Goal: Task Accomplishment & Management: Complete application form

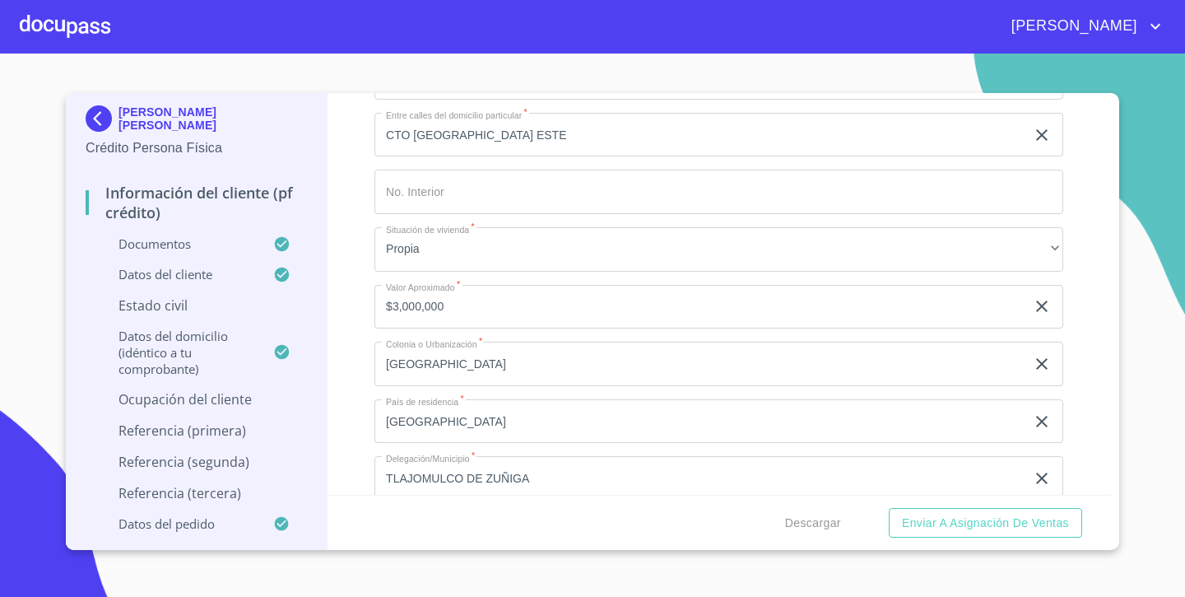
click at [28, 22] on div at bounding box center [65, 26] width 91 height 53
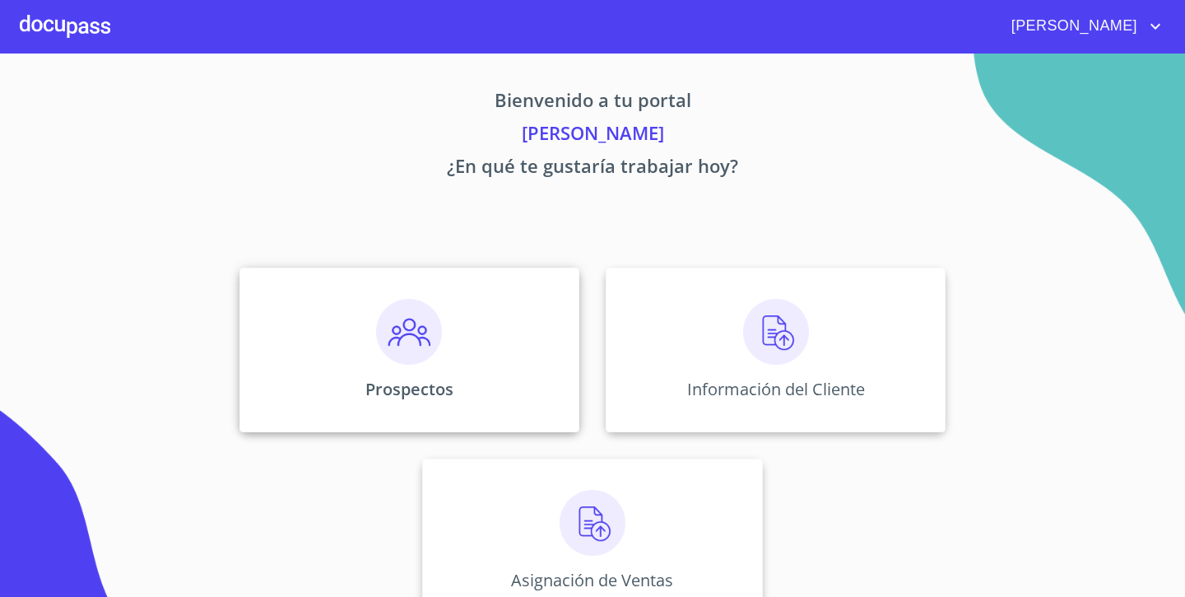
click at [376, 321] on img at bounding box center [409, 332] width 66 height 66
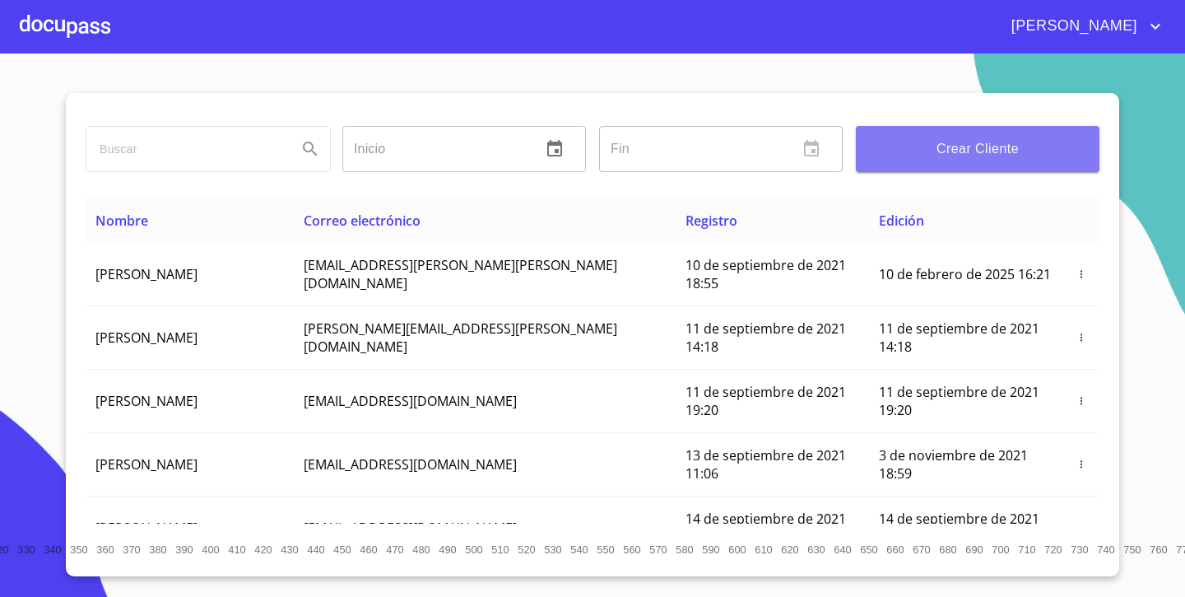
click at [952, 152] on span "Crear Cliente" at bounding box center [977, 148] width 217 height 23
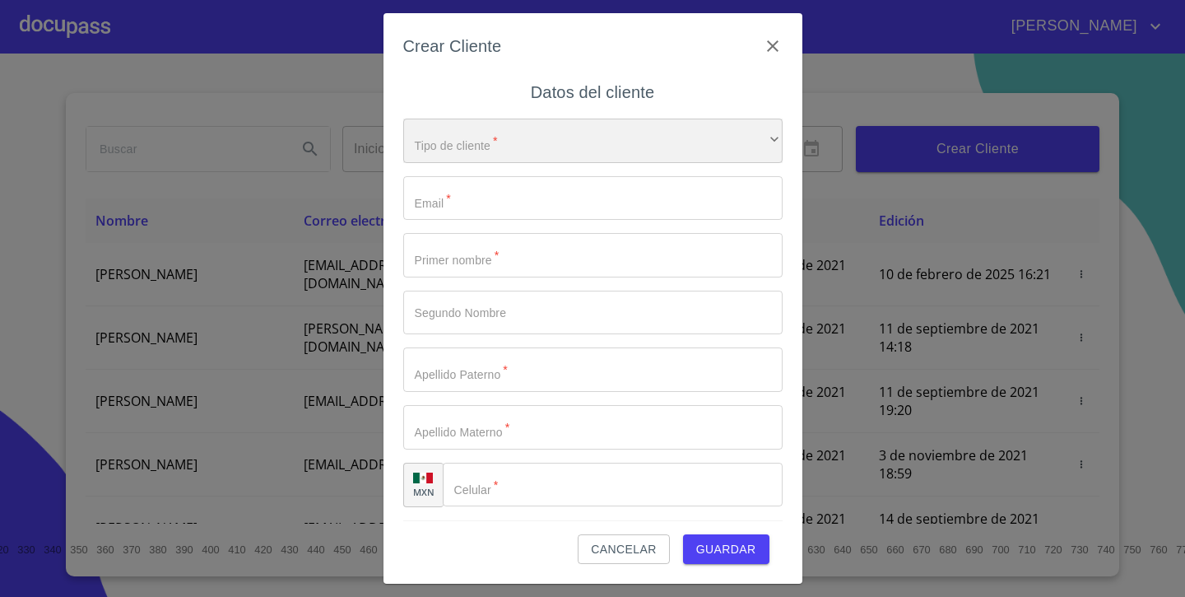
click at [553, 131] on div "​" at bounding box center [592, 141] width 379 height 44
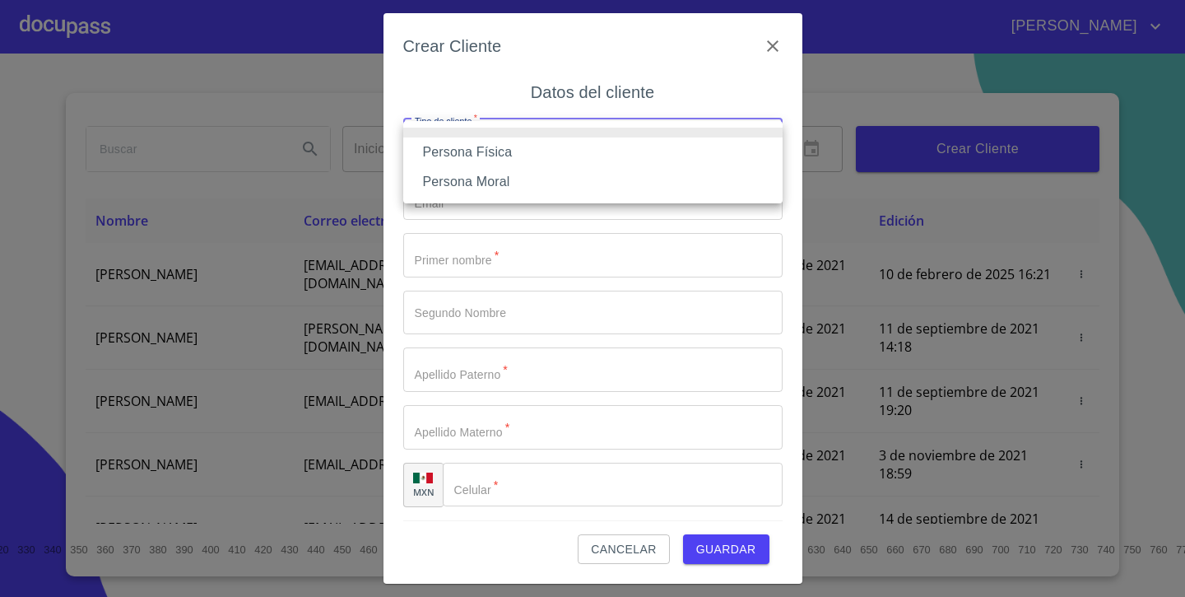
click at [490, 160] on li "Persona Física" at bounding box center [592, 152] width 379 height 30
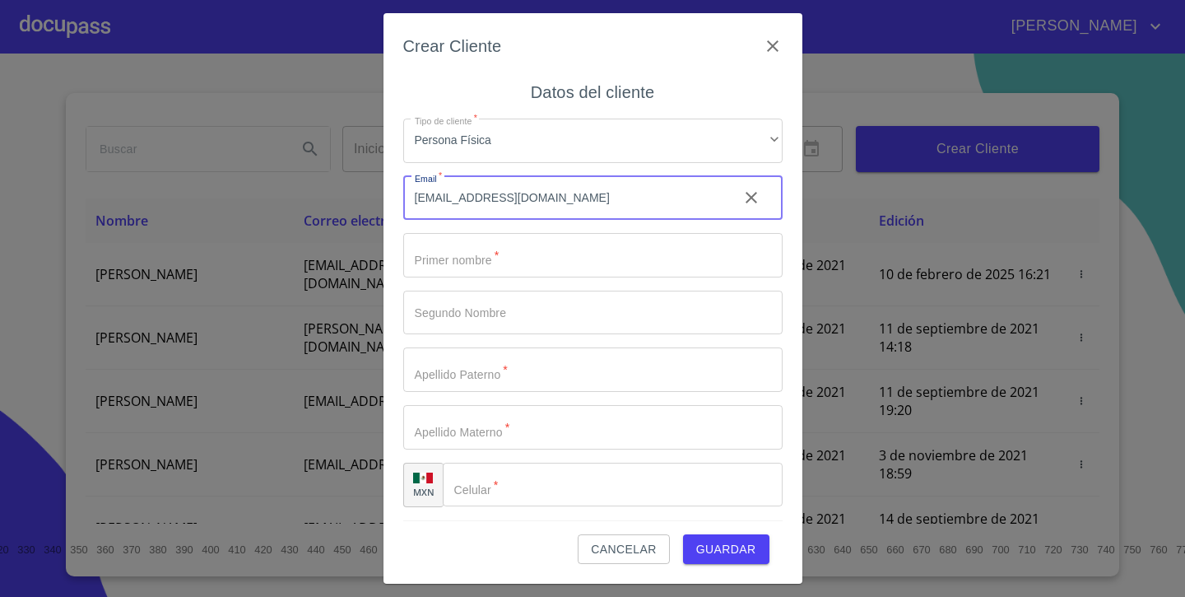
type input "[EMAIL_ADDRESS][DOMAIN_NAME]"
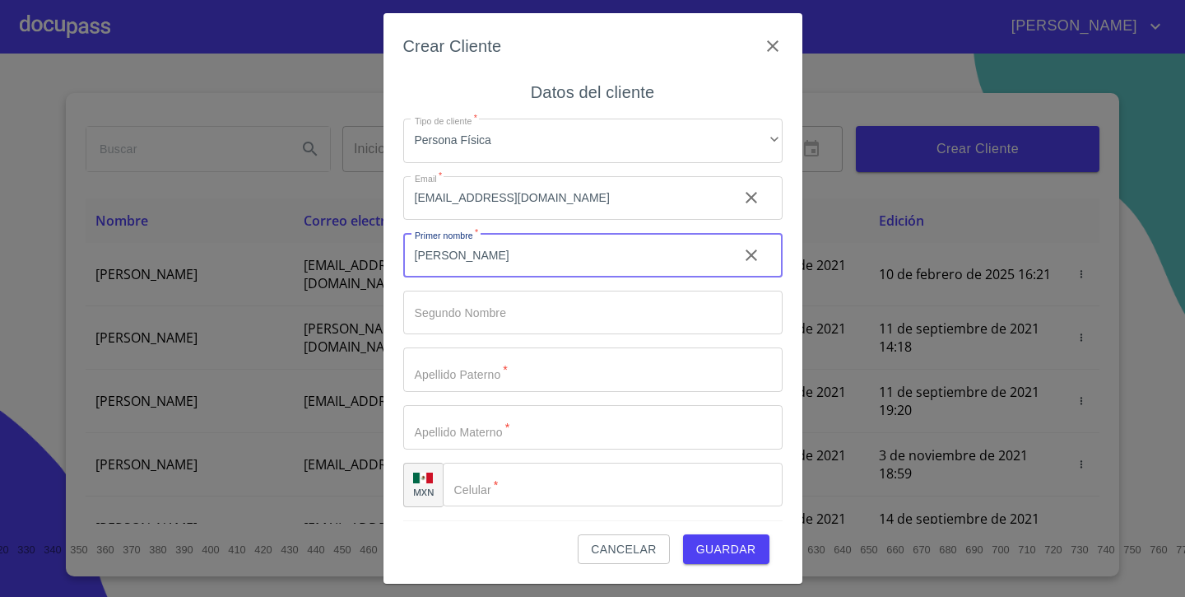
type input "[PERSON_NAME]"
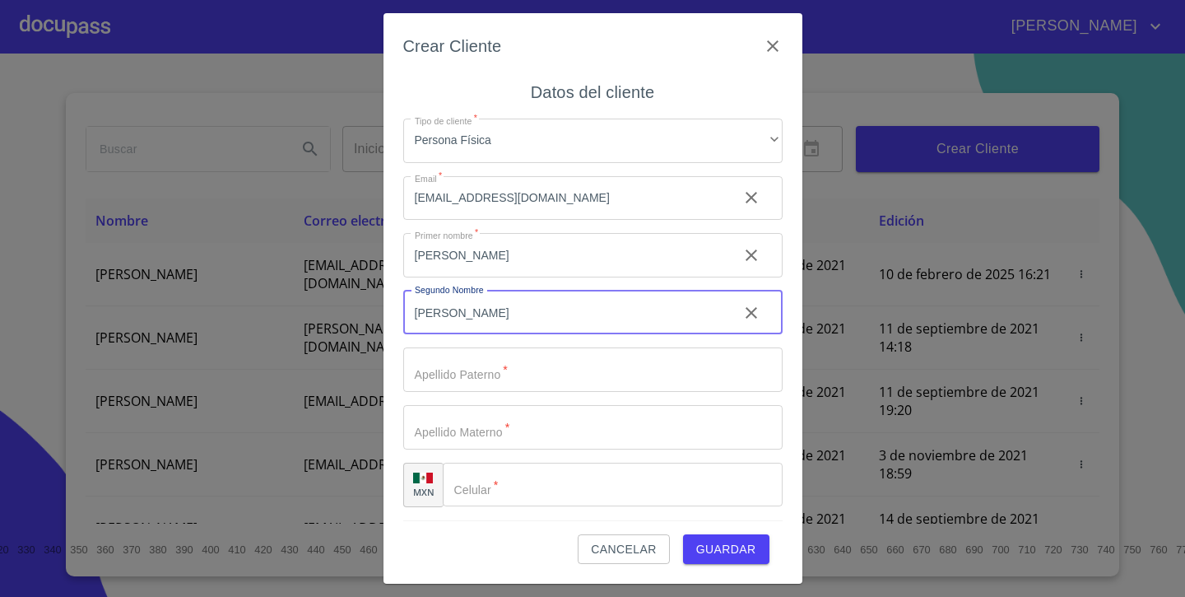
type input "[PERSON_NAME]"
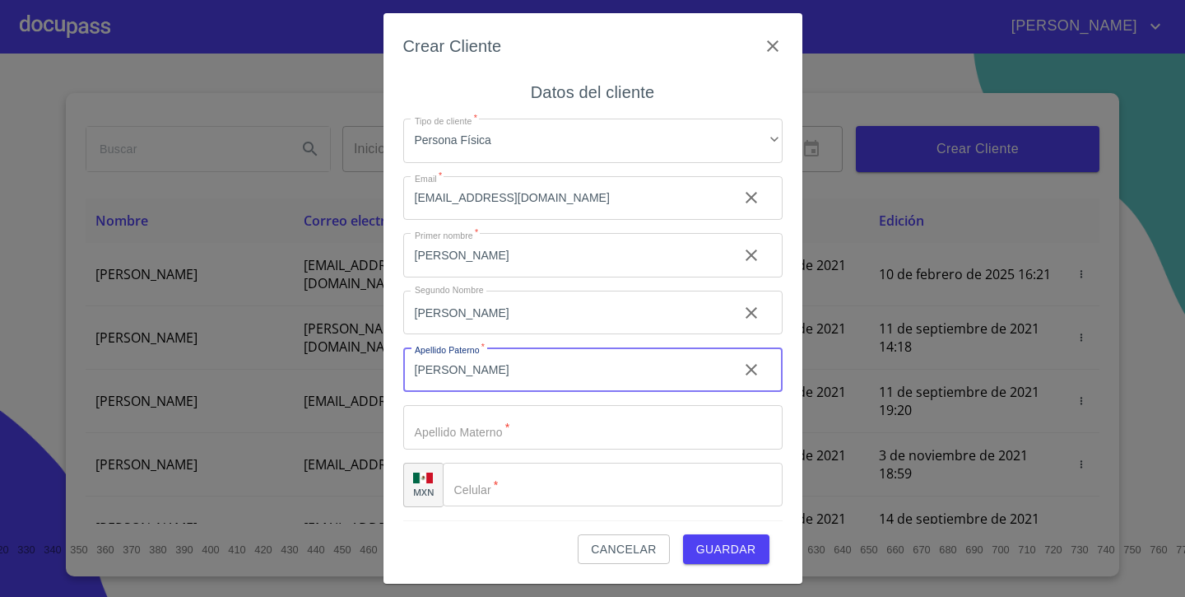
type input "[PERSON_NAME]"
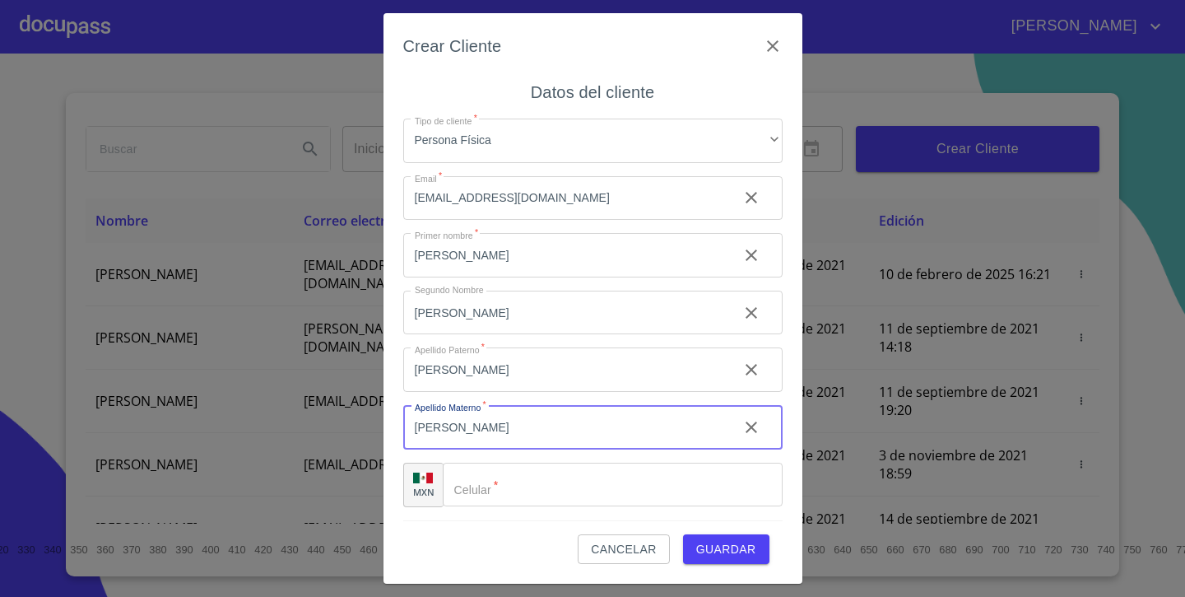
type input "[PERSON_NAME]"
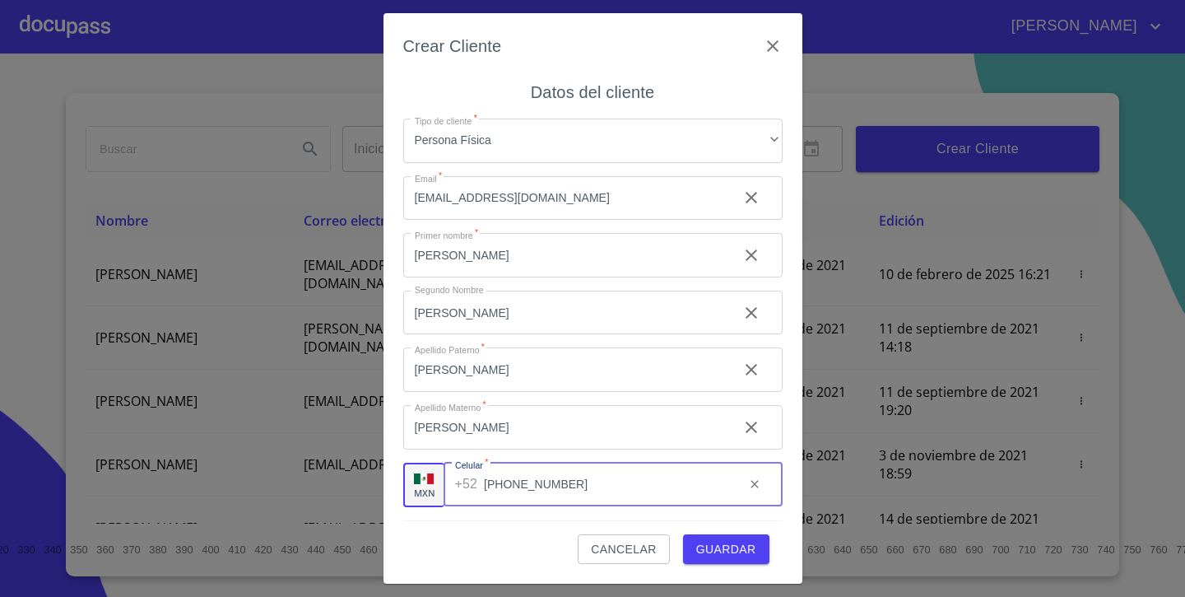
type input "[PHONE_NUMBER]"
click at [730, 555] on span "Guardar" at bounding box center [726, 549] width 60 height 21
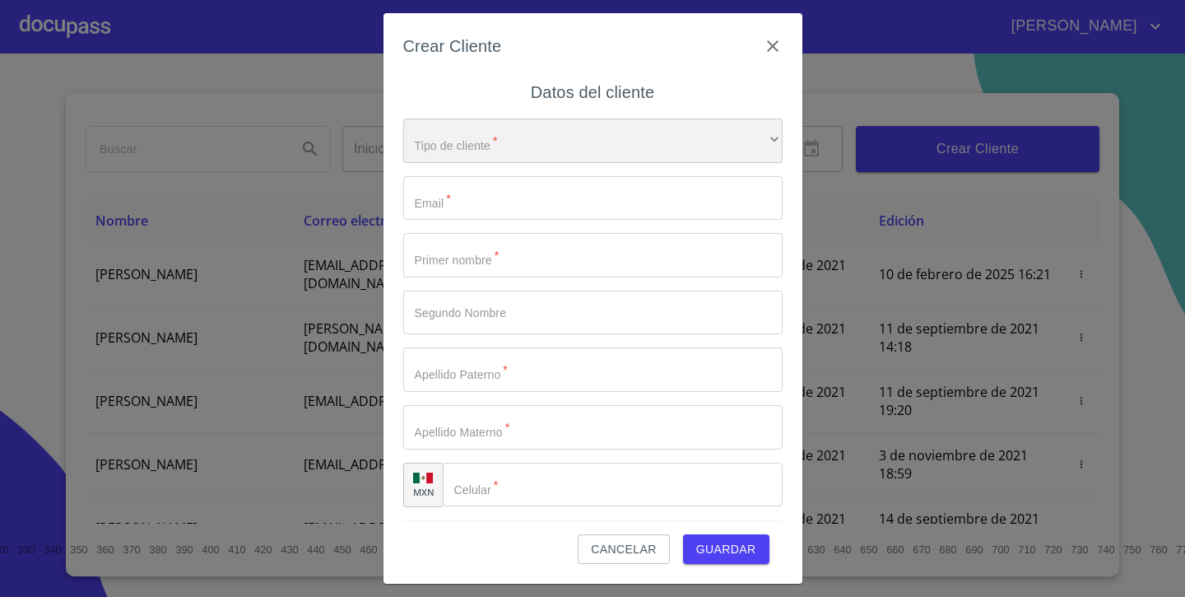
click at [438, 147] on div "​" at bounding box center [592, 141] width 379 height 44
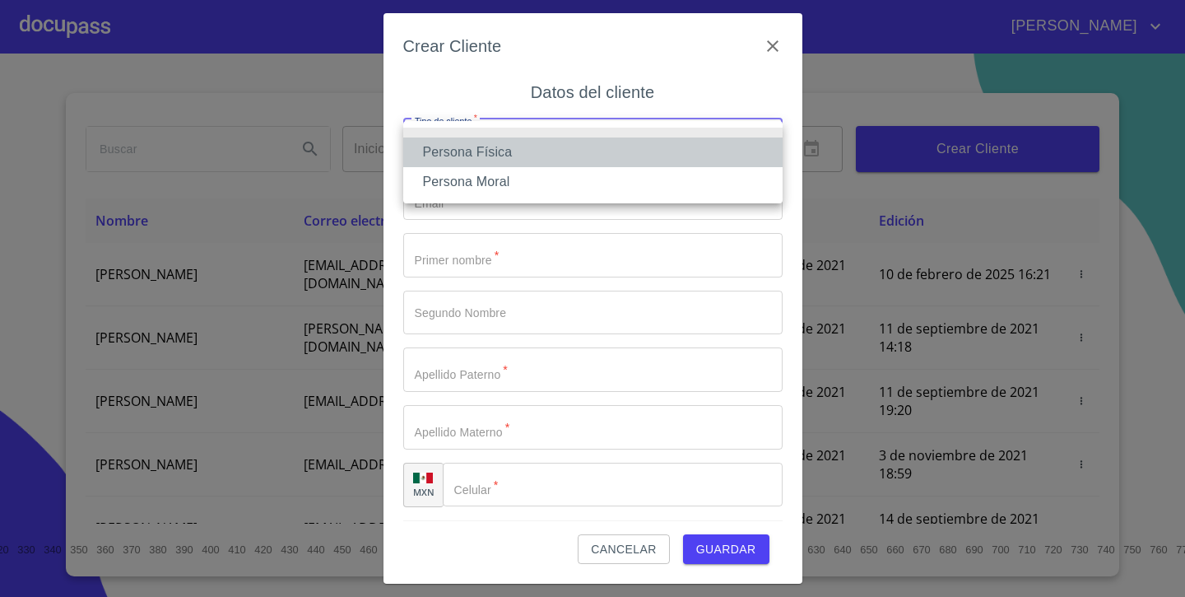
click at [441, 157] on li "Persona Física" at bounding box center [592, 152] width 379 height 30
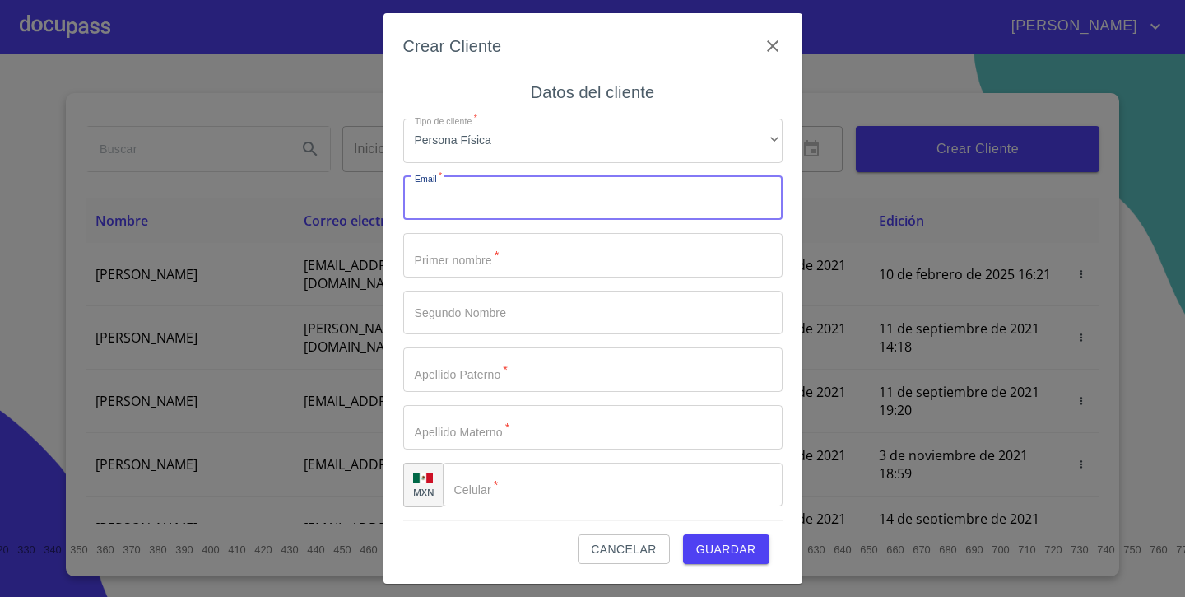
click at [435, 208] on input "Tipo de cliente   *" at bounding box center [592, 198] width 379 height 44
type input "[EMAIL_ADDRESS][DOMAIN_NAME]"
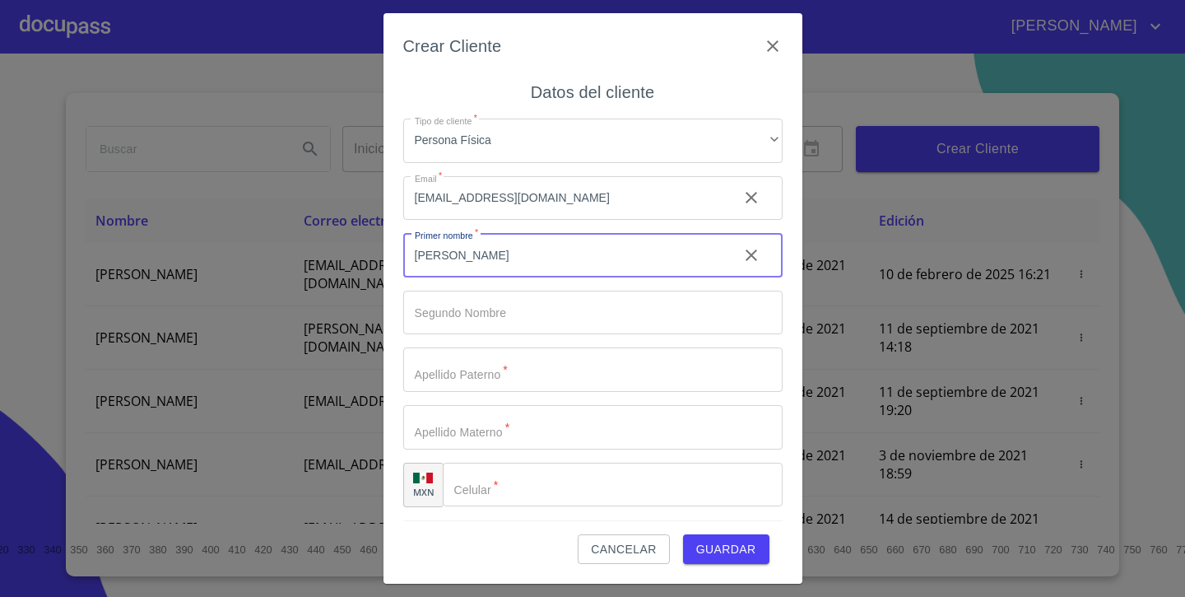
type input "[PERSON_NAME]"
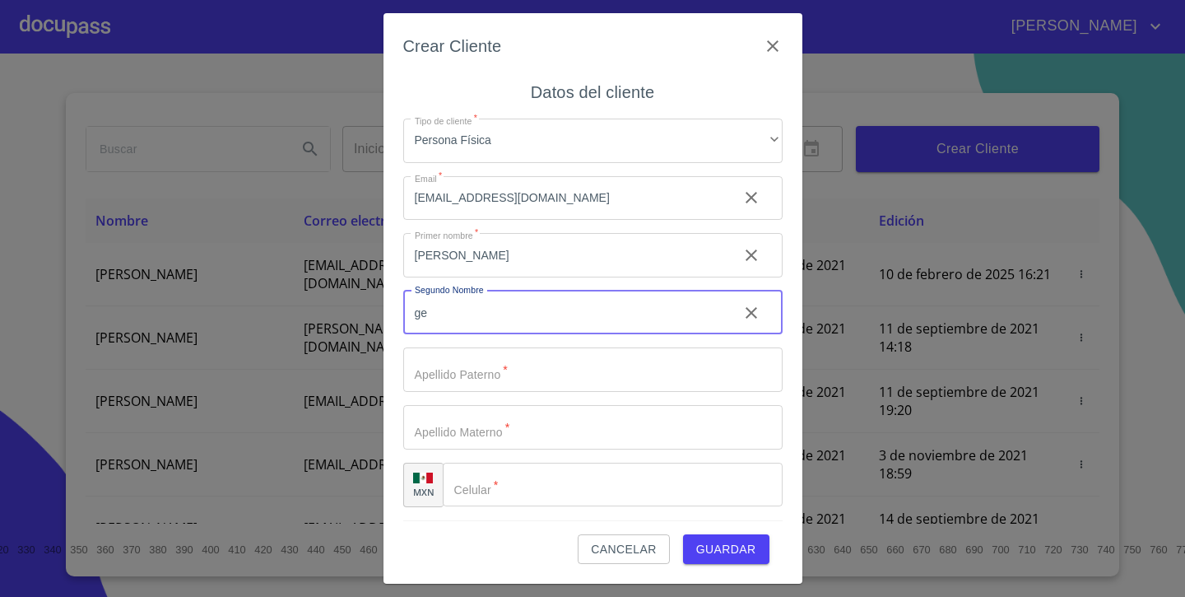
type input "g"
click at [458, 254] on input "[PERSON_NAME]" at bounding box center [564, 255] width 322 height 44
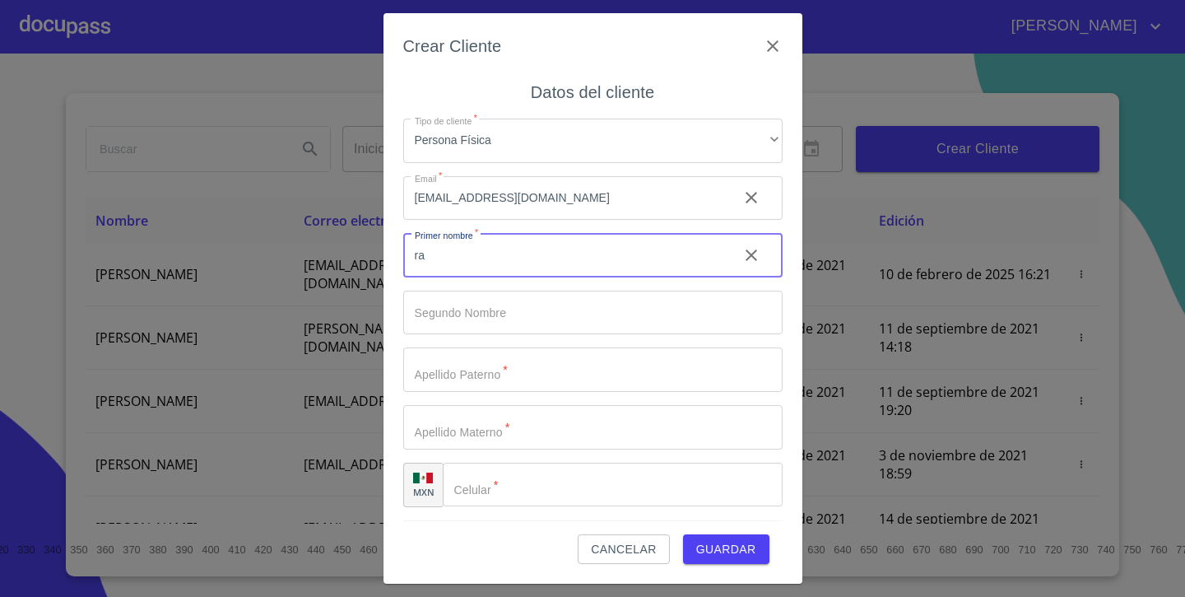
type input "r"
type input "[PERSON_NAME]"
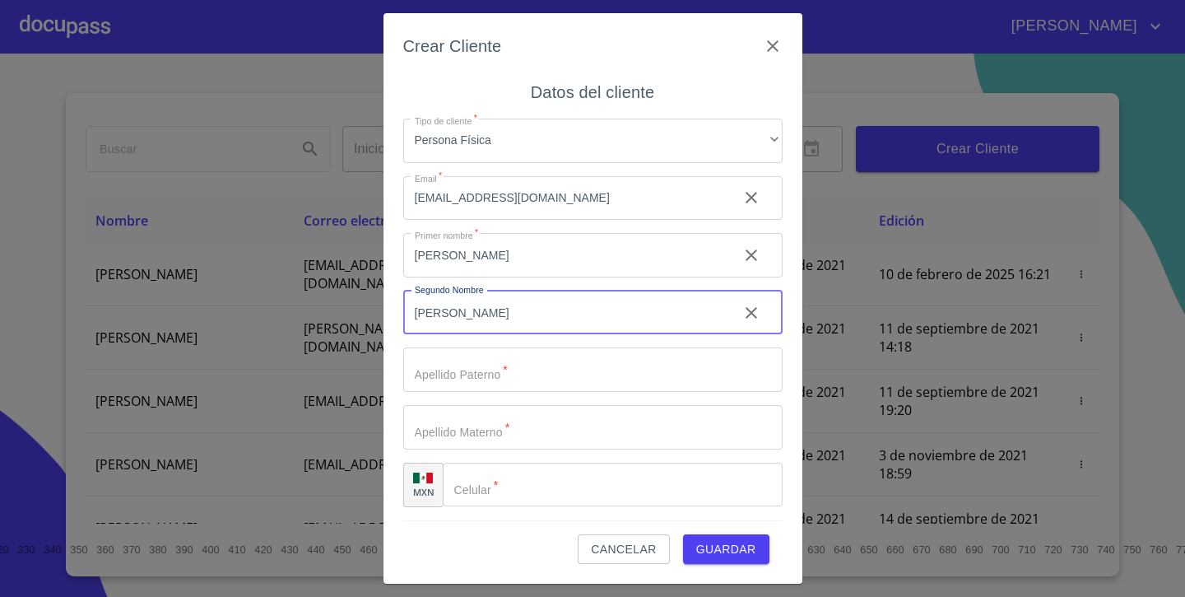
type input "[PERSON_NAME]"
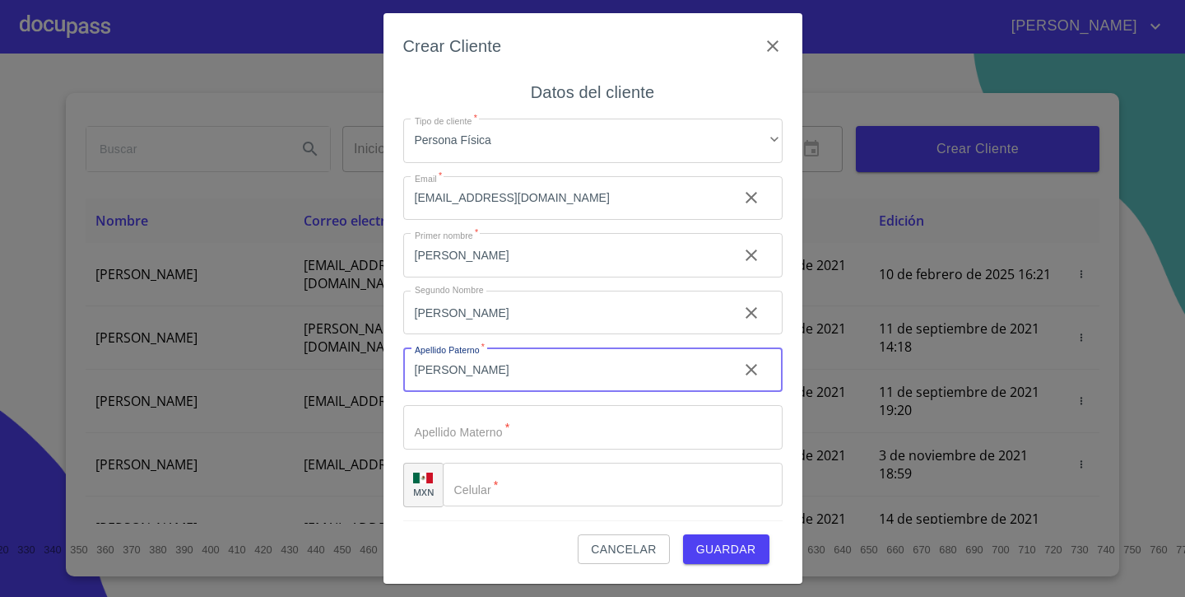
type input "[PERSON_NAME]"
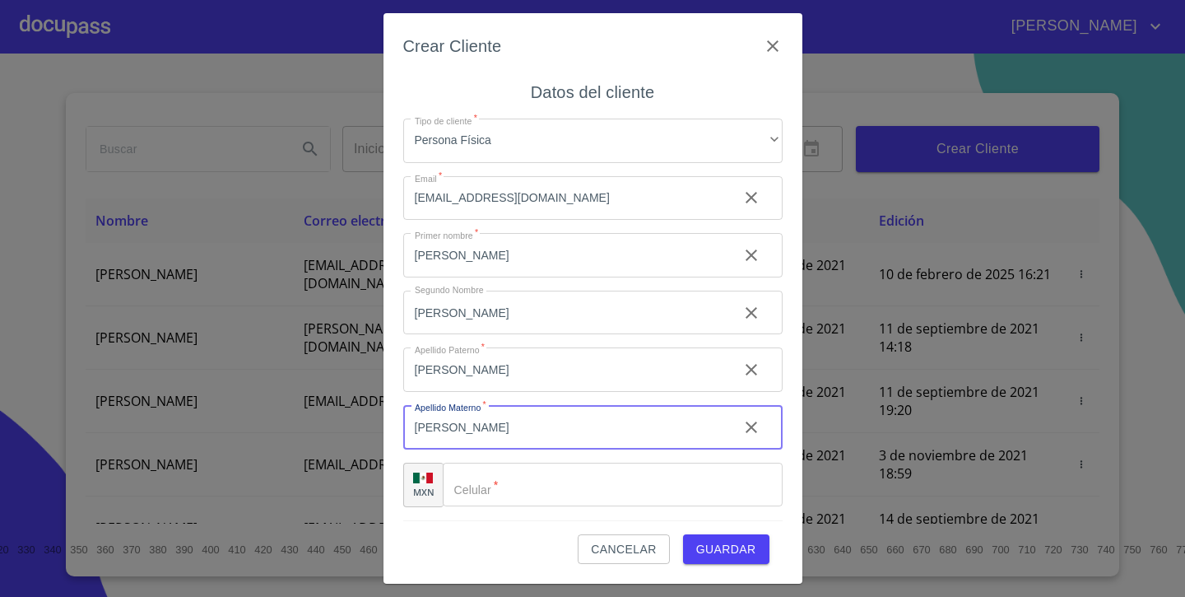
type input "[PERSON_NAME]"
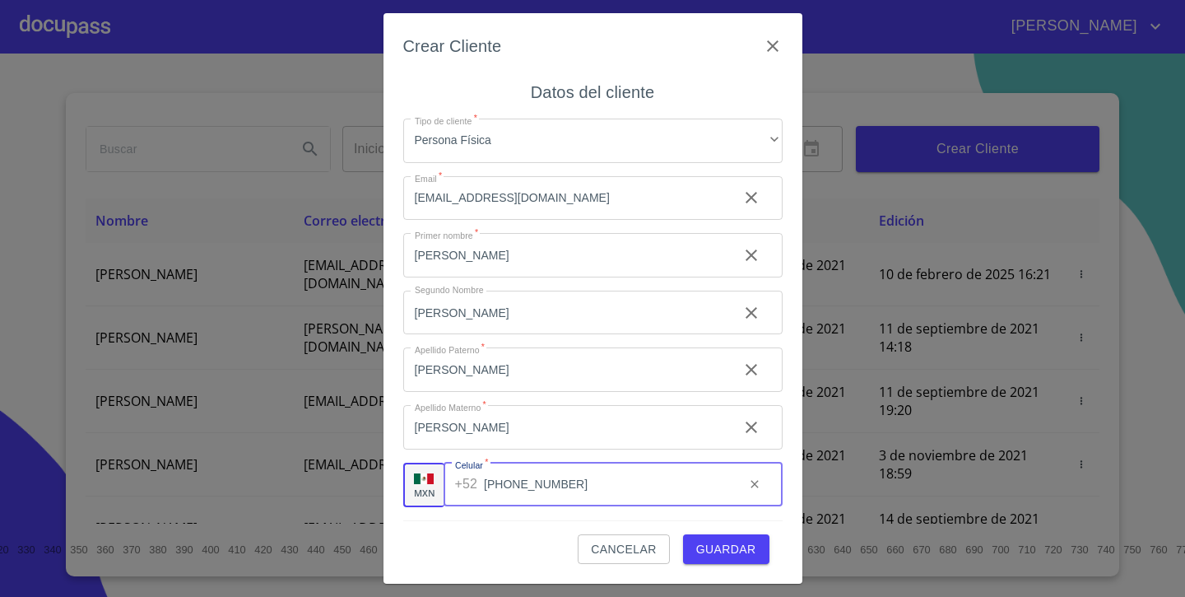
type input "[PHONE_NUMBER]"
click at [719, 544] on span "Guardar" at bounding box center [726, 549] width 60 height 21
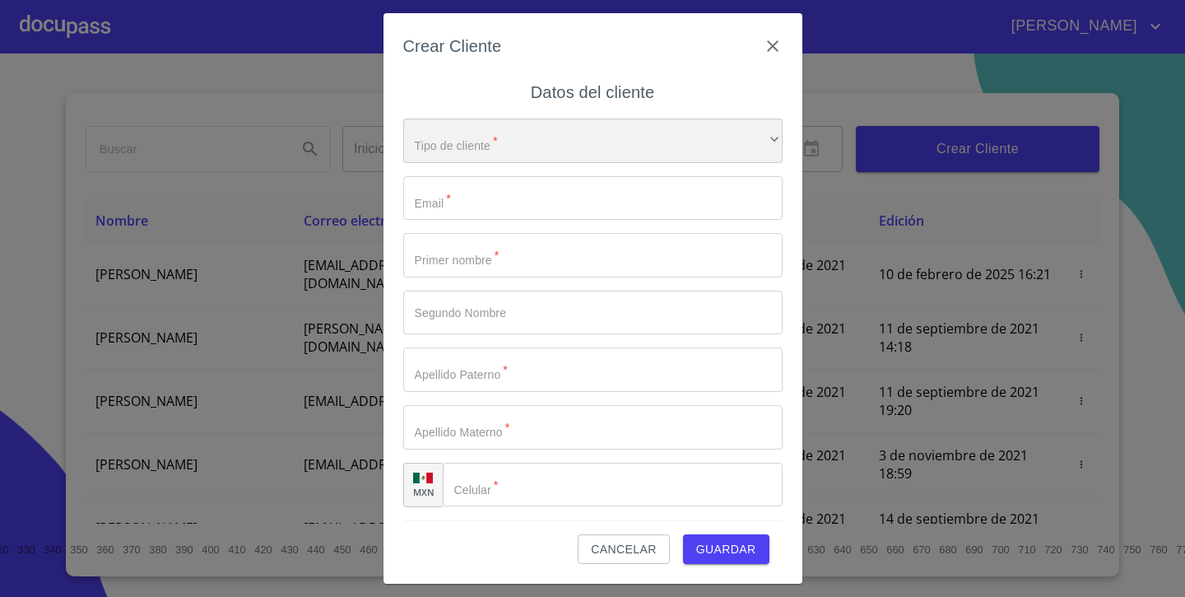
click at [556, 137] on div "​" at bounding box center [592, 141] width 379 height 44
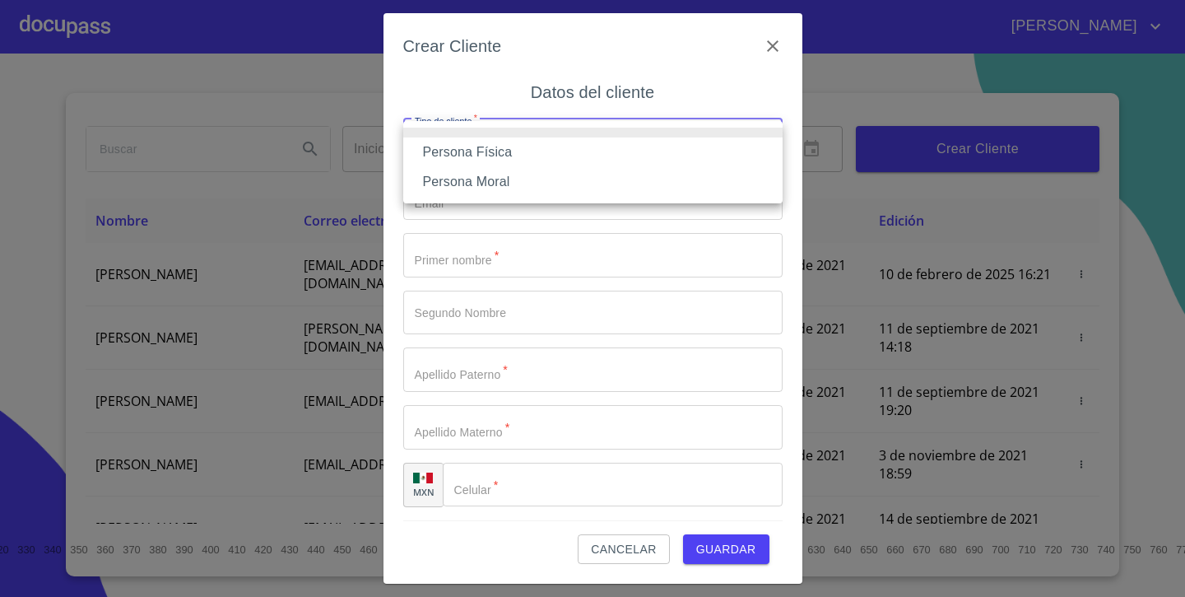
click at [517, 152] on li "Persona Física" at bounding box center [592, 152] width 379 height 30
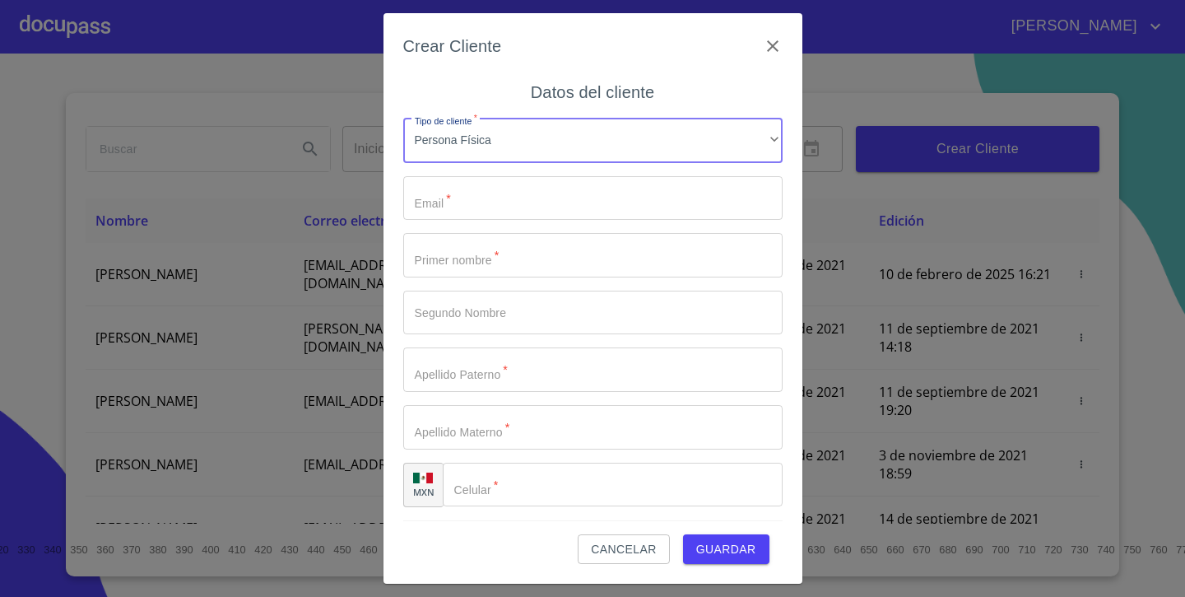
click at [469, 209] on input "Tipo de cliente   *" at bounding box center [592, 198] width 379 height 44
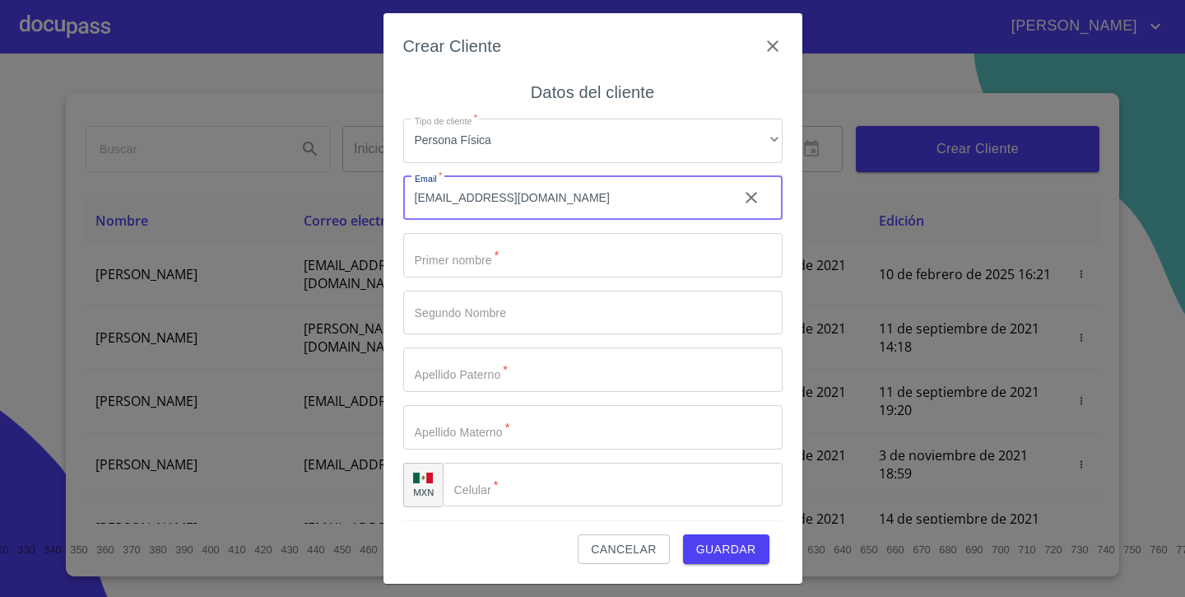
type input "[EMAIL_ADDRESS][DOMAIN_NAME]"
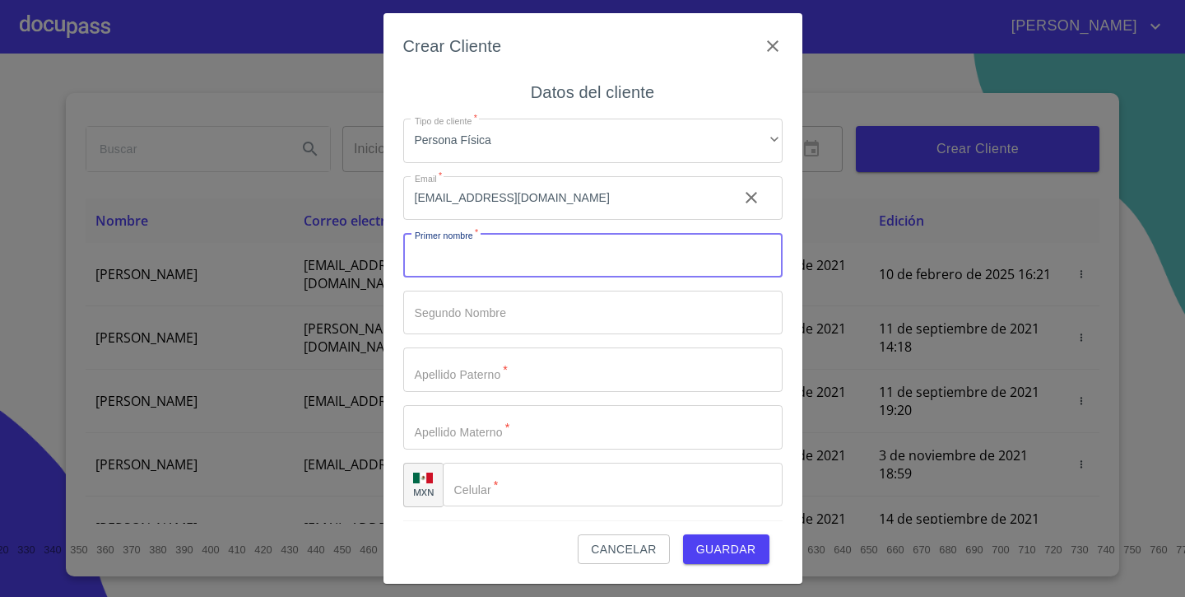
type input "G"
type input "[PERSON_NAME]"
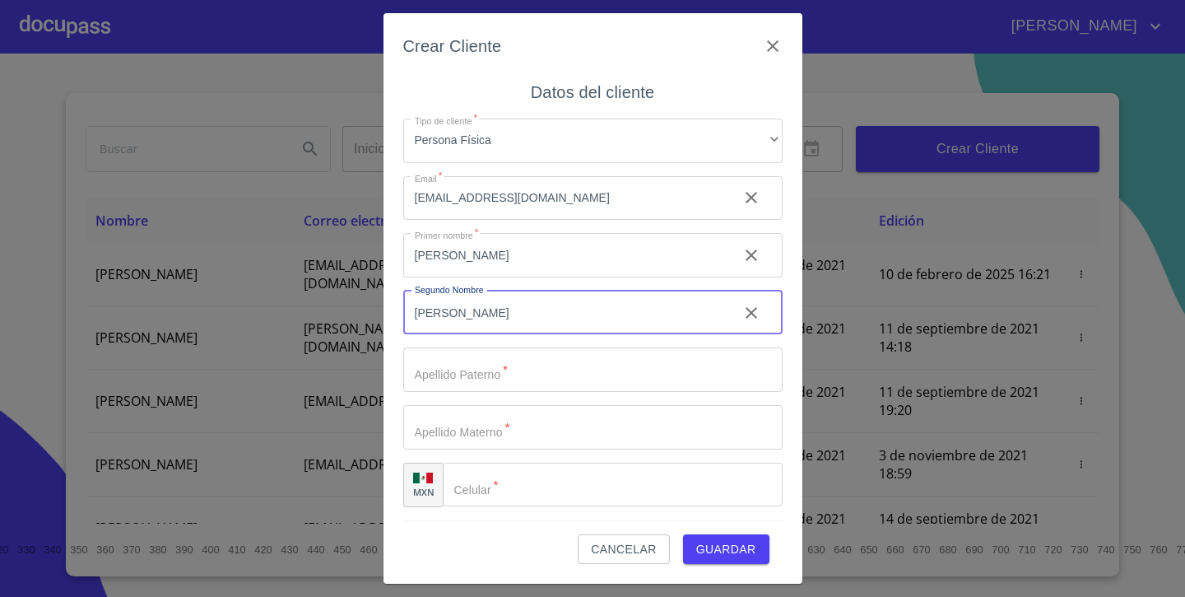
type input "[PERSON_NAME]"
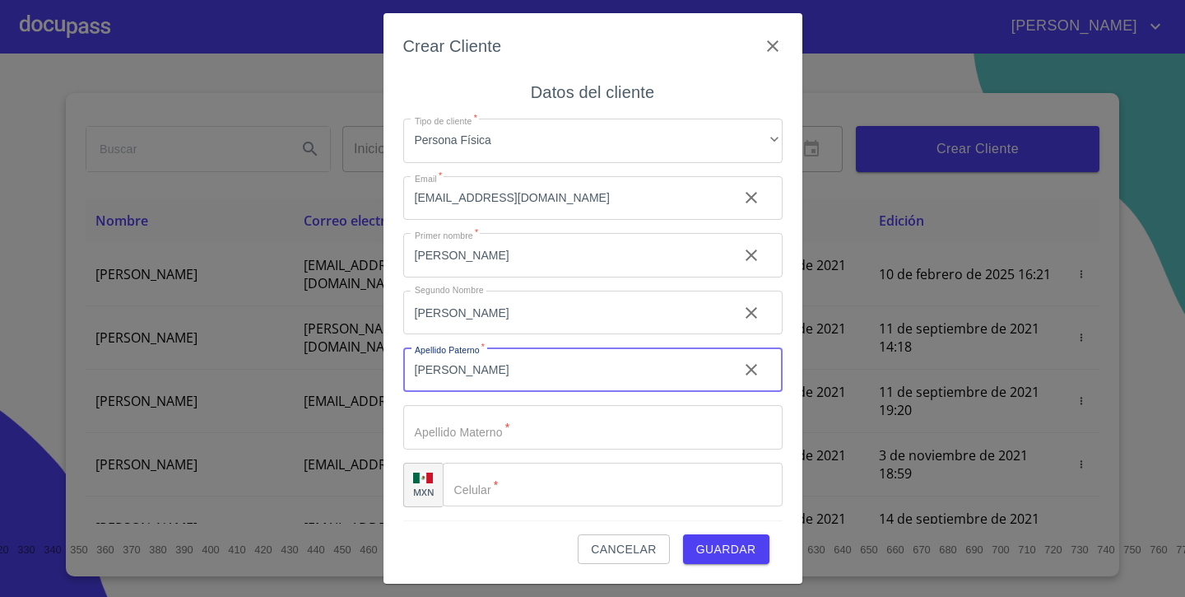
type input "[PERSON_NAME]"
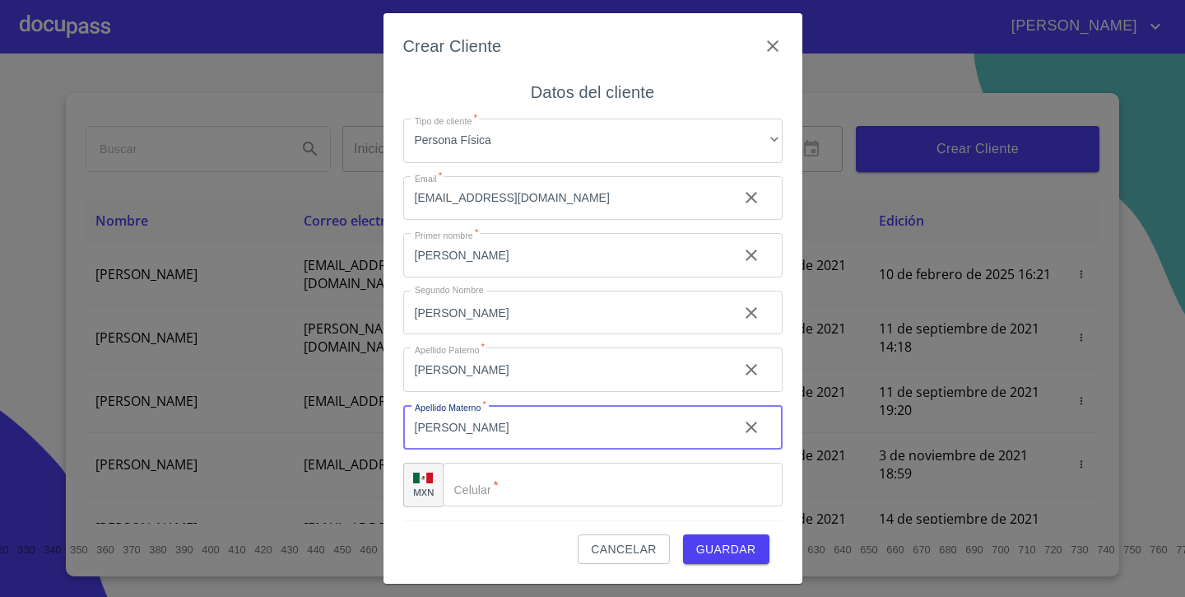
type input "[PERSON_NAME]"
click at [686, 277] on input "[PERSON_NAME]" at bounding box center [564, 255] width 322 height 44
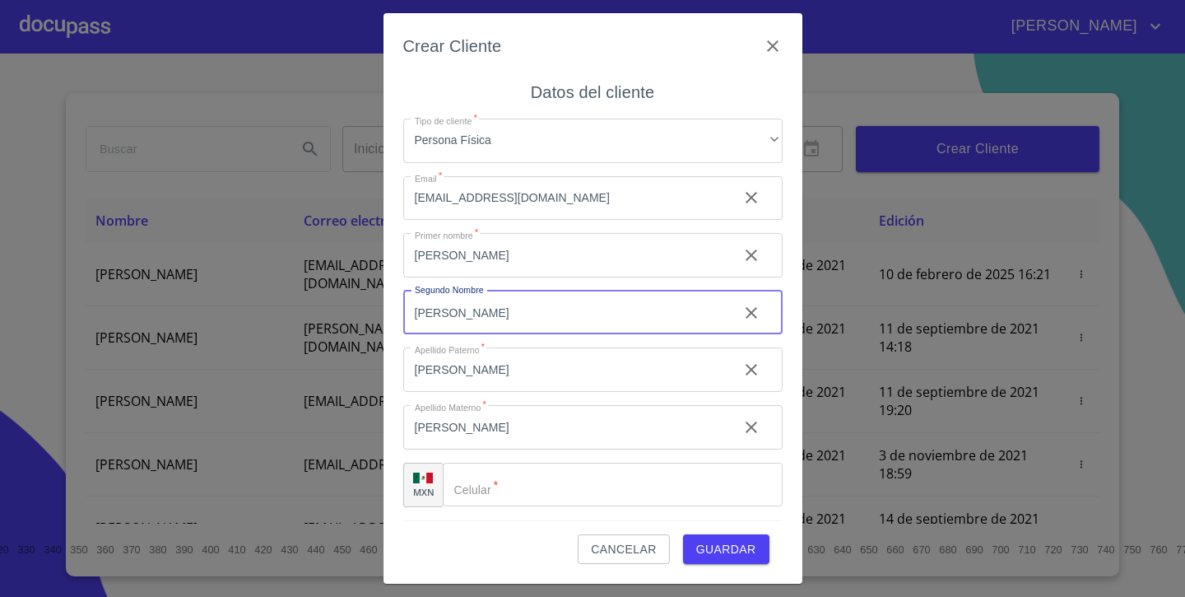
click at [537, 471] on input "Tipo de cliente   *" at bounding box center [613, 485] width 340 height 44
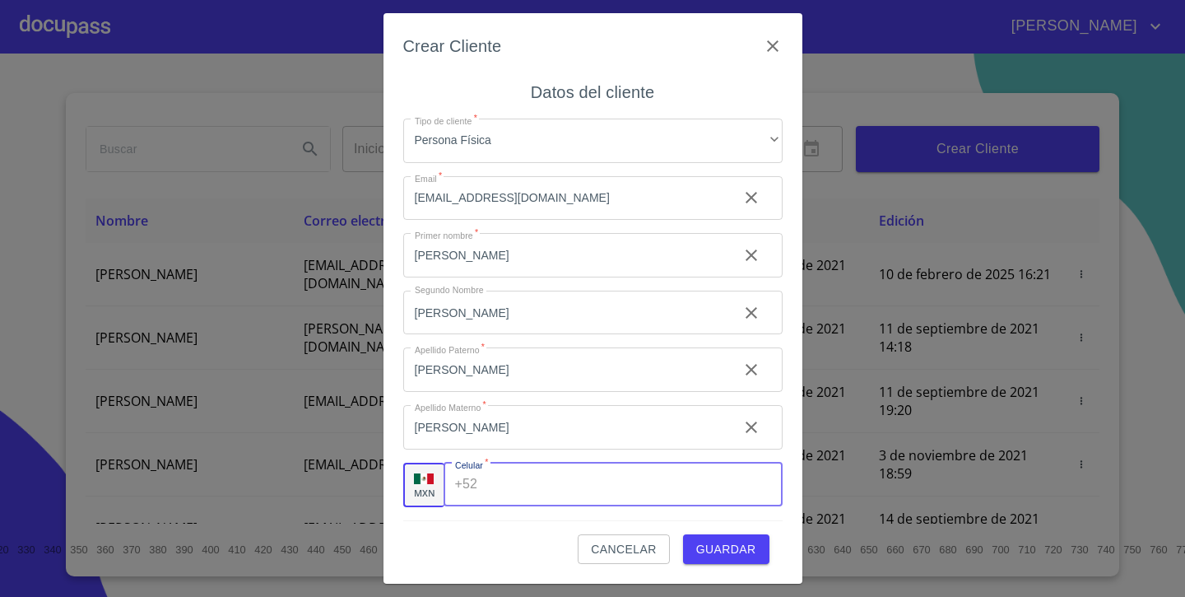
click at [517, 277] on input "[PERSON_NAME]" at bounding box center [564, 255] width 322 height 44
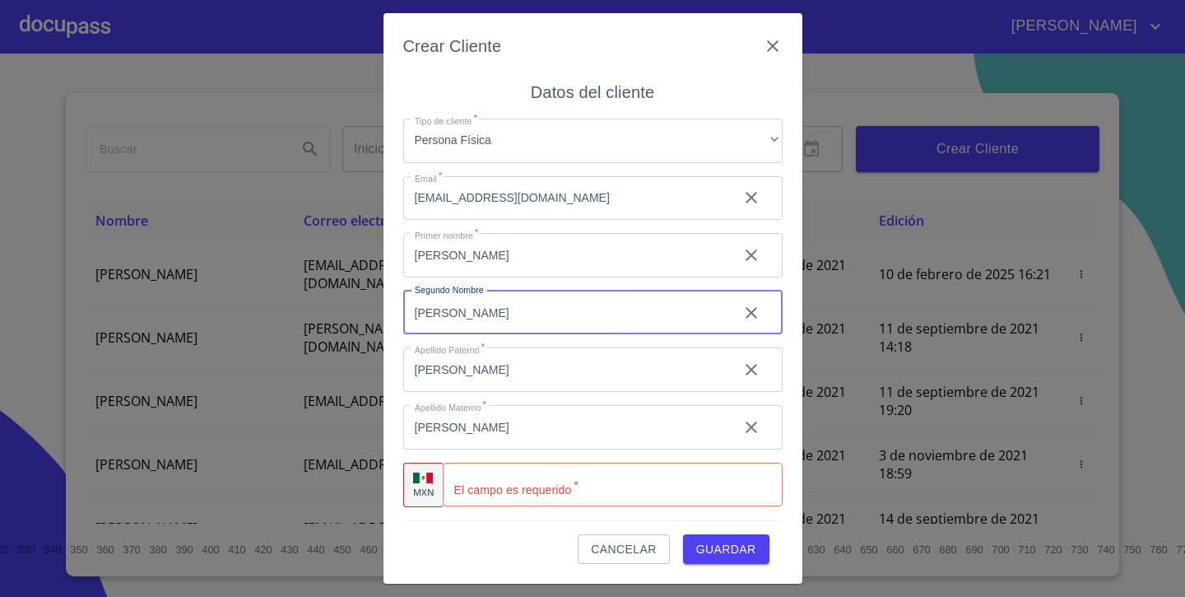
type input "[PERSON_NAME]"
click at [541, 493] on input "Tipo de cliente   *" at bounding box center [613, 485] width 340 height 44
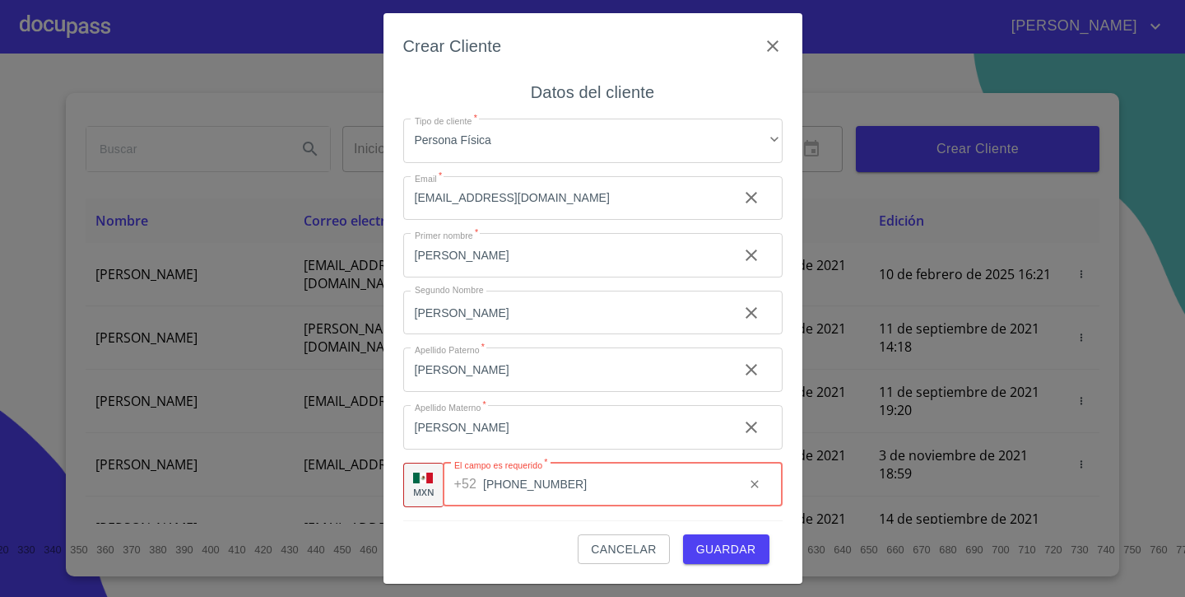
type input "[PHONE_NUMBER]"
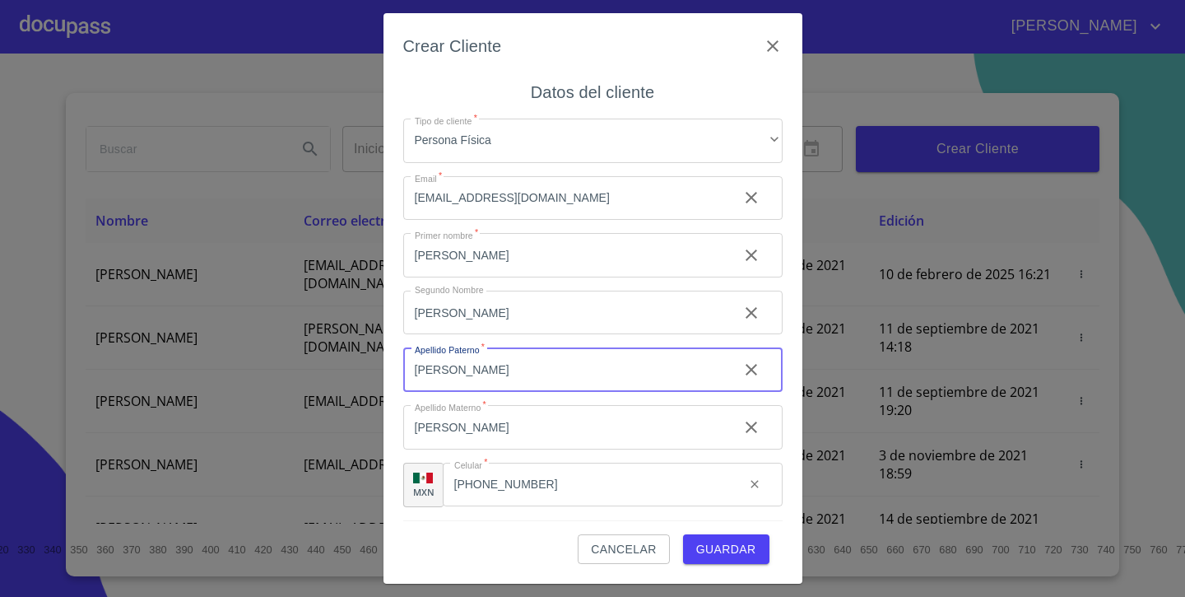
click at [707, 384] on input "[PERSON_NAME]" at bounding box center [564, 369] width 322 height 44
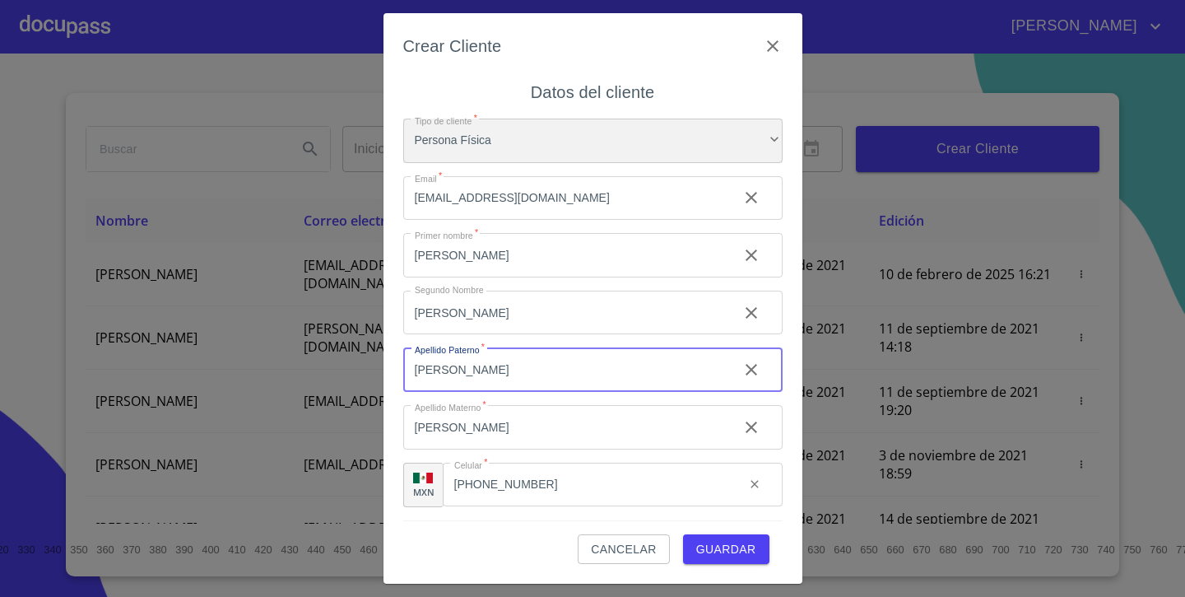
click at [677, 142] on div "Persona Física" at bounding box center [592, 141] width 379 height 44
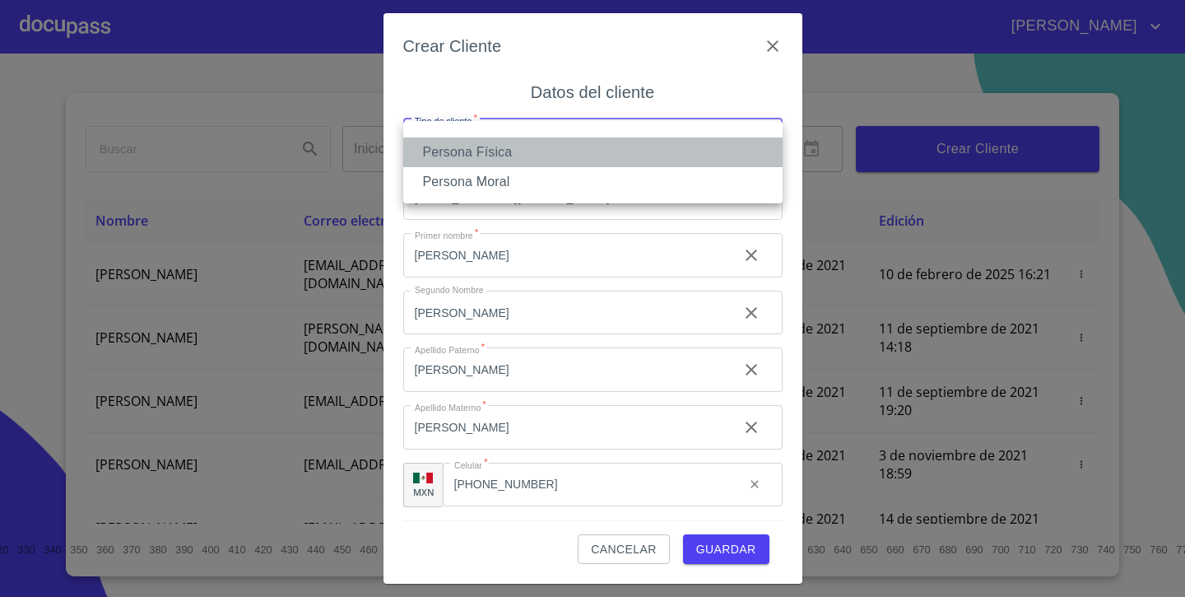
click at [660, 153] on li "Persona Física" at bounding box center [592, 152] width 379 height 30
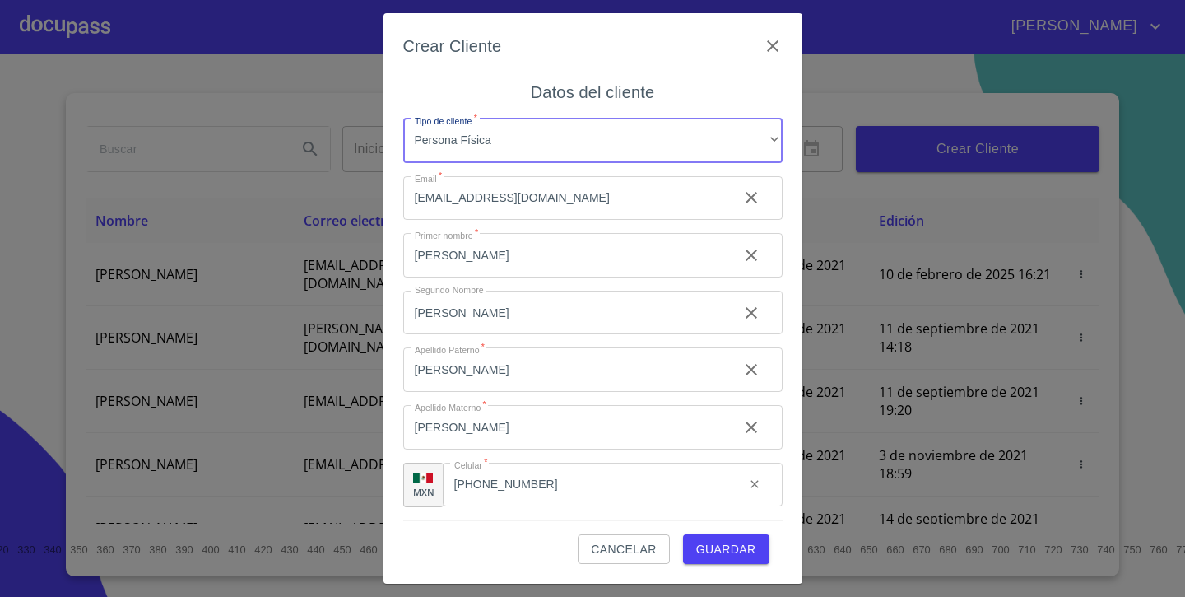
click at [740, 544] on span "Guardar" at bounding box center [726, 549] width 60 height 21
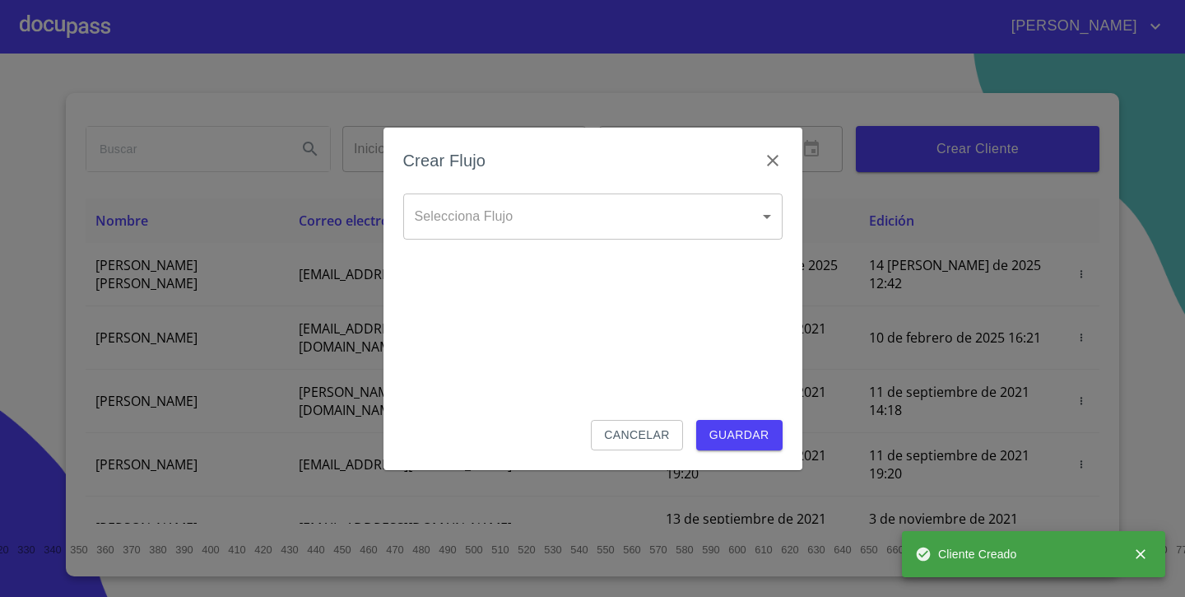
click at [578, 234] on body "[PERSON_NAME] ​ Fin ​ Crear Cliente Nombre Correo electrónico Registro Edición …" at bounding box center [592, 298] width 1185 height 597
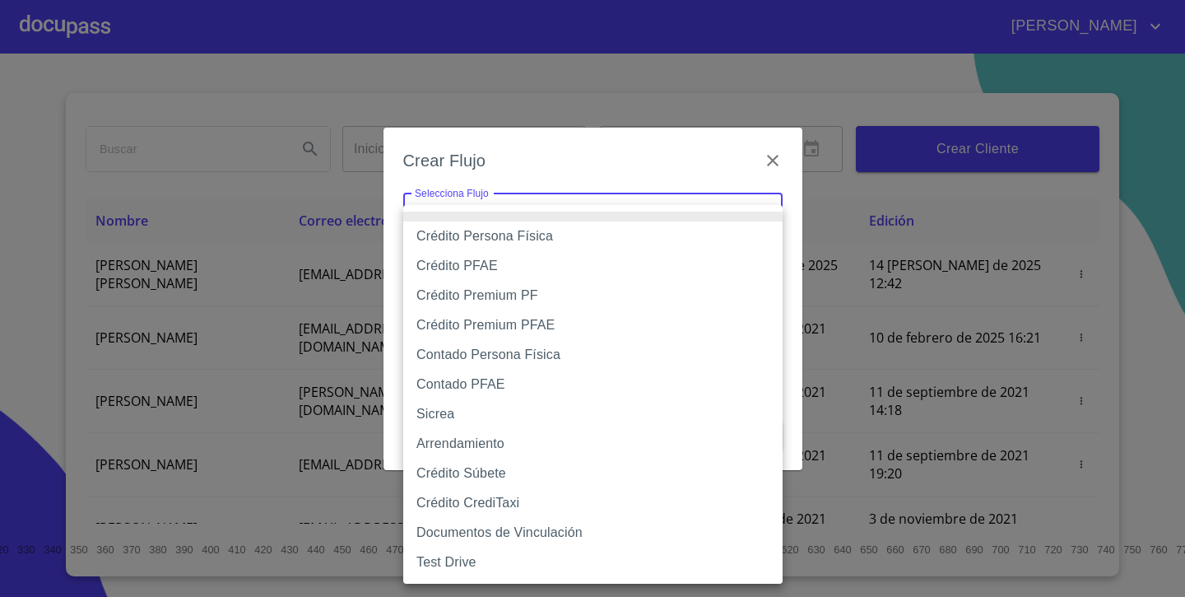
click at [558, 379] on li "Contado PFAE" at bounding box center [592, 385] width 379 height 30
type input "60bfa0300d9865ccc24b067f"
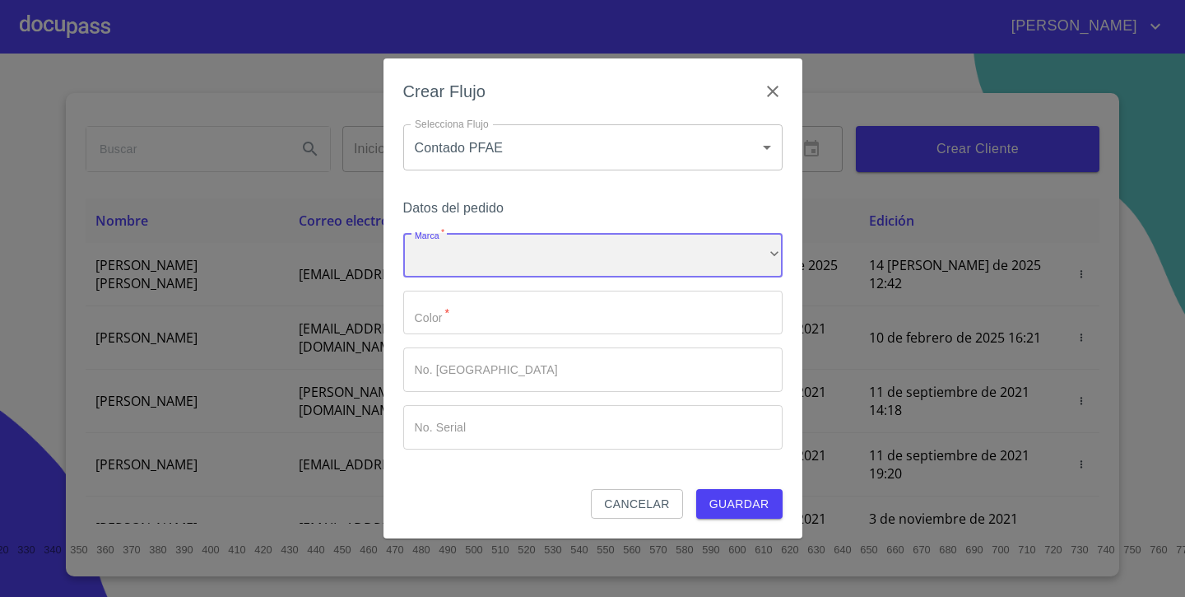
click at [590, 254] on div "​" at bounding box center [592, 255] width 379 height 44
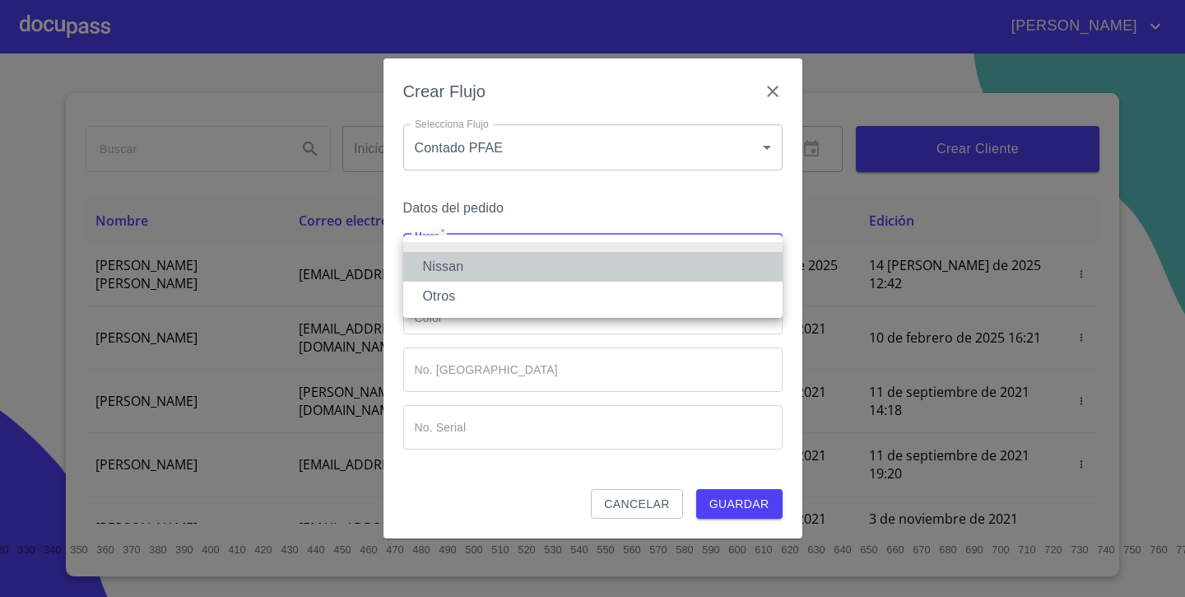
click at [538, 274] on li "Nissan" at bounding box center [592, 267] width 379 height 30
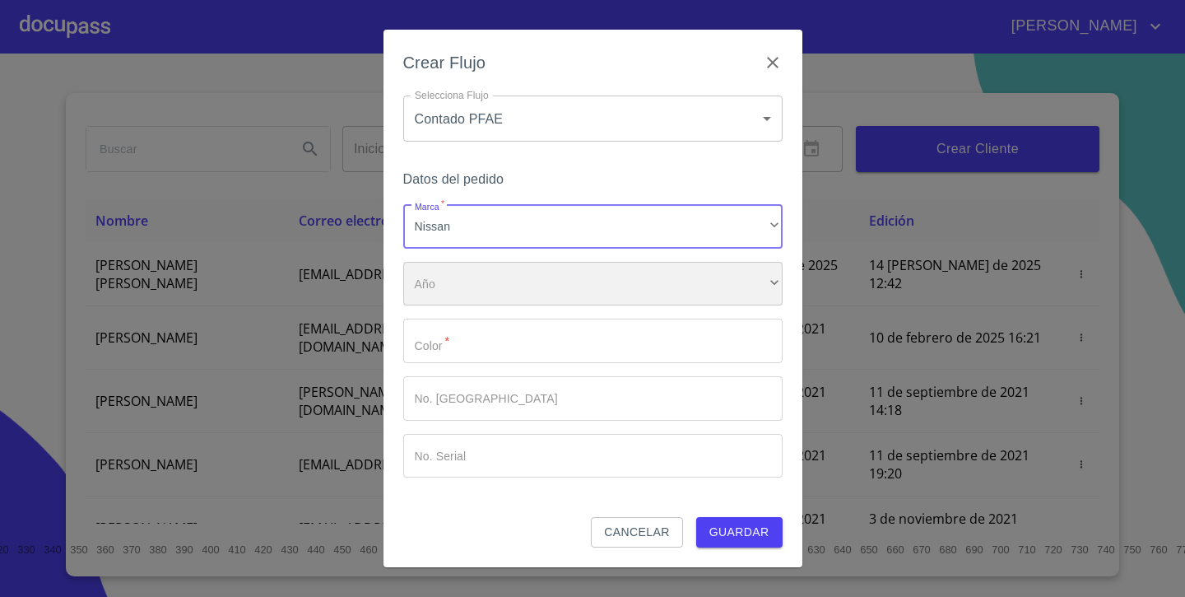
click at [510, 282] on div "​" at bounding box center [592, 284] width 379 height 44
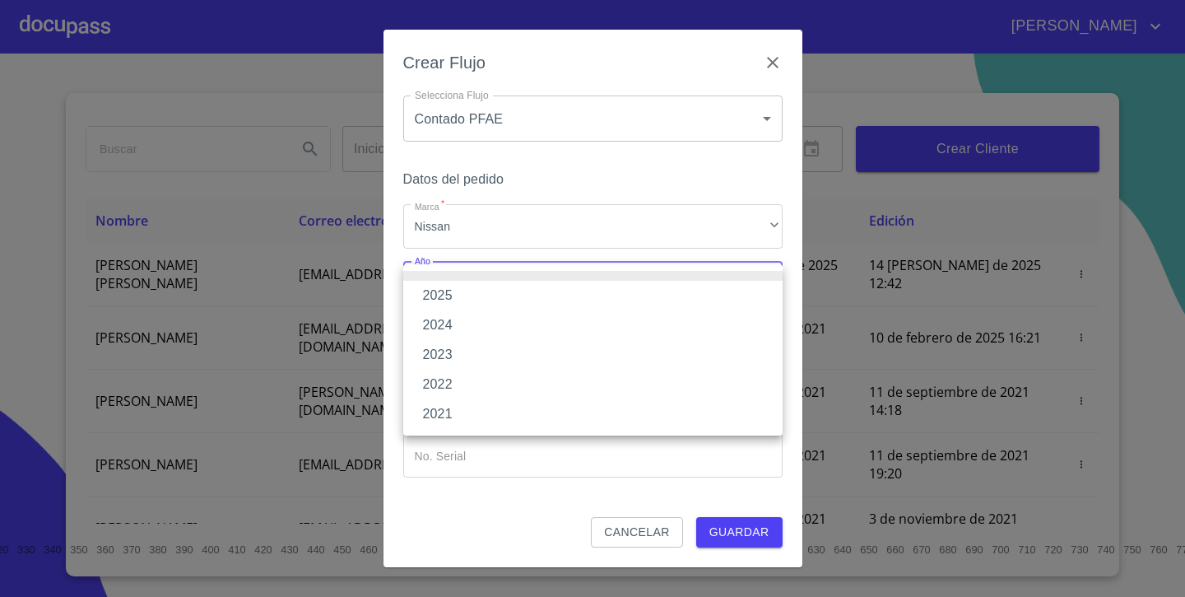
click at [491, 299] on li "2025" at bounding box center [592, 296] width 379 height 30
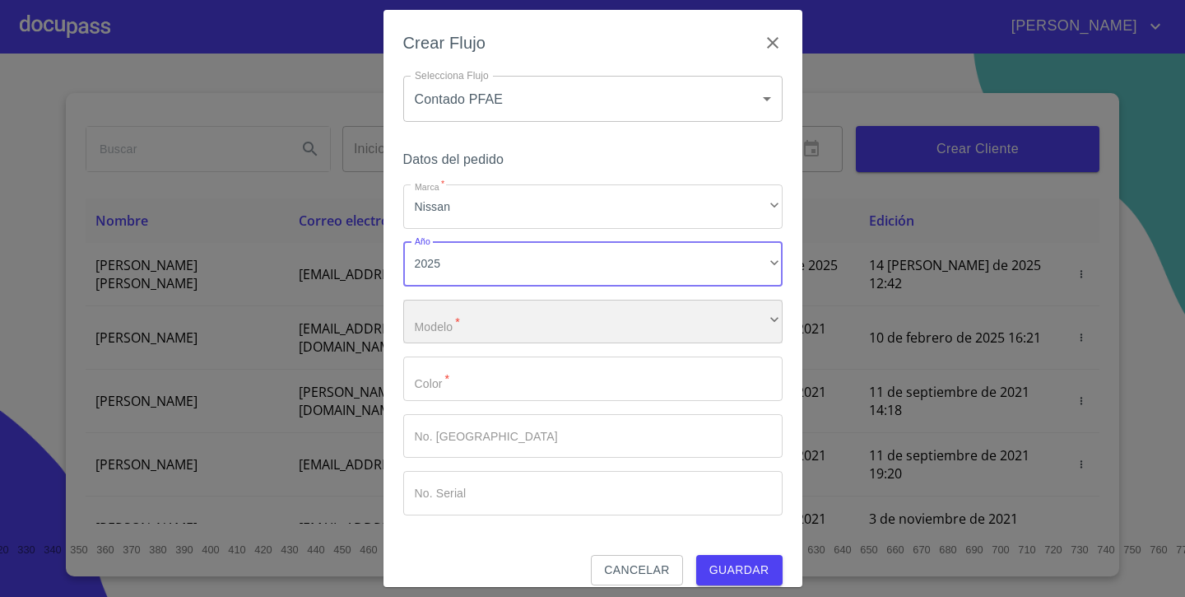
click at [486, 317] on div "​" at bounding box center [592, 322] width 379 height 44
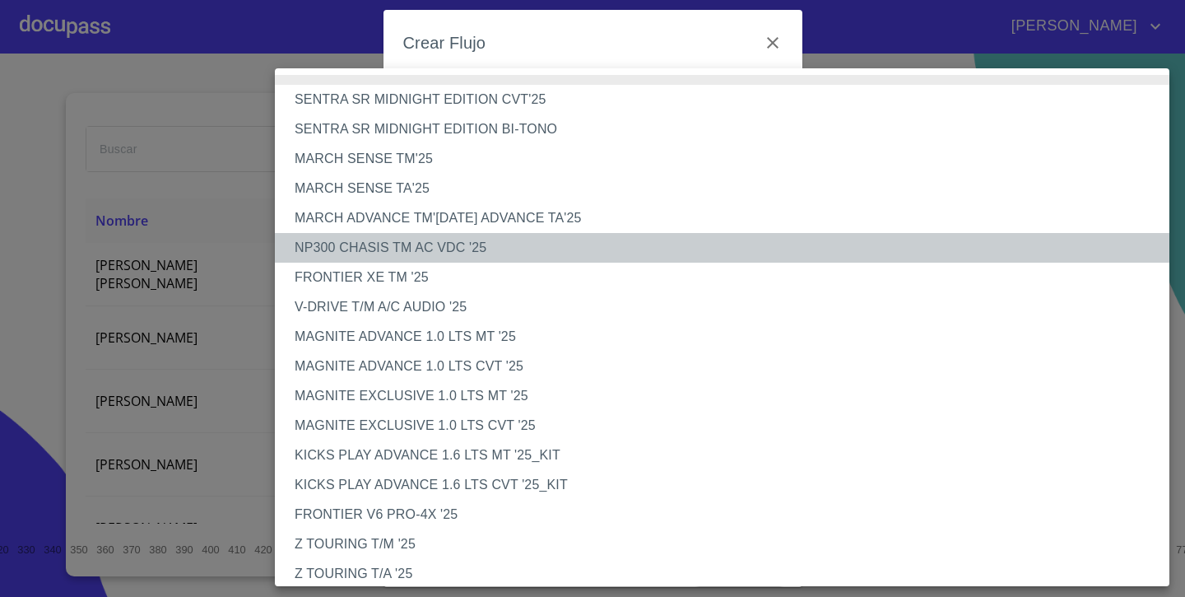
click at [444, 254] on li "NP300 CHASIS TM AC VDC '25" at bounding box center [722, 248] width 895 height 30
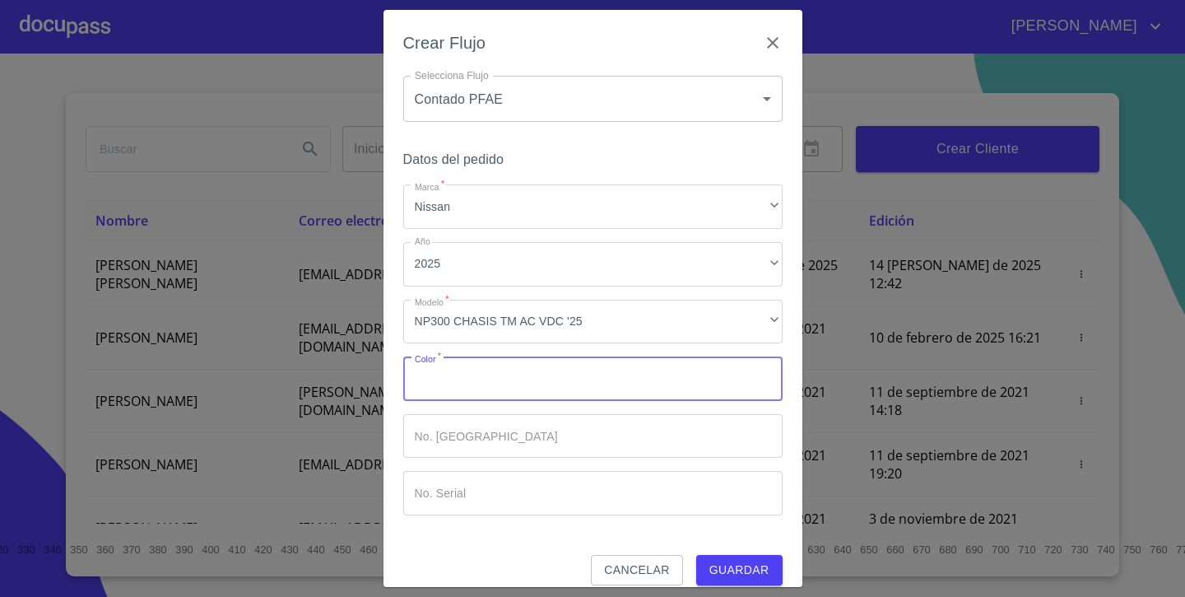
click at [543, 375] on input "Marca   *" at bounding box center [592, 378] width 379 height 44
type input "BLANCO"
click at [725, 563] on span "Guardar" at bounding box center [740, 570] width 60 height 21
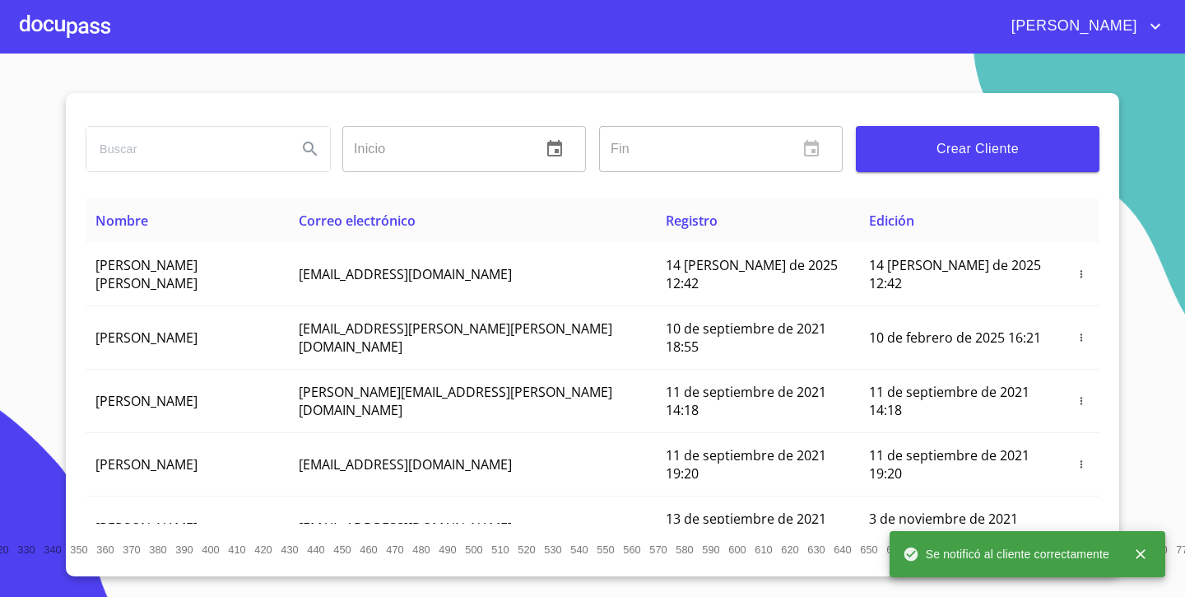
click at [86, 21] on div at bounding box center [65, 26] width 91 height 53
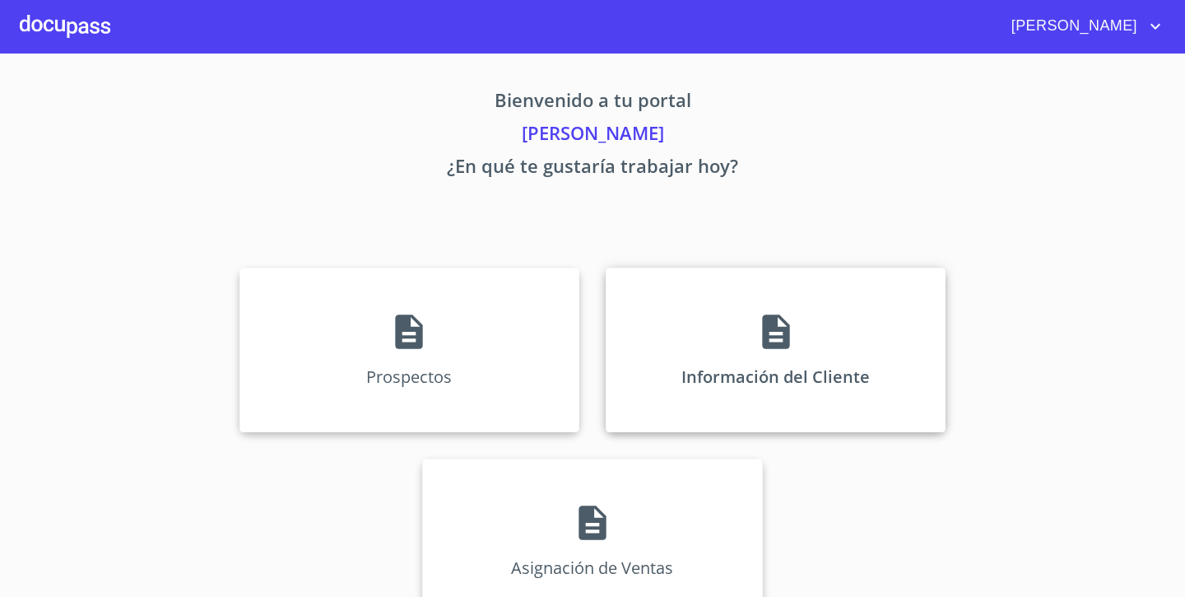
click at [817, 286] on div "Información del Cliente" at bounding box center [776, 350] width 340 height 165
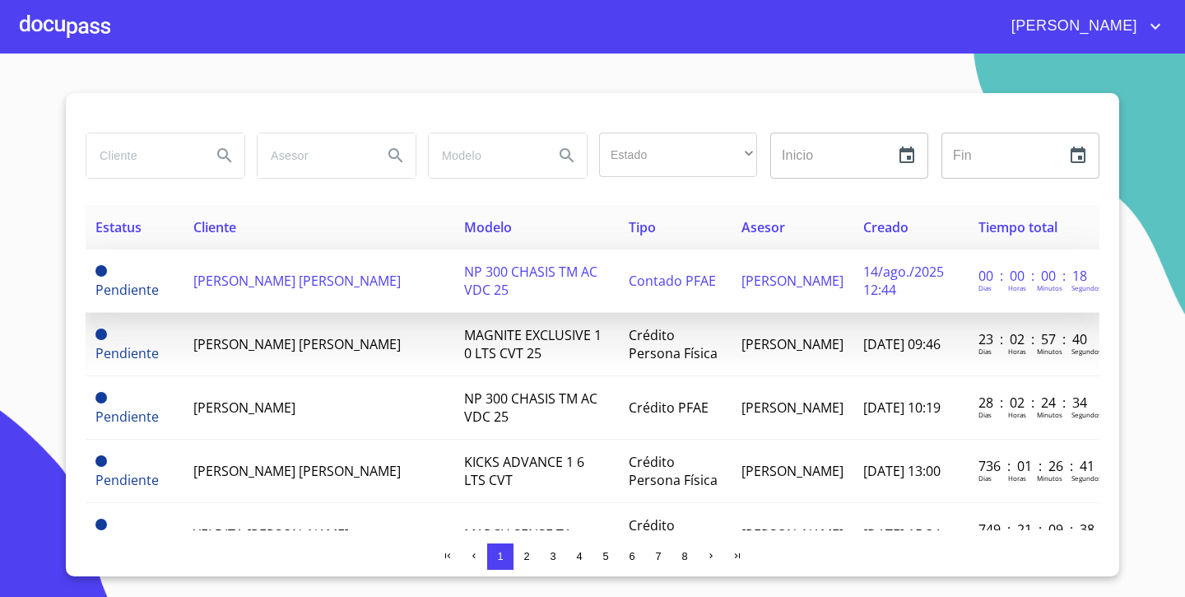
click at [224, 291] on td "[PERSON_NAME] [PERSON_NAME]" at bounding box center [320, 280] width 272 height 63
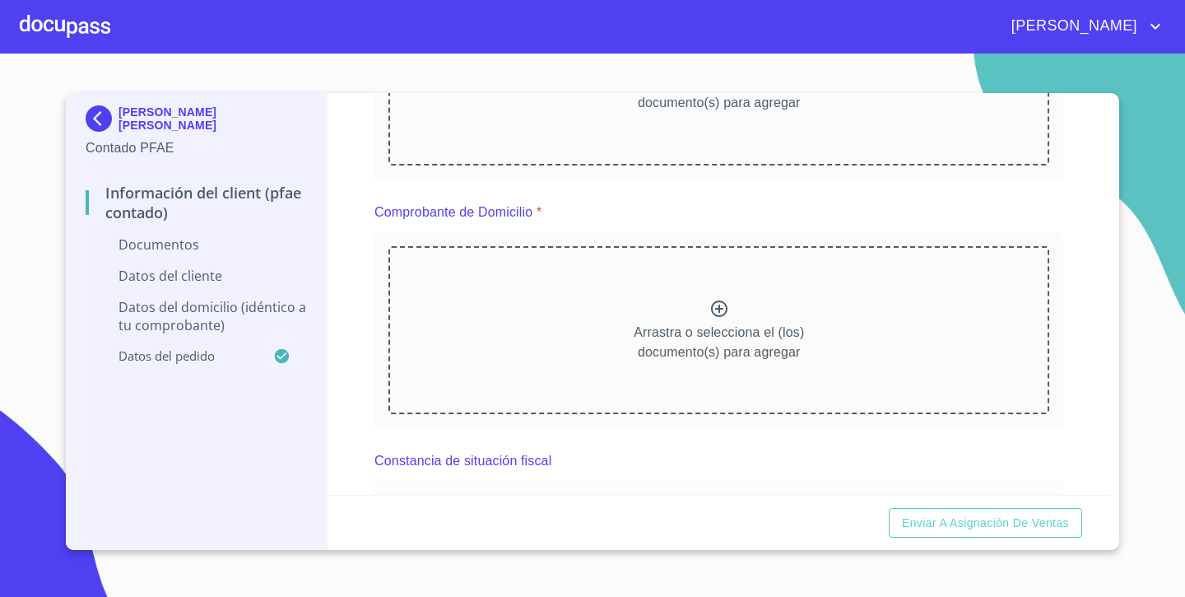
scroll to position [370, 0]
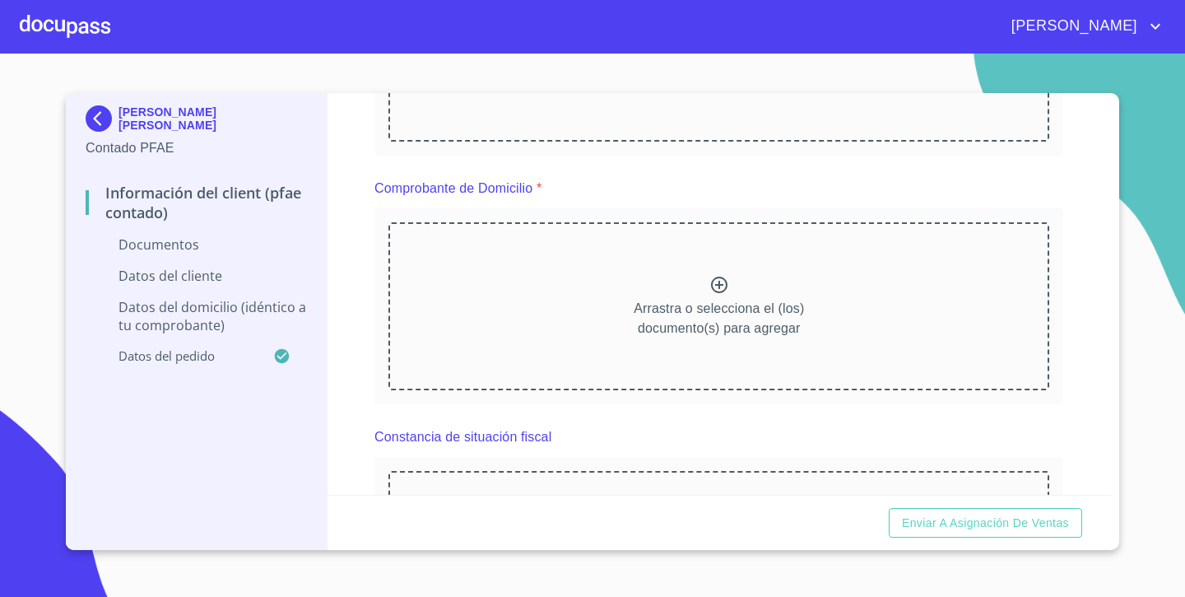
click at [710, 291] on icon at bounding box center [720, 285] width 20 height 20
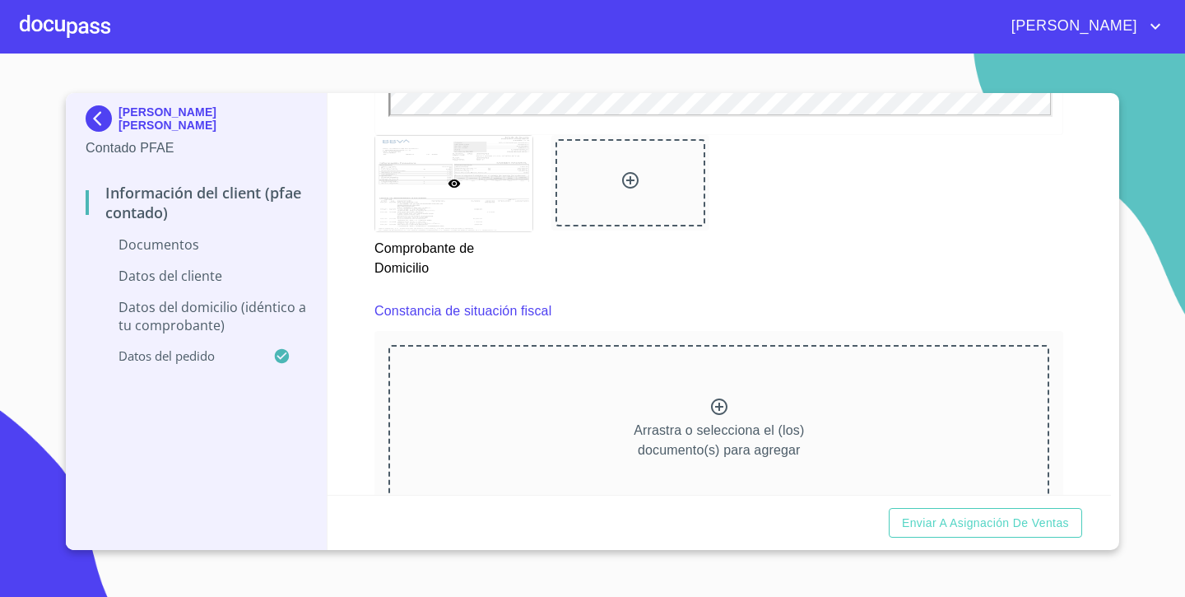
scroll to position [1048, 0]
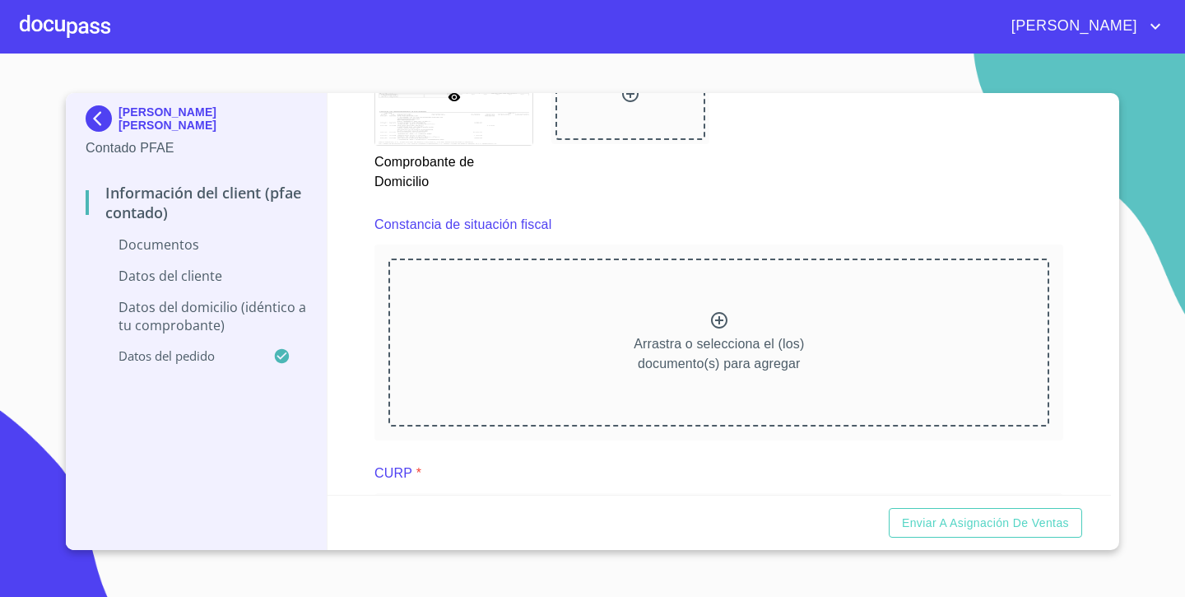
click at [727, 319] on icon at bounding box center [719, 320] width 16 height 16
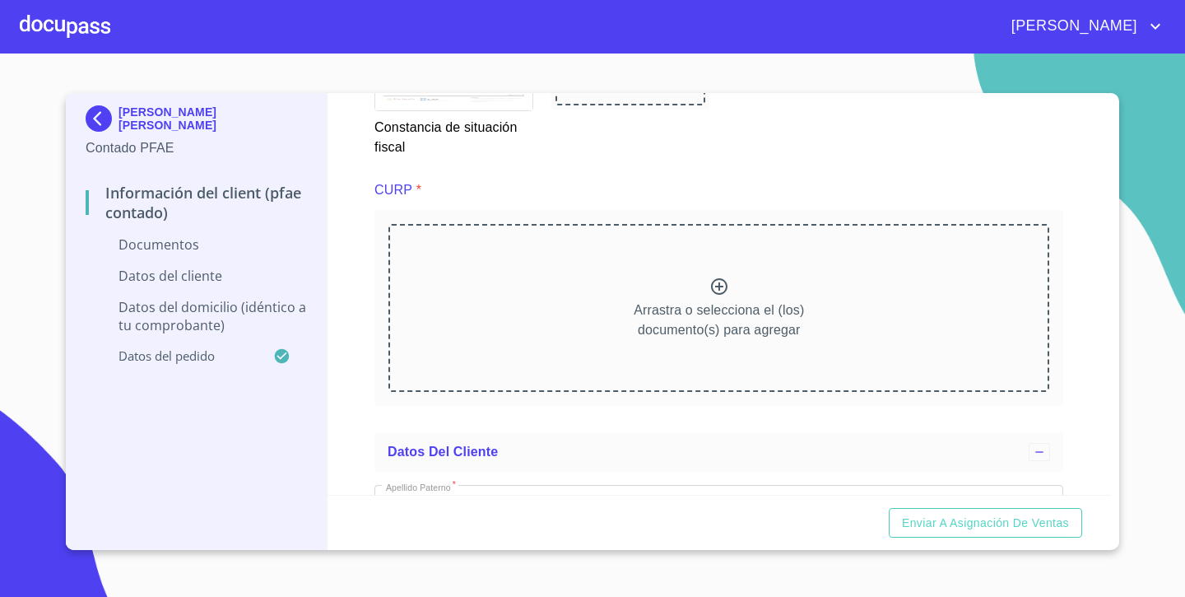
scroll to position [1794, 0]
click at [724, 286] on icon at bounding box center [720, 288] width 20 height 20
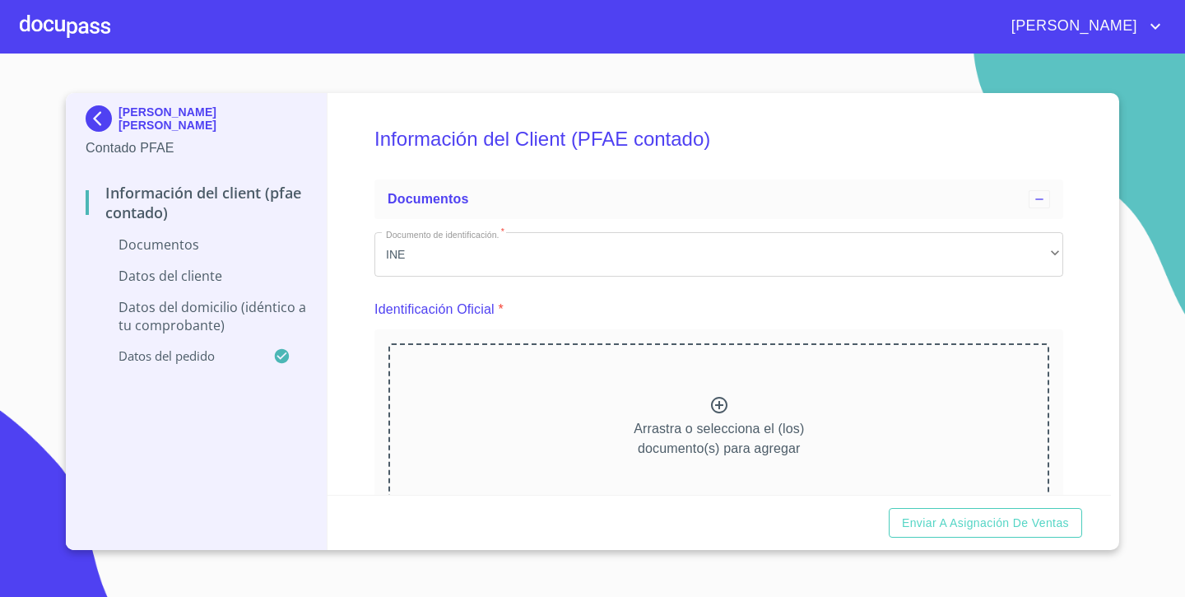
scroll to position [0, 0]
click at [712, 407] on icon at bounding box center [719, 405] width 16 height 16
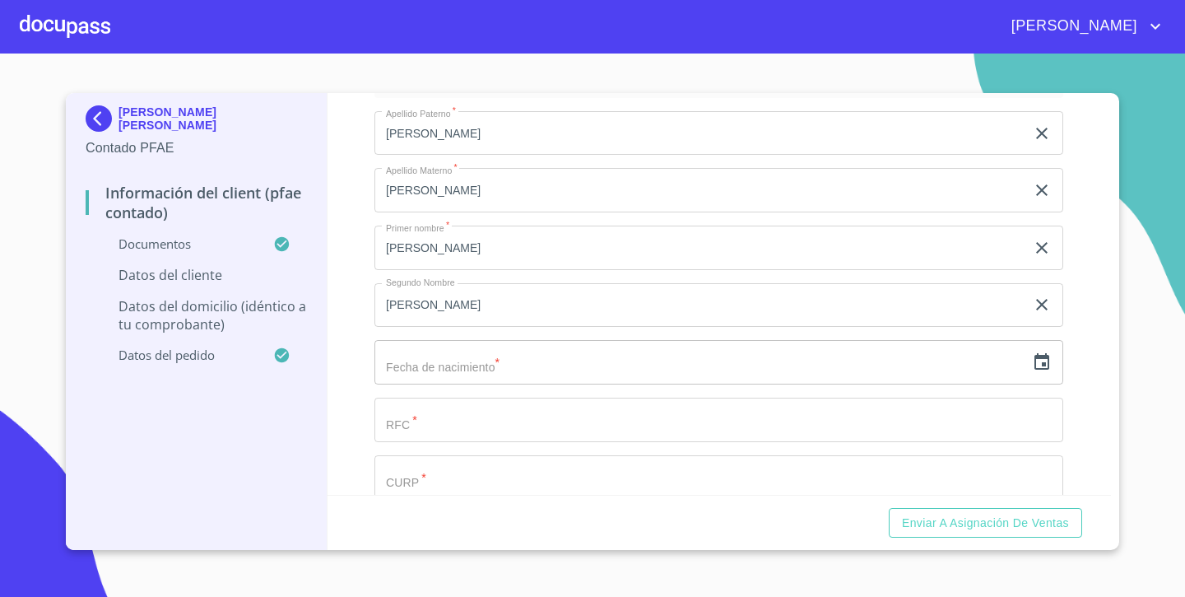
scroll to position [3063, 0]
click at [1046, 351] on icon "button" at bounding box center [1042, 361] width 20 height 20
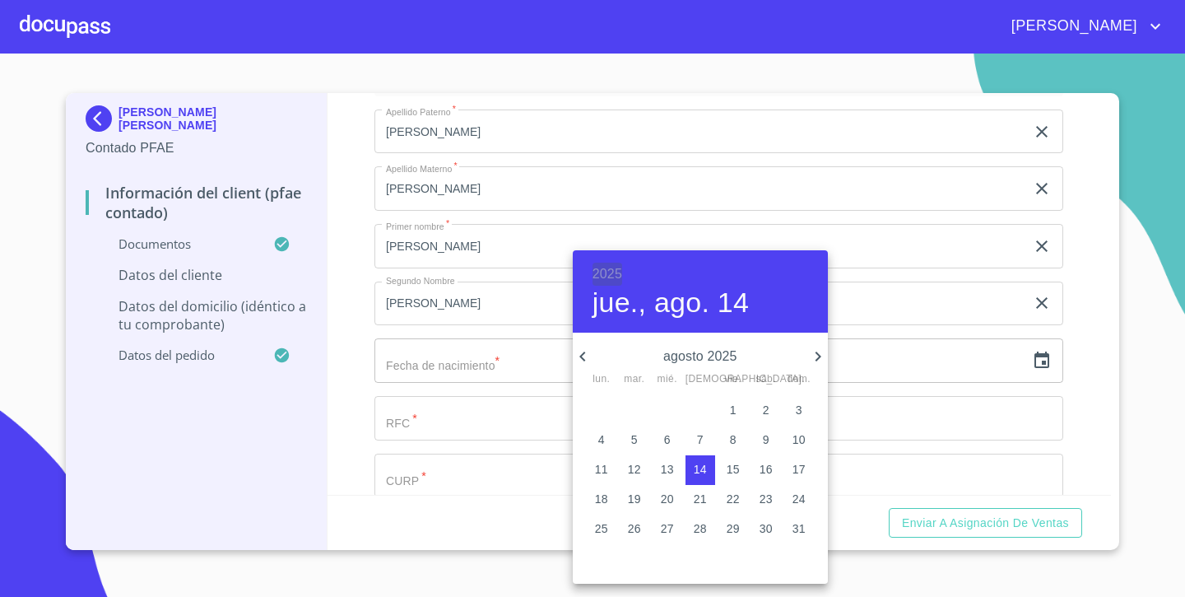
click at [603, 266] on h6 "2025" at bounding box center [608, 274] width 30 height 23
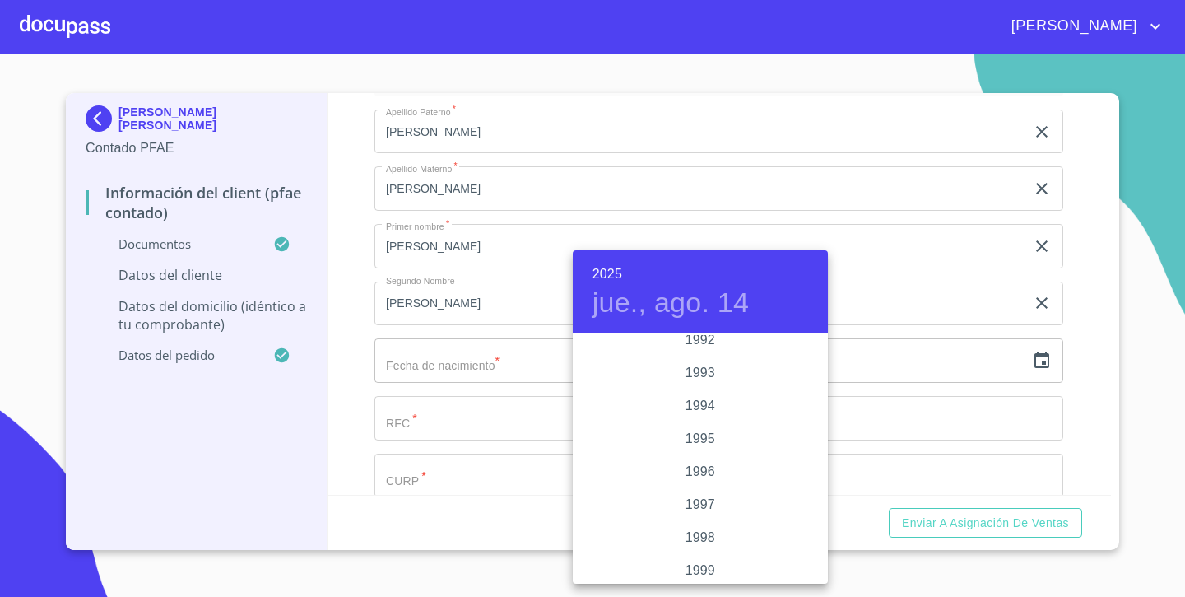
scroll to position [2209, 0]
click at [706, 377] on div "1993" at bounding box center [700, 381] width 255 height 33
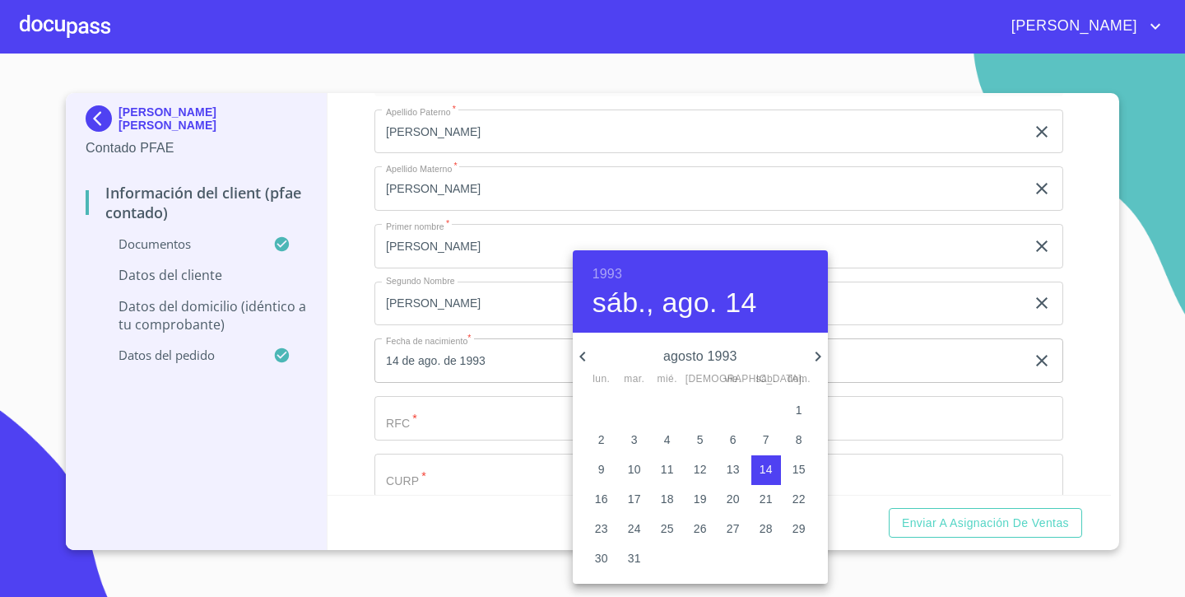
click at [812, 351] on icon "button" at bounding box center [818, 357] width 20 height 20
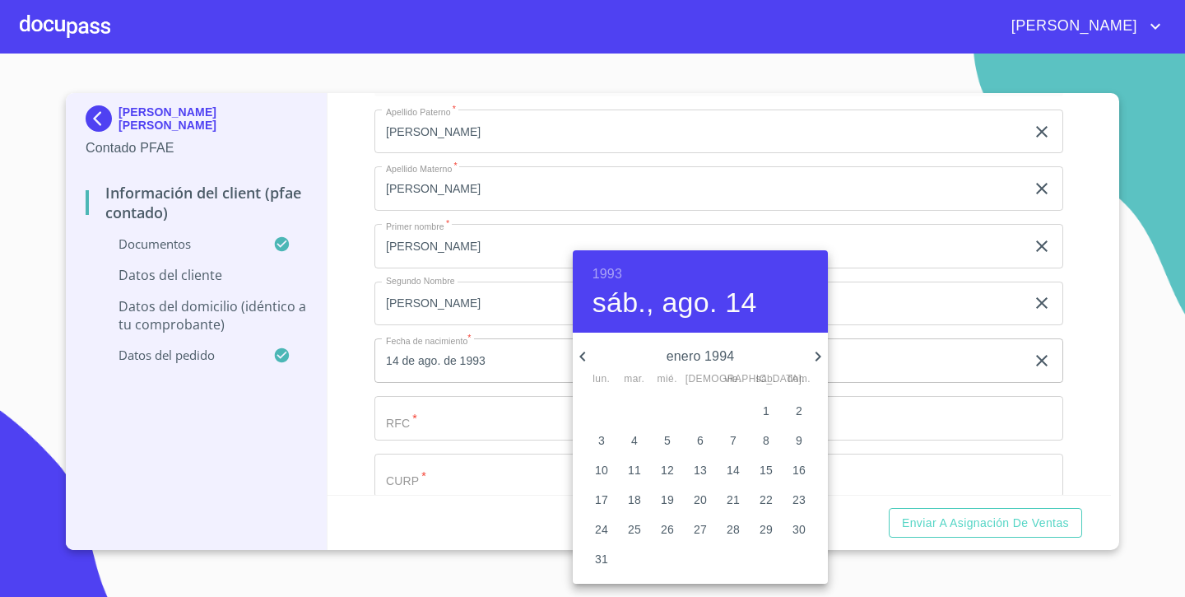
click at [811, 351] on icon "button" at bounding box center [818, 357] width 20 height 20
click at [728, 468] on p "18" at bounding box center [733, 469] width 13 height 16
click at [603, 271] on h6 "1994" at bounding box center [608, 274] width 30 height 23
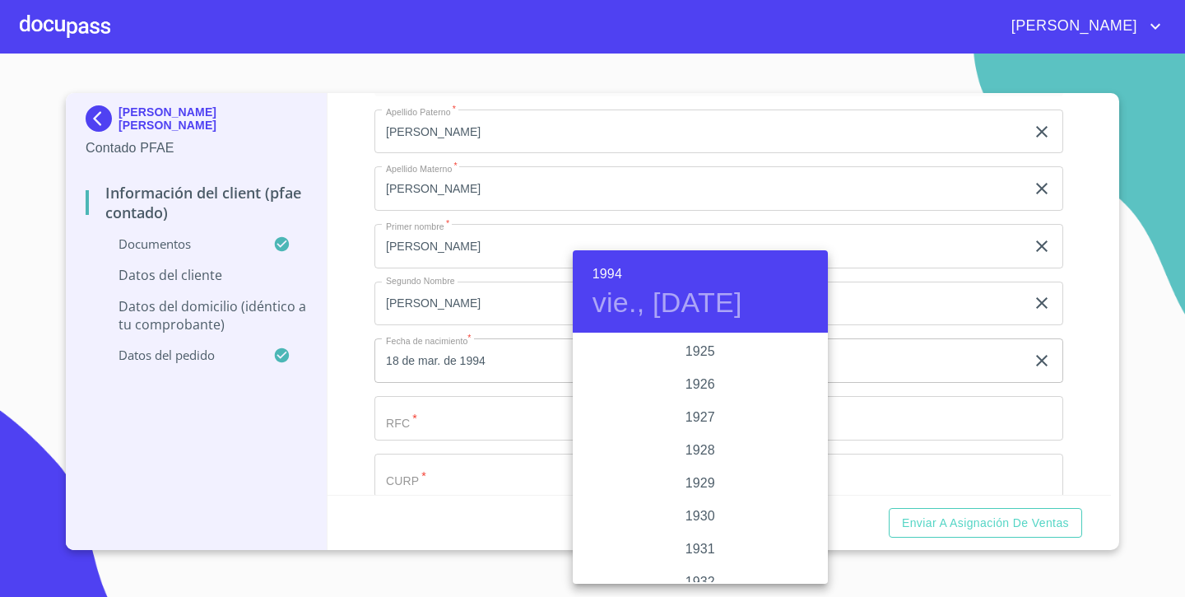
scroll to position [2173, 0]
click at [700, 410] on div "1993" at bounding box center [700, 417] width 255 height 33
type input "18 de mar. de 1993"
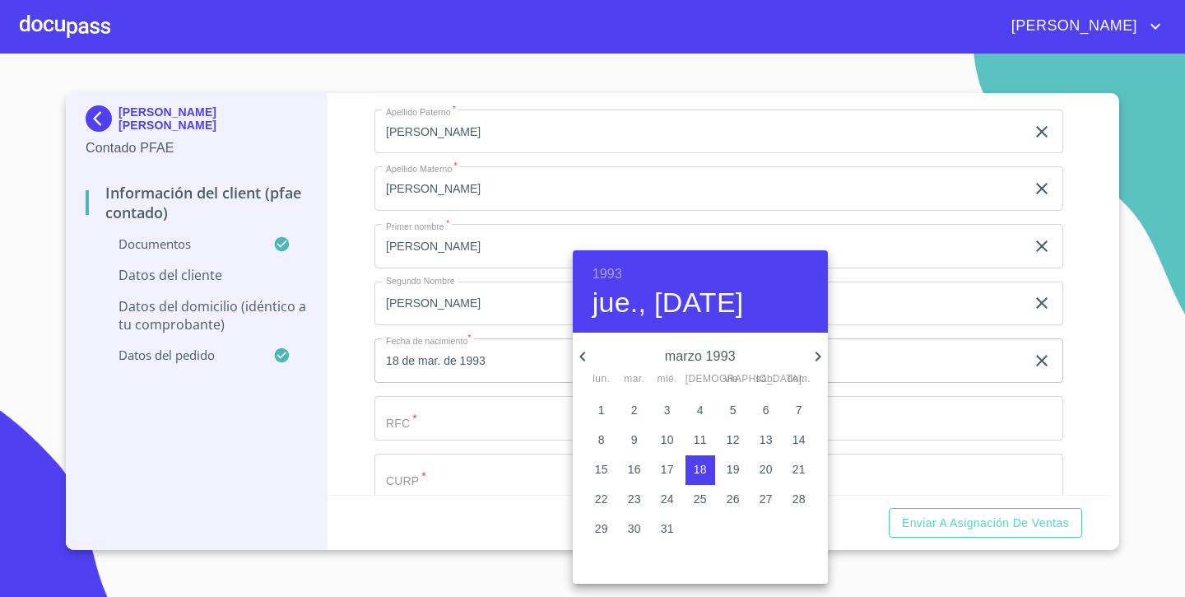
click at [435, 407] on div at bounding box center [592, 298] width 1185 height 597
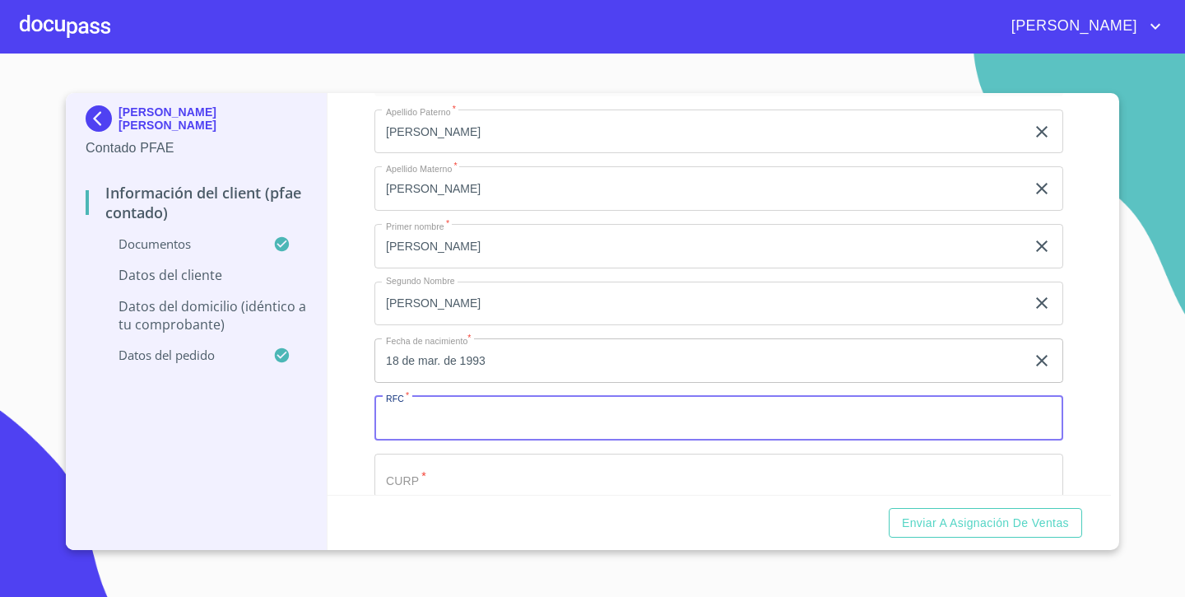
click at [428, 414] on input "Documento de identificación.   *" at bounding box center [719, 418] width 689 height 44
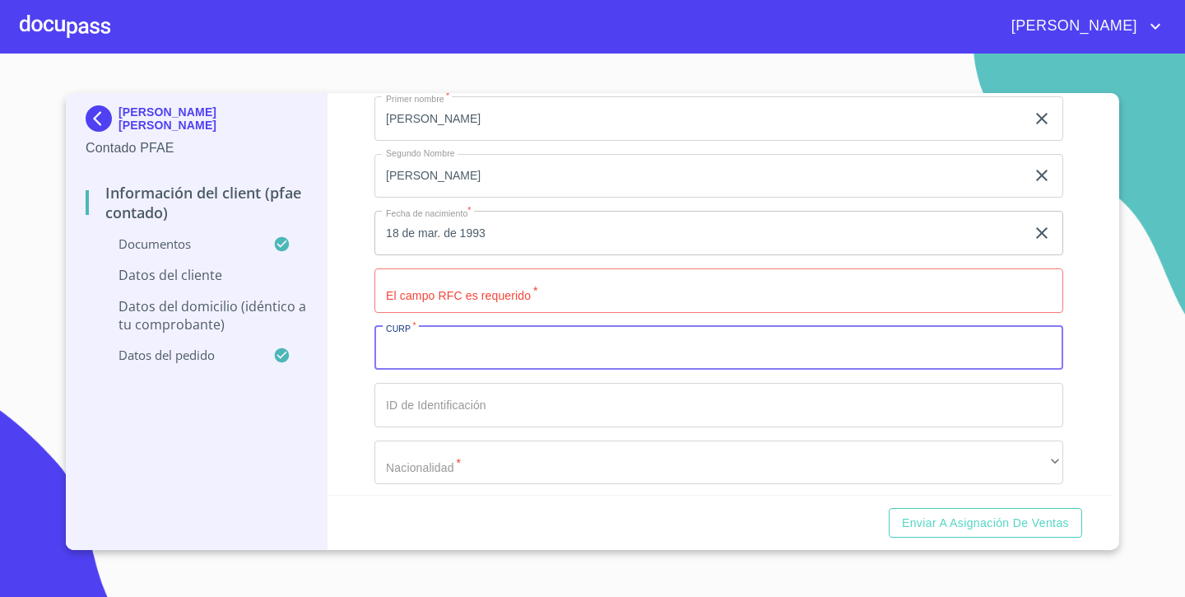
paste input "MAOR930318HJCCLL06"
type input "MAOR930318HJCCLL06"
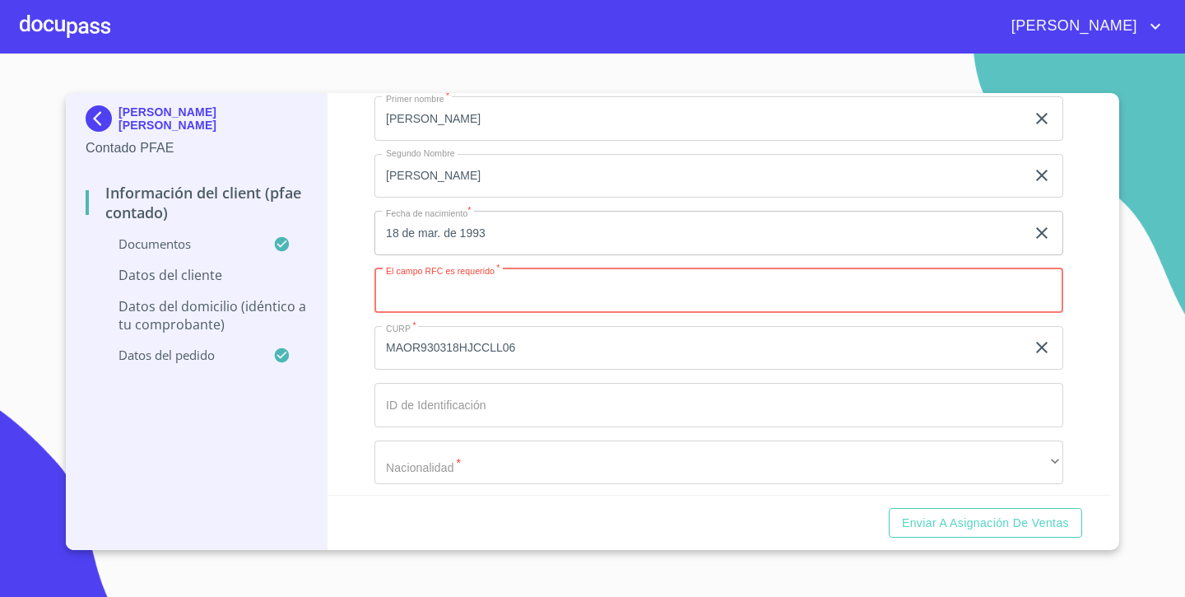
paste input "MAOR930318L63"
type input "MAOR930318L63"
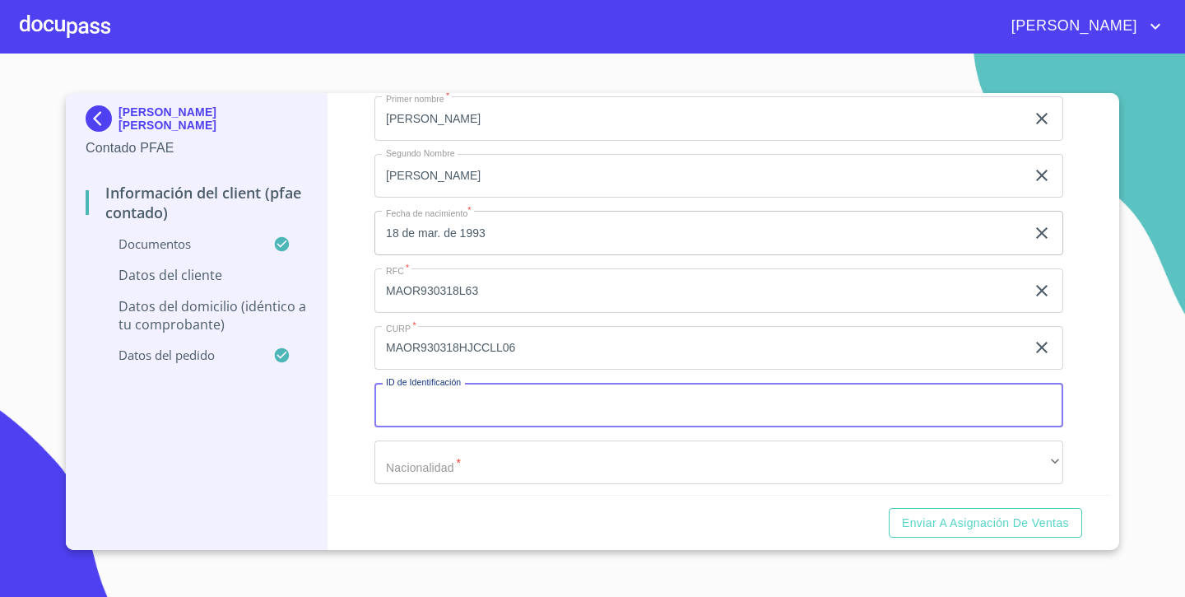
click at [500, 411] on input "Documento de identificación.   *" at bounding box center [719, 405] width 689 height 44
type input "1414808675"
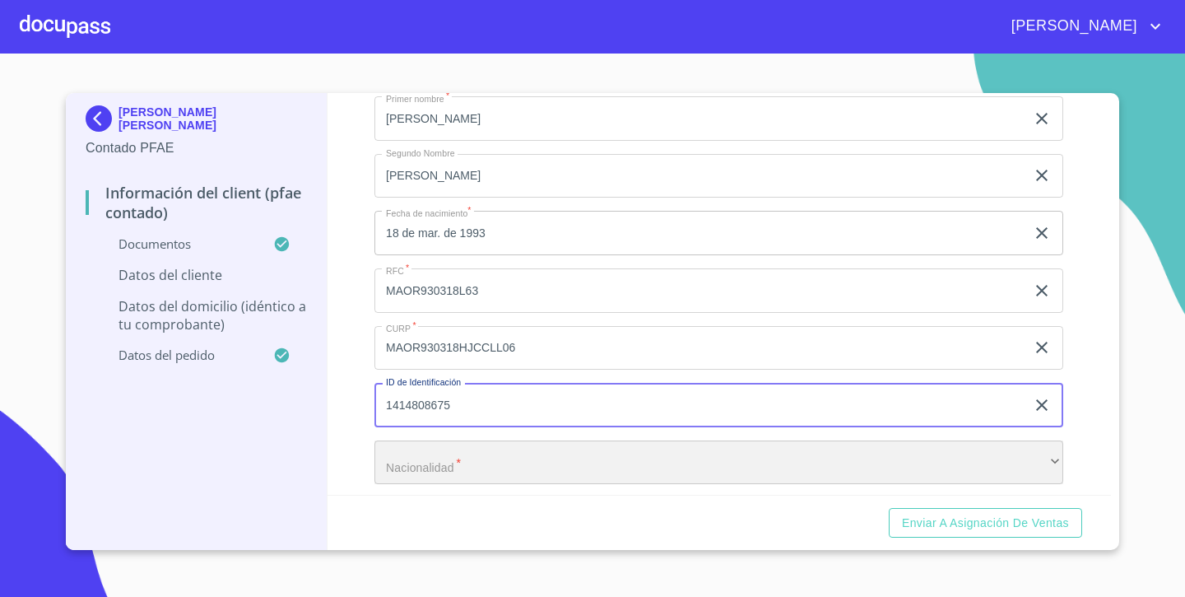
click at [508, 467] on div "​" at bounding box center [719, 462] width 689 height 44
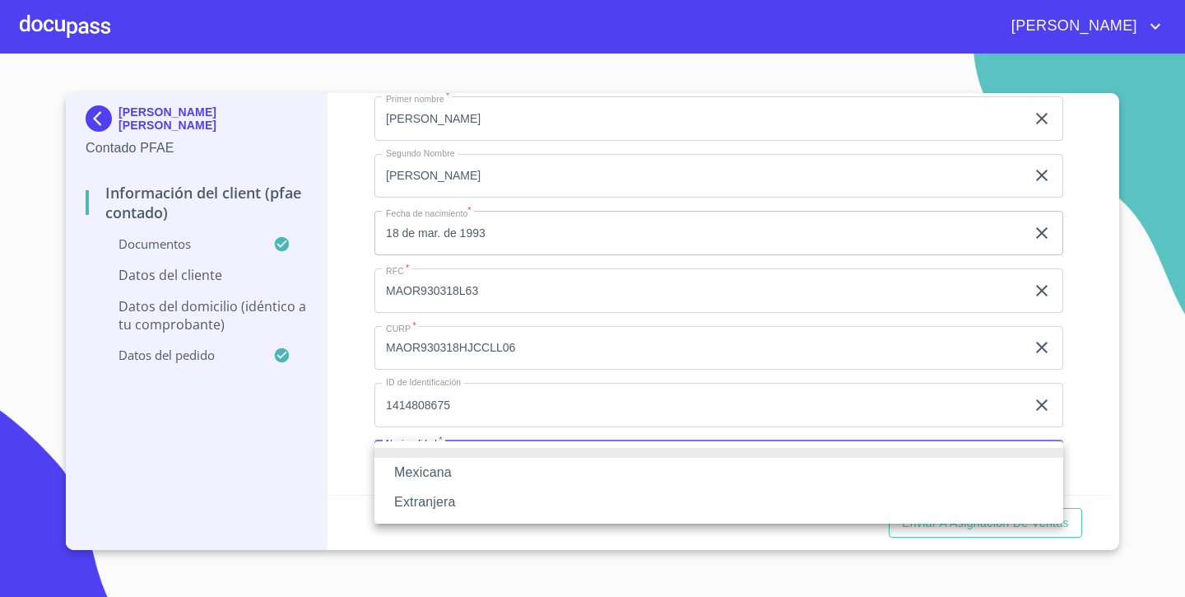
click at [499, 477] on li "Mexicana" at bounding box center [719, 473] width 689 height 30
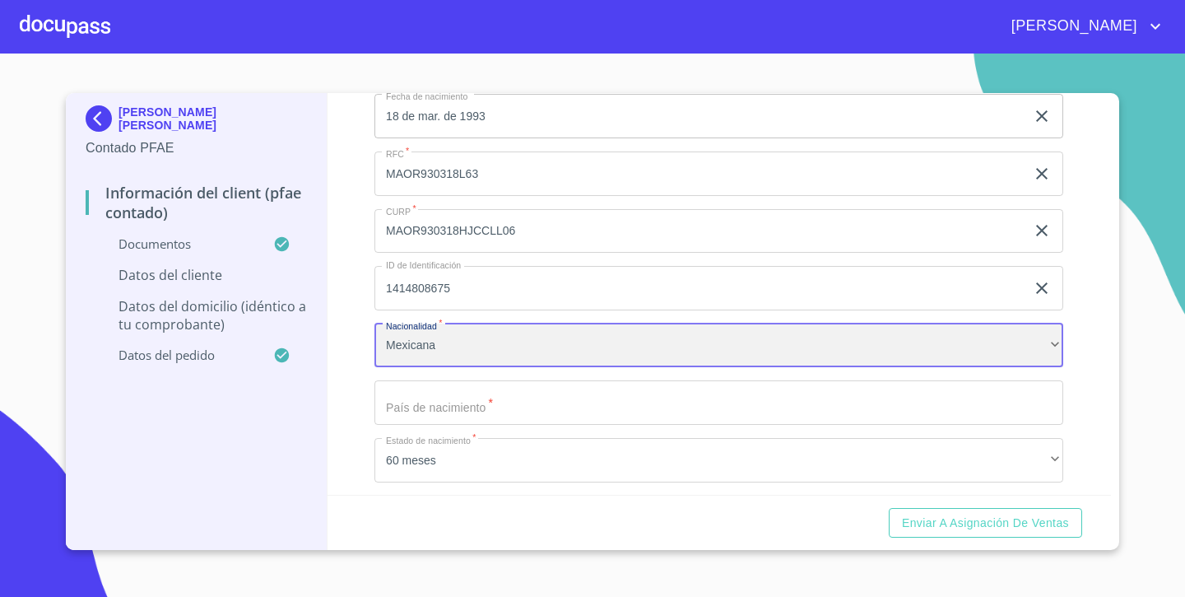
scroll to position [3333, 0]
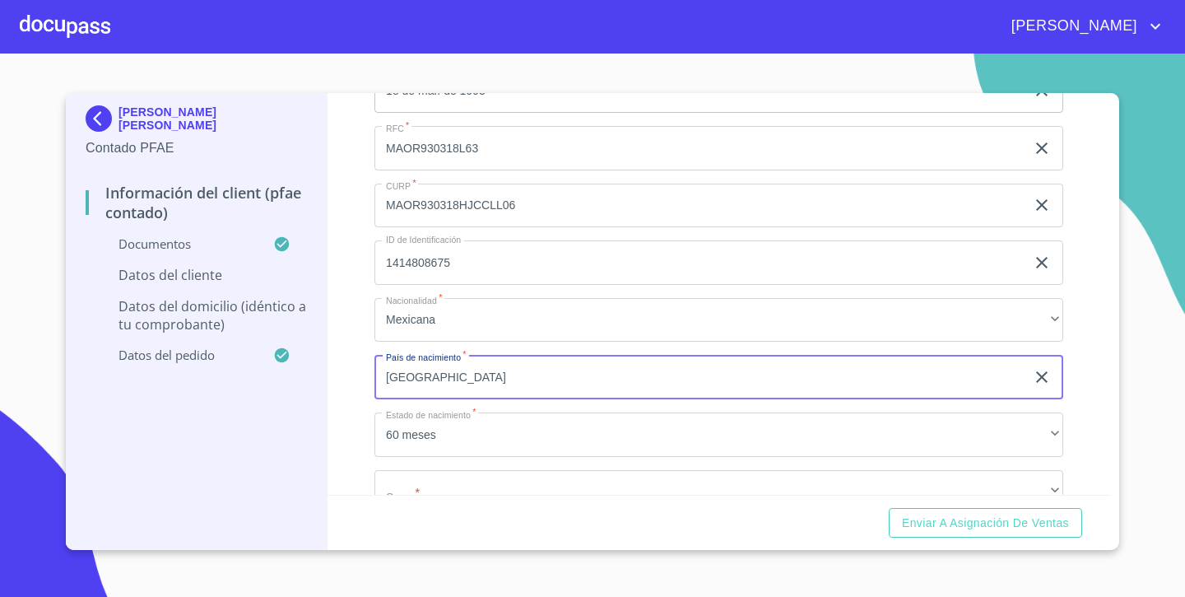
type input "[GEOGRAPHIC_DATA]"
click at [367, 407] on div "Información del Client (PFAE contado) Documentos Documento de identificación.  …" at bounding box center [720, 294] width 784 height 402
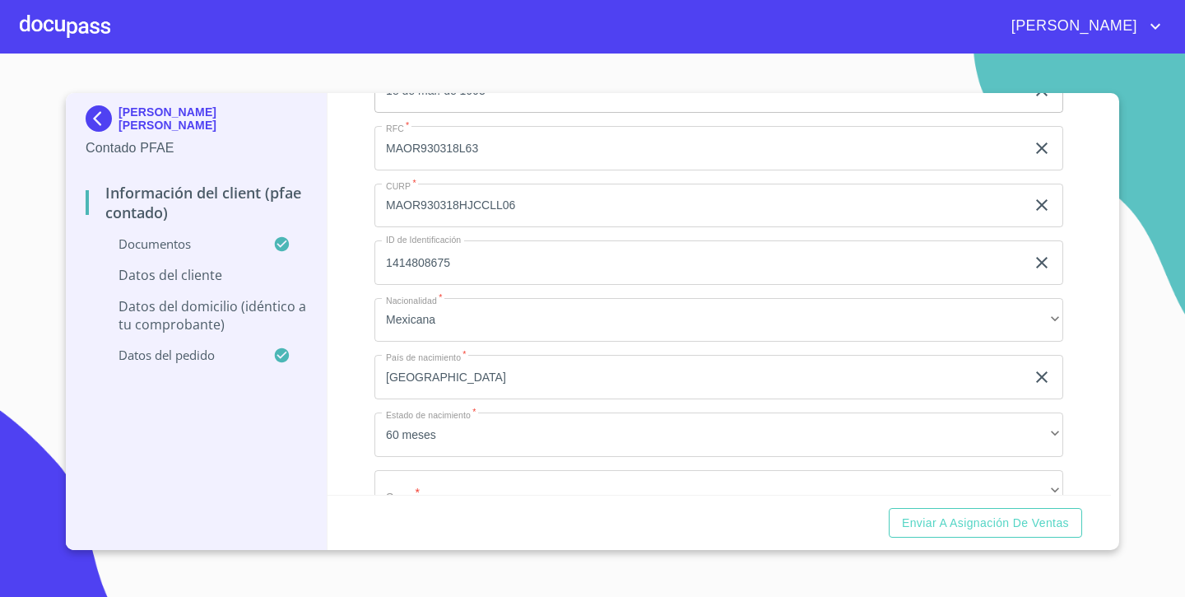
drag, startPoint x: 363, startPoint y: 333, endPoint x: 365, endPoint y: 259, distance: 73.3
click at [365, 259] on div "Información del Client (PFAE contado) Documentos Documento de identificación.  …" at bounding box center [720, 294] width 784 height 402
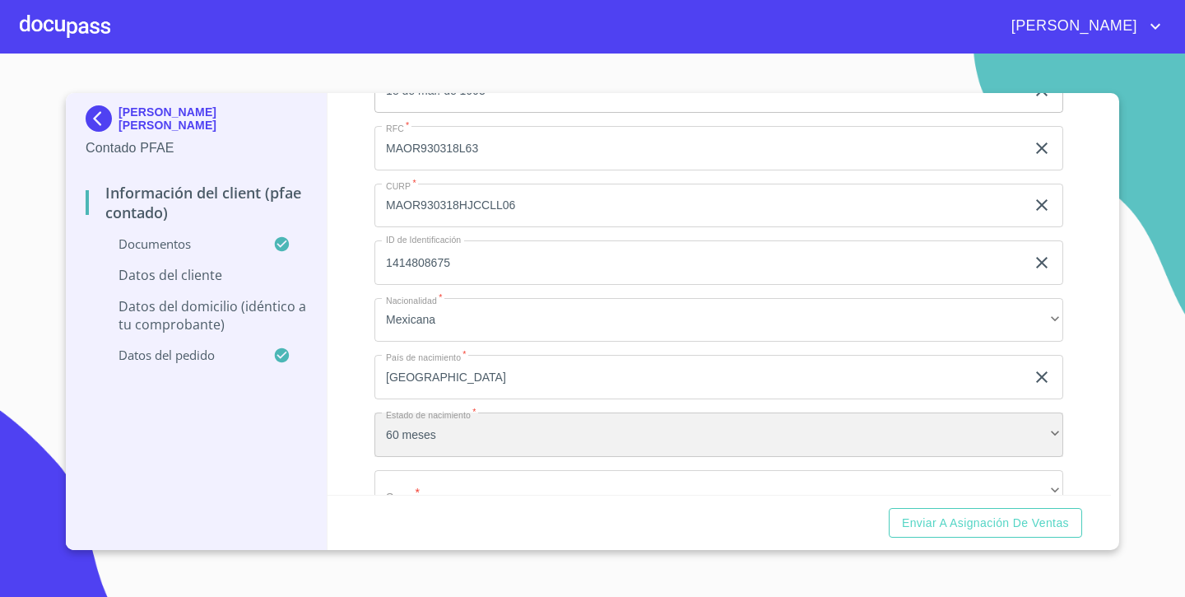
click at [450, 449] on div "60 meses" at bounding box center [719, 434] width 689 height 44
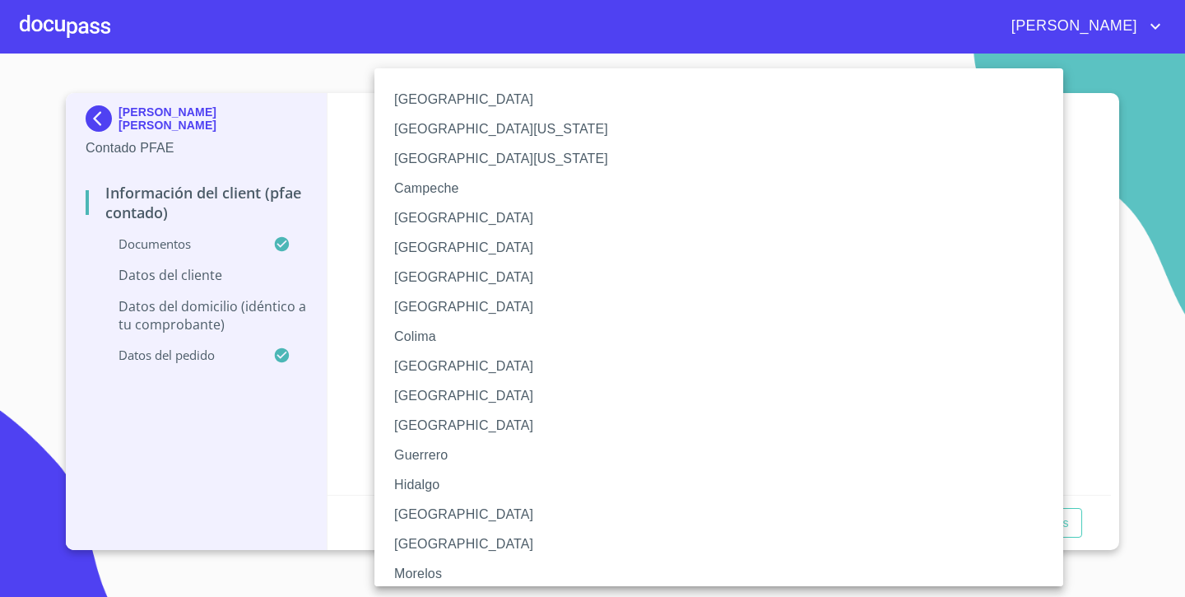
click at [431, 505] on li "[GEOGRAPHIC_DATA]" at bounding box center [719, 515] width 689 height 30
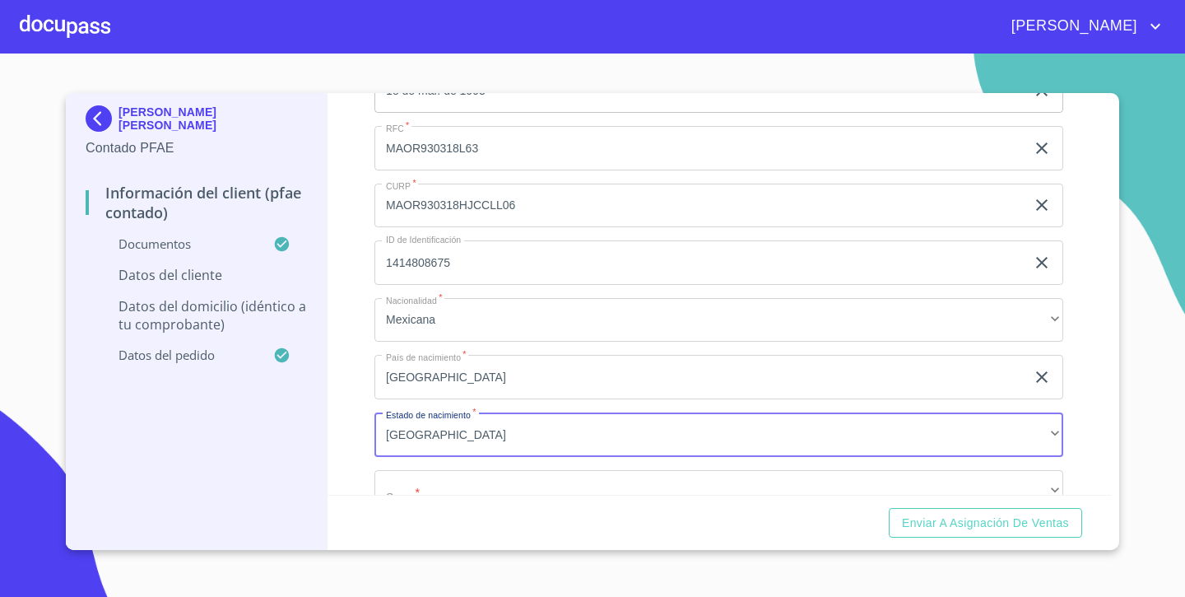
click at [354, 382] on div "Información del Client (PFAE contado) Documentos Documento de identificación.  …" at bounding box center [720, 294] width 784 height 402
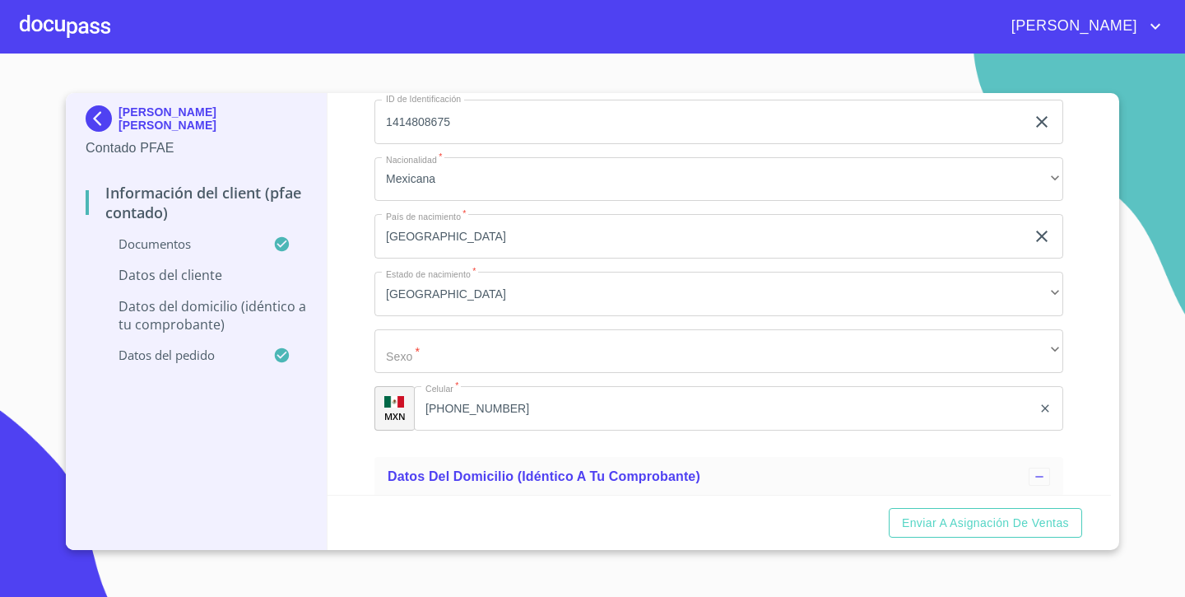
scroll to position [3479, 0]
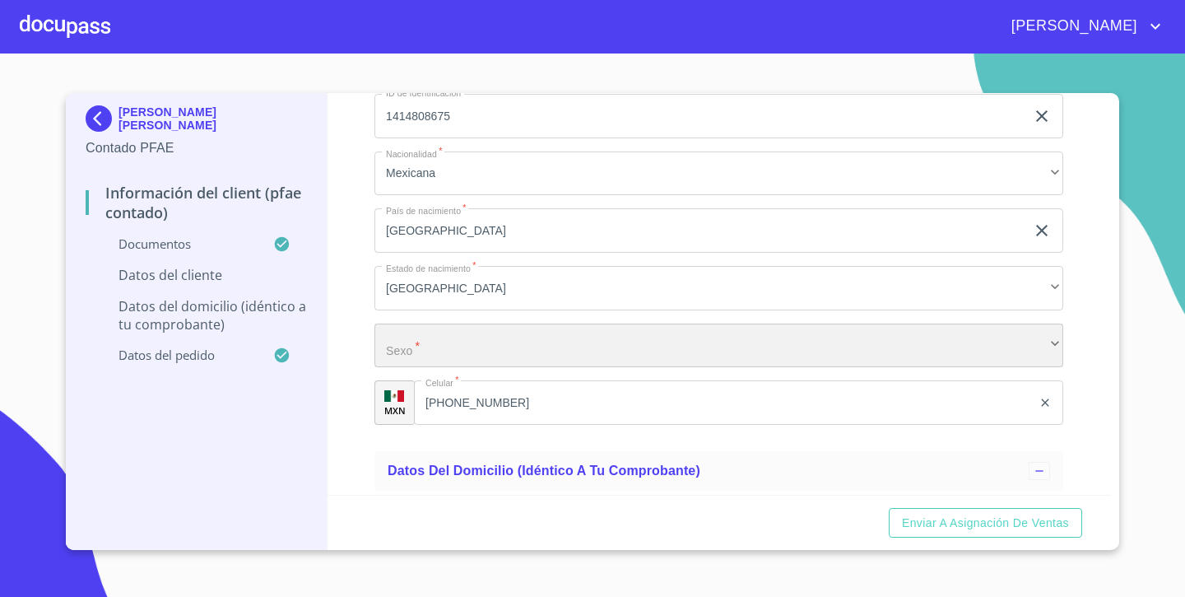
click at [416, 345] on div "​" at bounding box center [719, 345] width 689 height 44
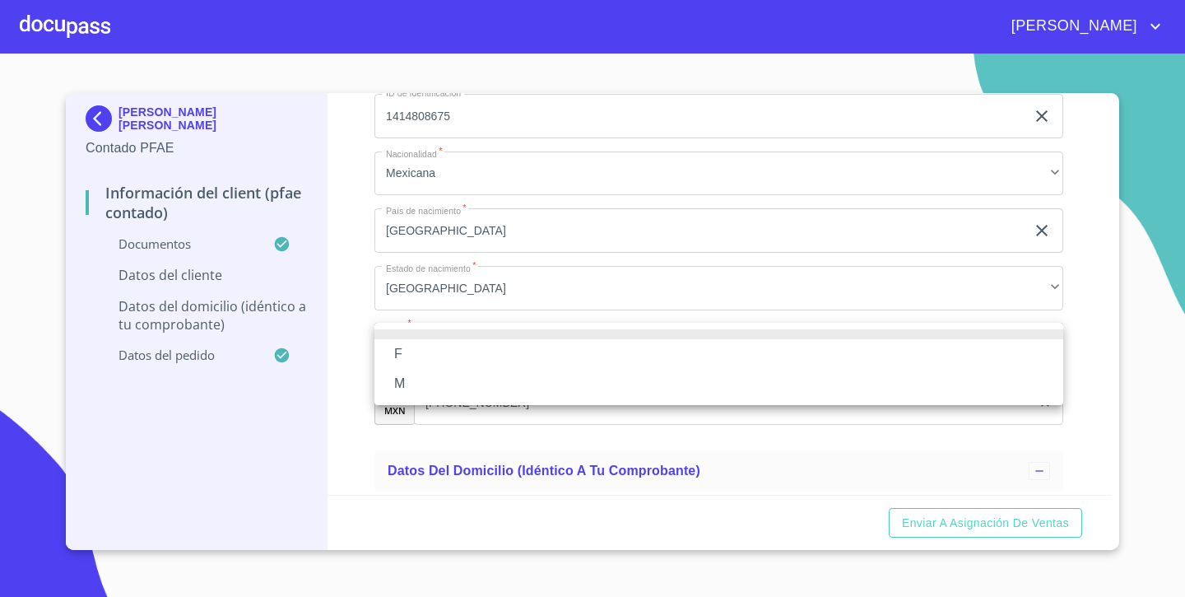
click at [403, 382] on li "M" at bounding box center [719, 384] width 689 height 30
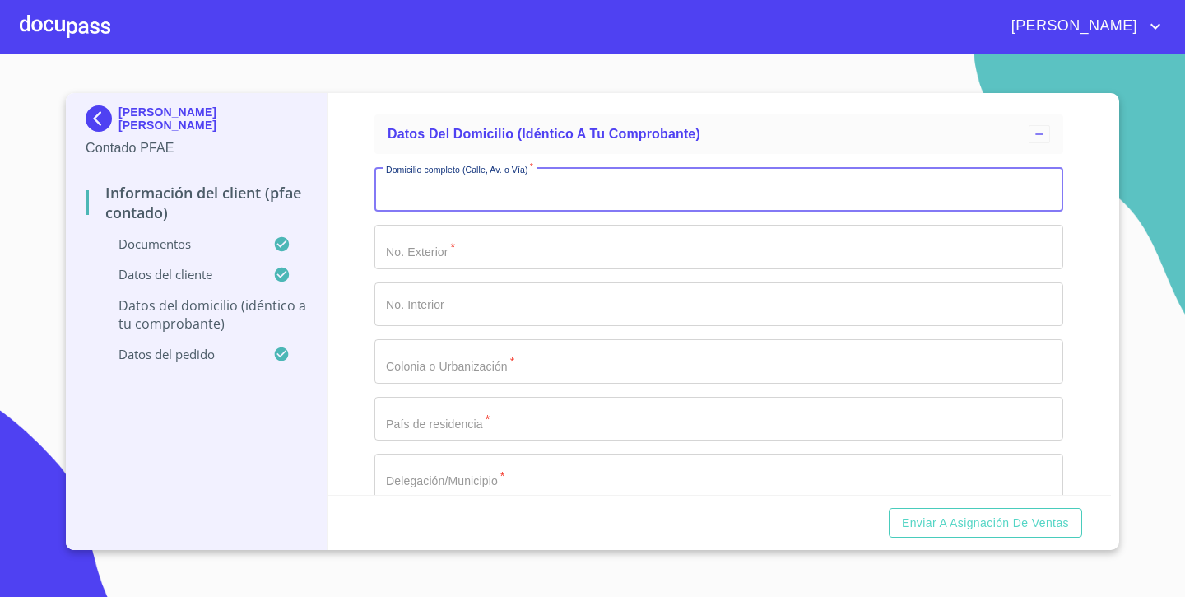
scroll to position [3863, 0]
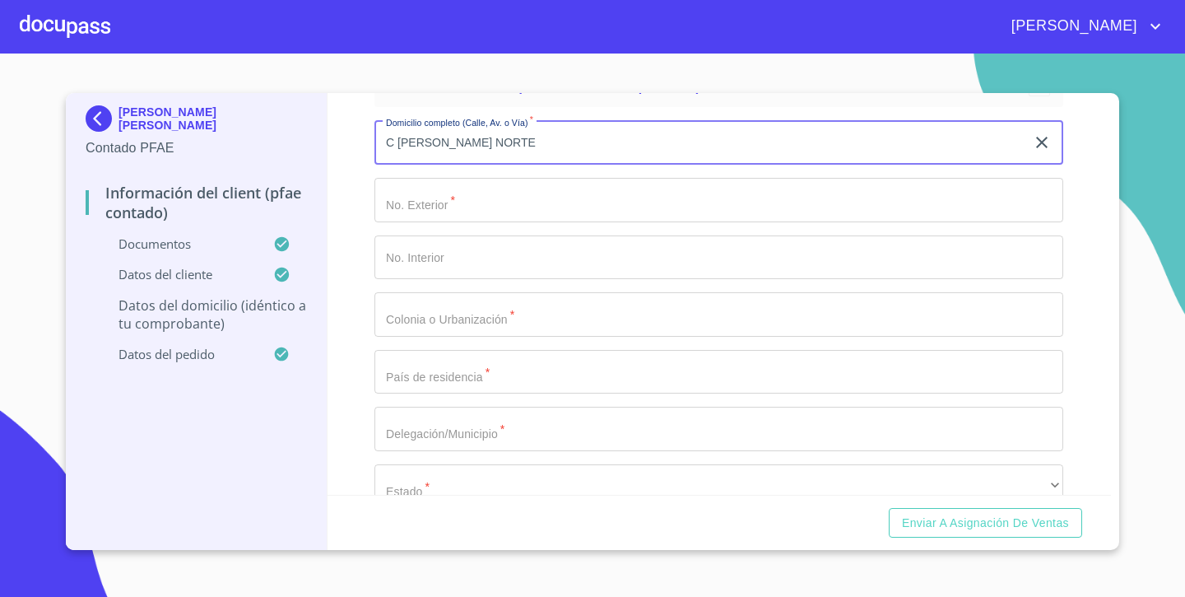
type input "C [PERSON_NAME] NORTE"
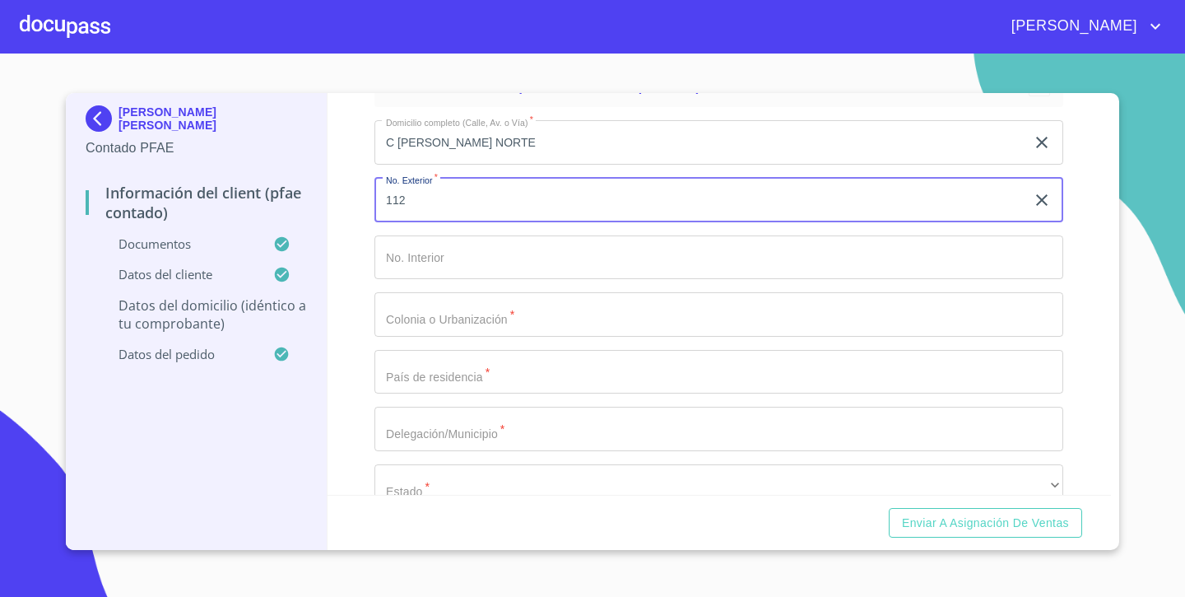
type input "112"
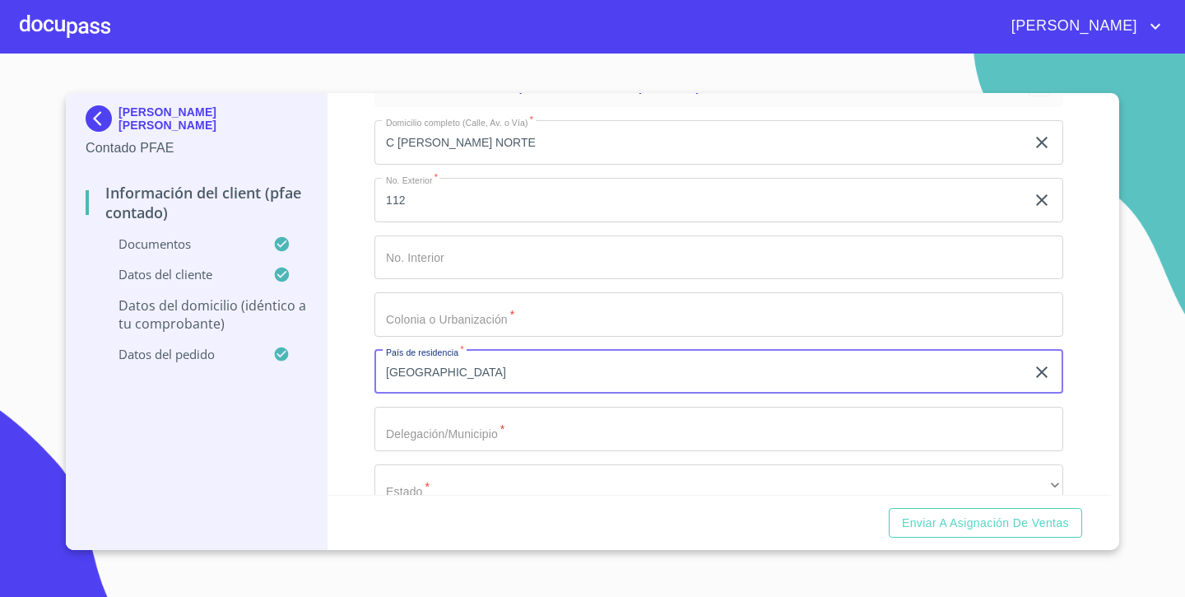
type input "[GEOGRAPHIC_DATA]"
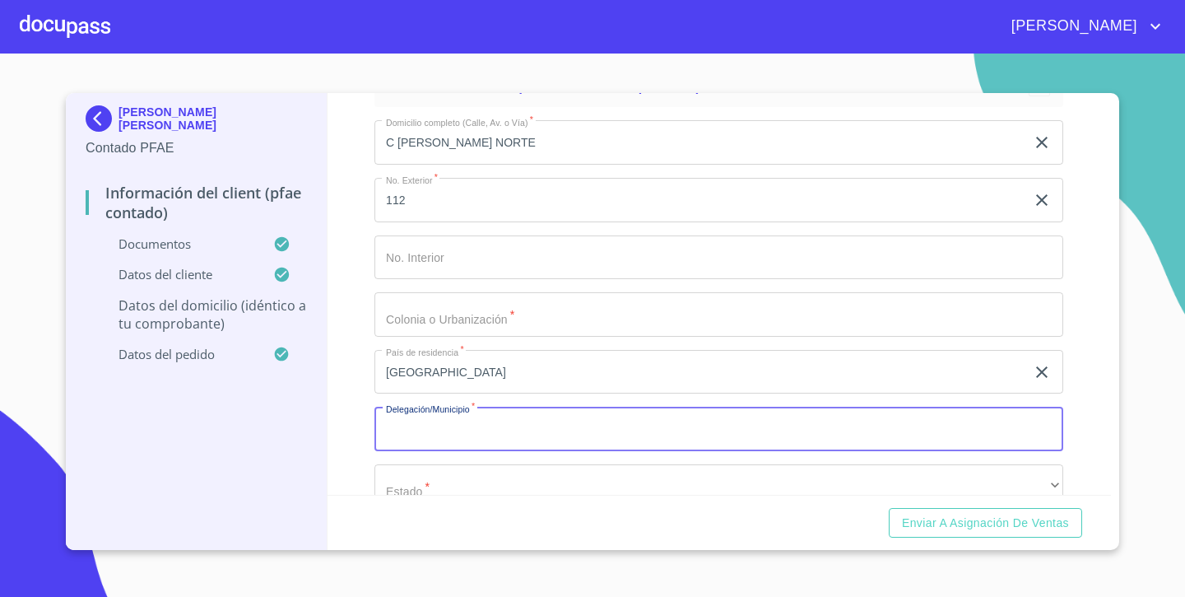
click at [398, 426] on input "Documento de identificación.   *" at bounding box center [719, 429] width 689 height 44
type input "JOCOTEPEC"
click at [361, 430] on div "Información del Client (PFAE contado) Documentos Documento de identificación.  …" at bounding box center [720, 294] width 784 height 402
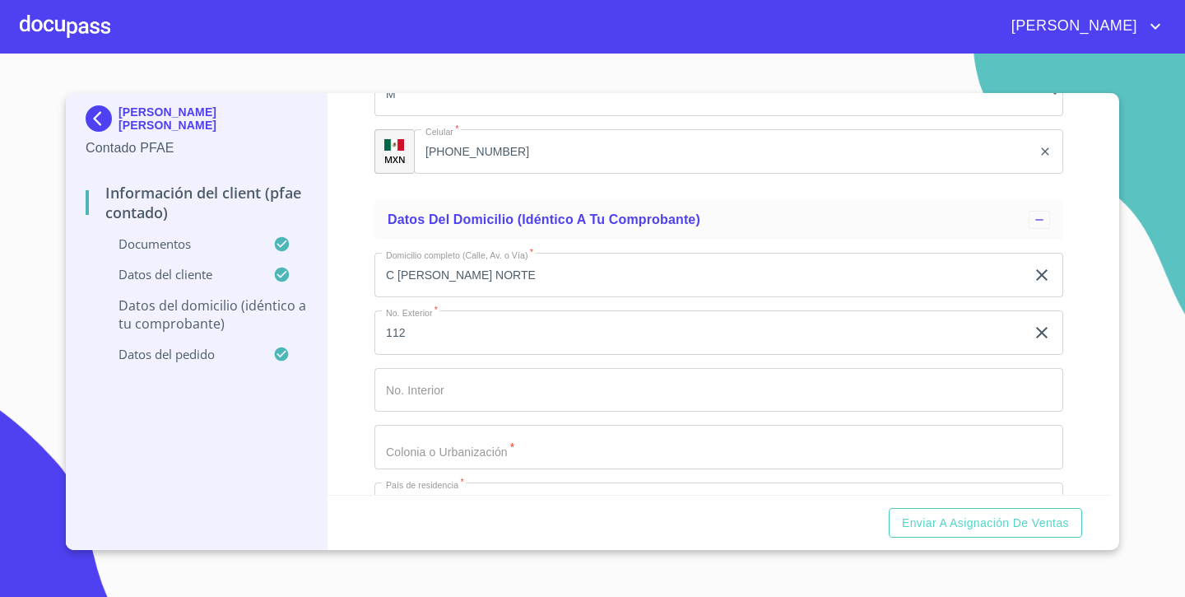
scroll to position [3745, 0]
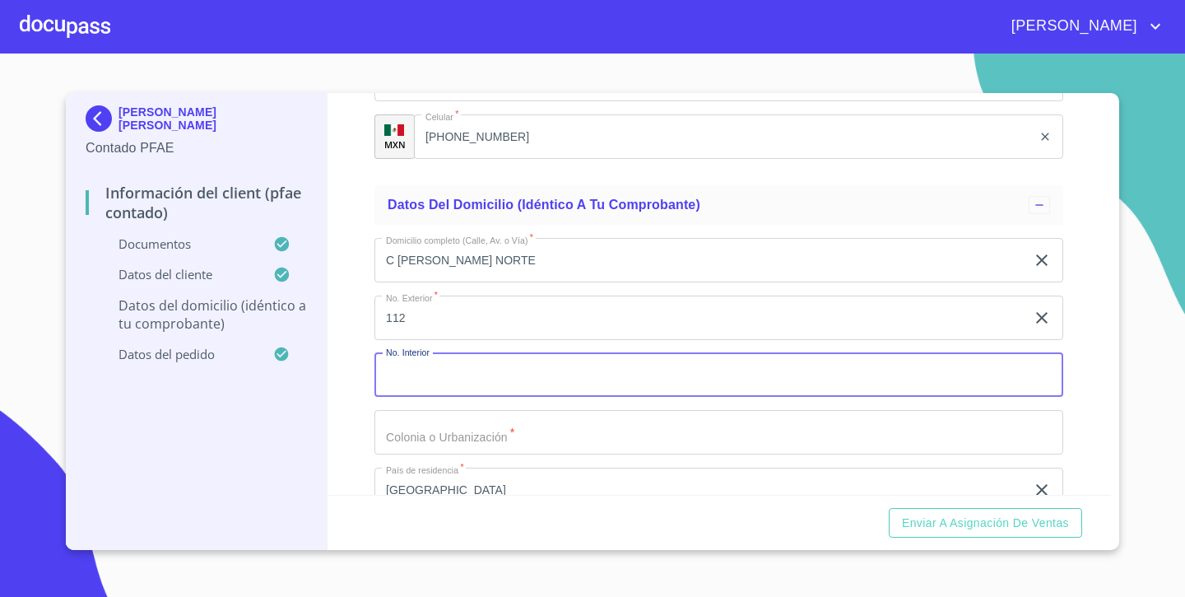
click at [426, 370] on input "Documento de identificación.   *" at bounding box center [719, 375] width 689 height 44
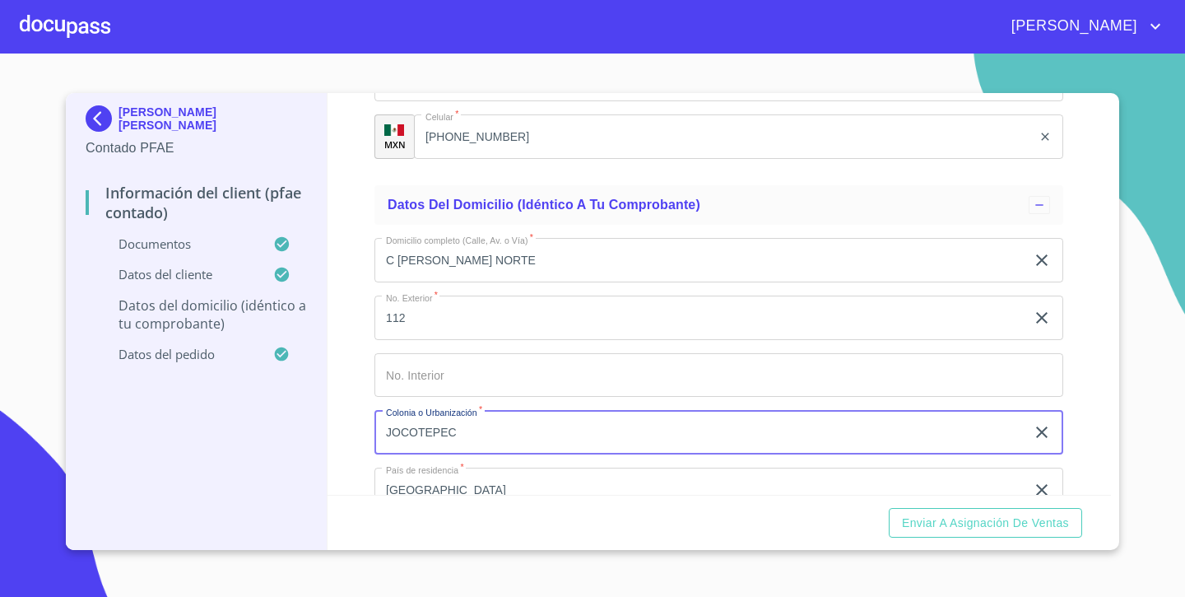
type input "JOCOTEPEC"
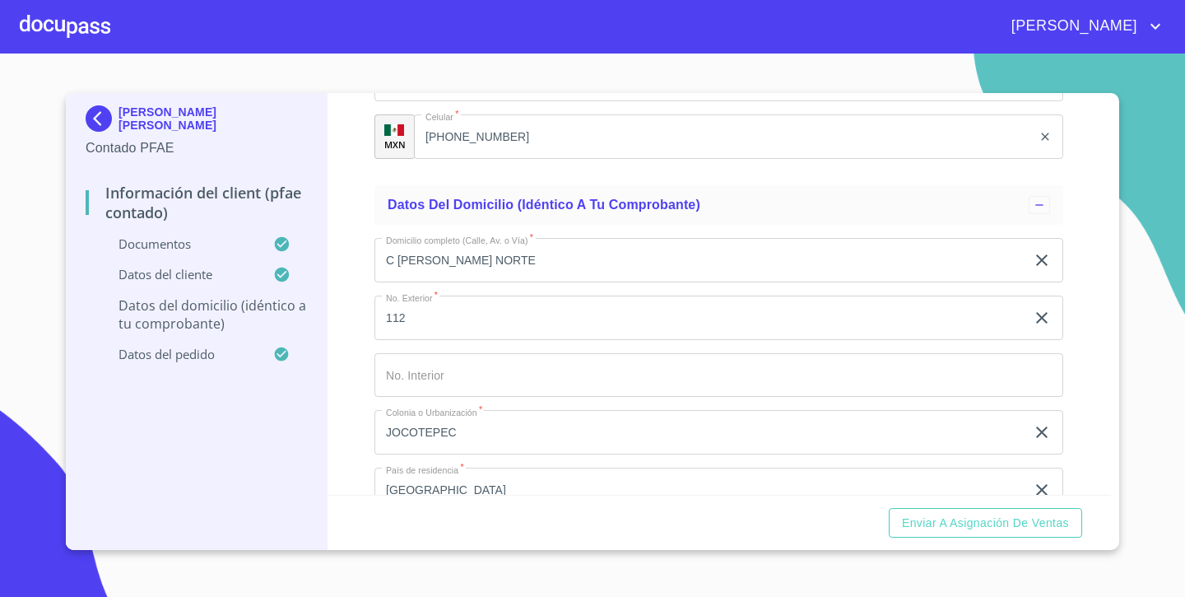
click at [351, 454] on div "Información del Client (PFAE contado) Documentos Documento de identificación.  …" at bounding box center [720, 294] width 784 height 402
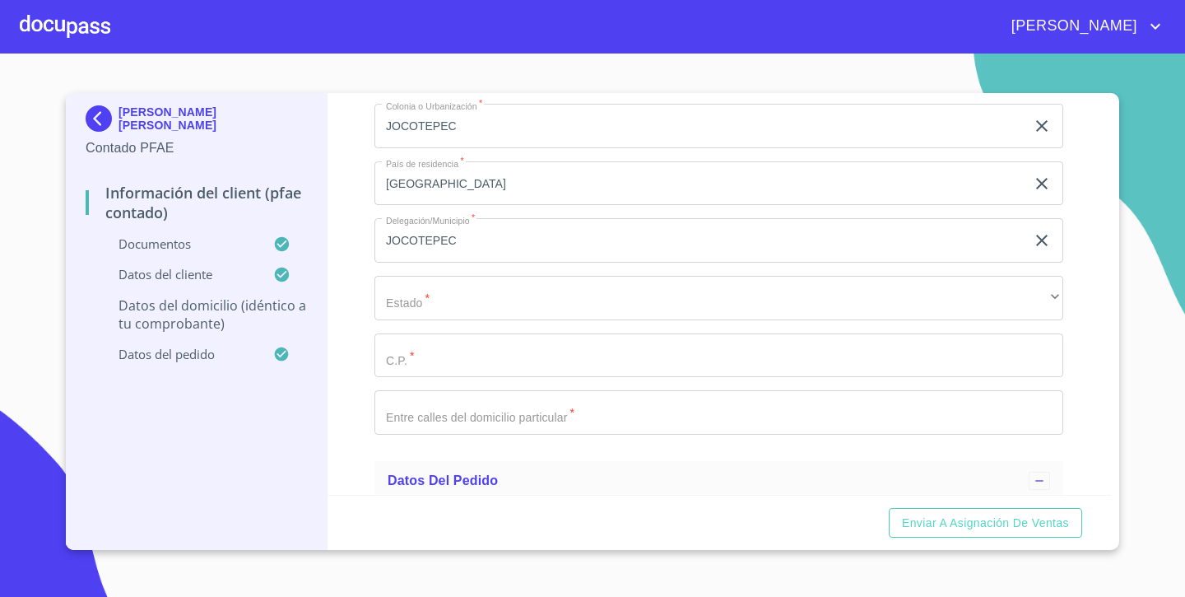
scroll to position [4092, 0]
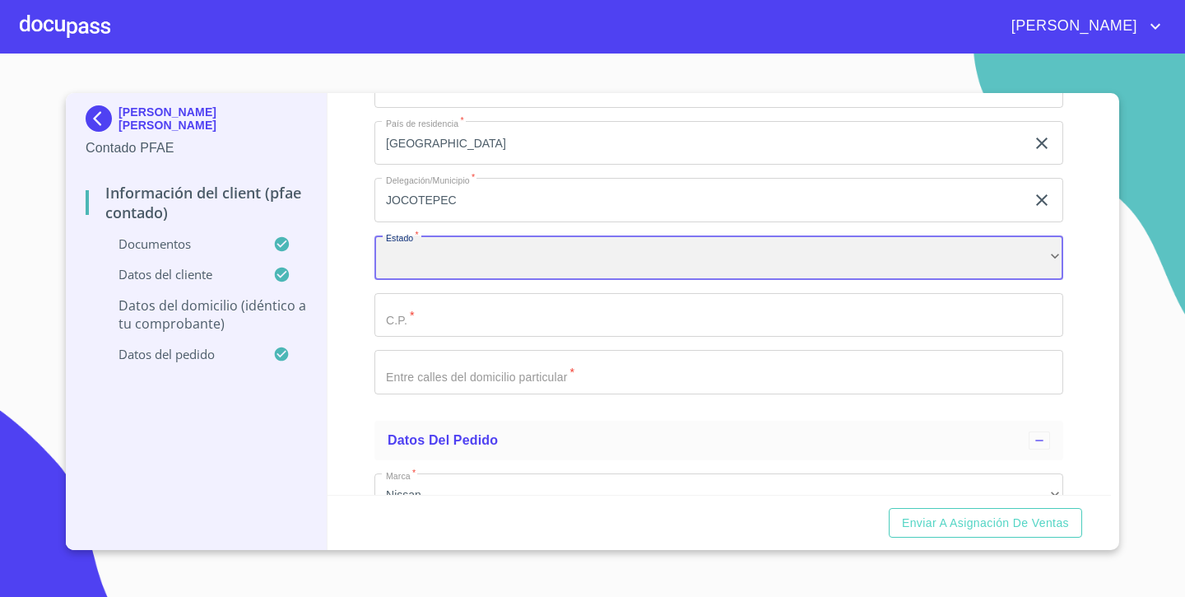
click at [467, 258] on div "​" at bounding box center [719, 257] width 689 height 44
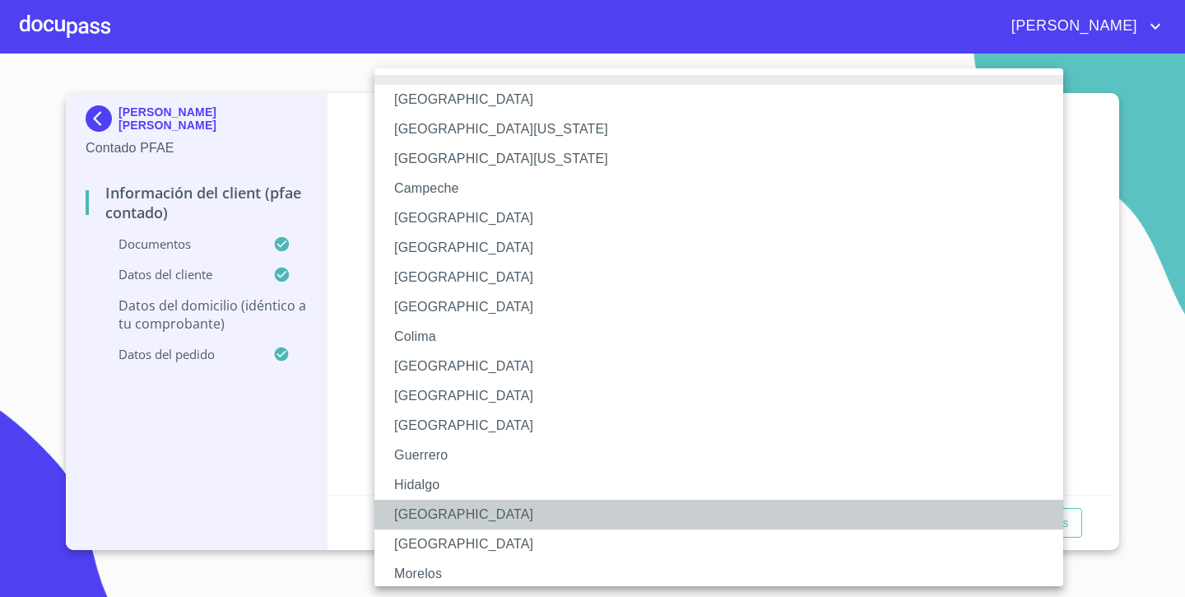
click at [436, 519] on li "[GEOGRAPHIC_DATA]" at bounding box center [719, 515] width 689 height 30
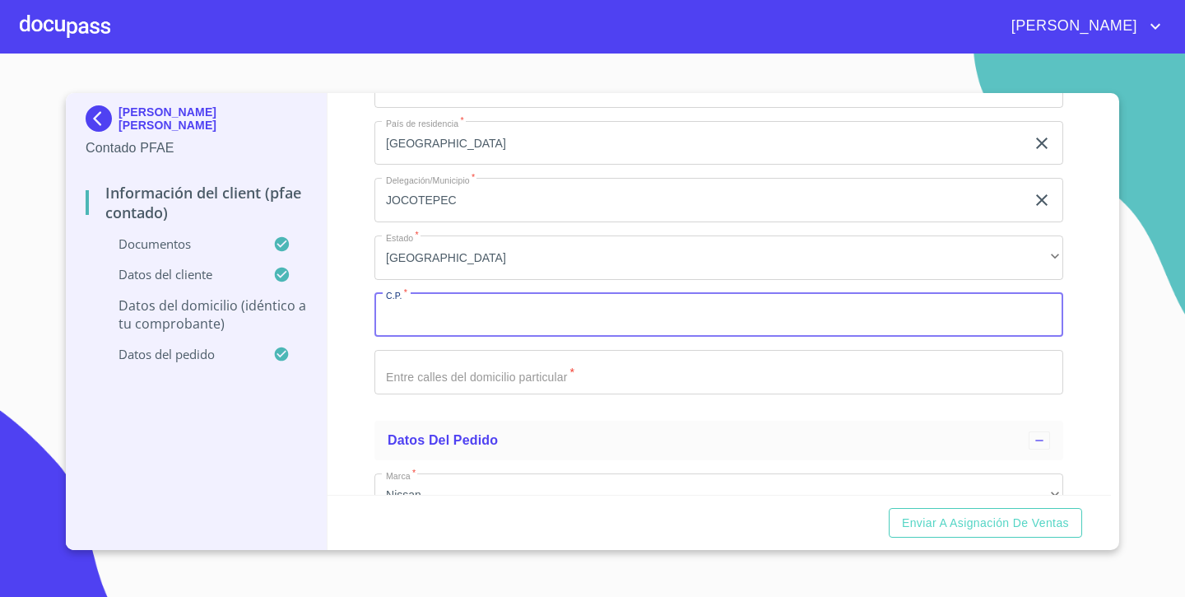
click at [448, 315] on input "Documento de identificación.   *" at bounding box center [719, 315] width 689 height 44
type input "45800"
click at [351, 398] on div "Información del Client (PFAE contado) Documentos Documento de identificación.  …" at bounding box center [720, 294] width 784 height 402
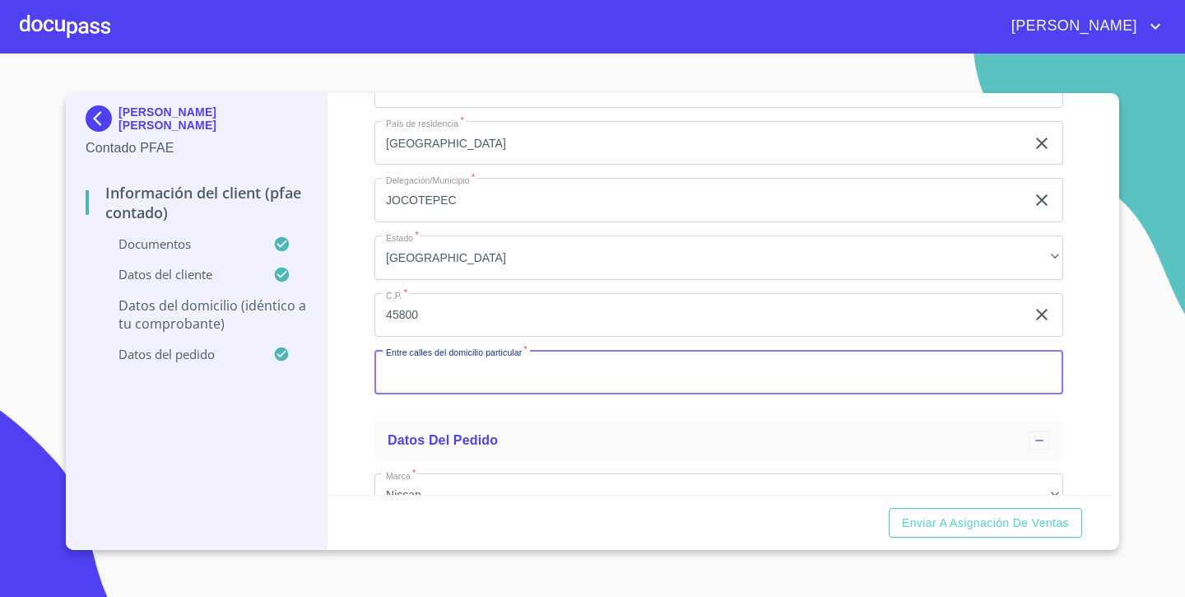
click at [425, 371] on input "Documento de identificación.   *" at bounding box center [719, 372] width 689 height 44
type input "CENTRO"
click at [370, 422] on div "Información del Client (PFAE contado) Documentos Documento de identificación.  …" at bounding box center [720, 294] width 784 height 402
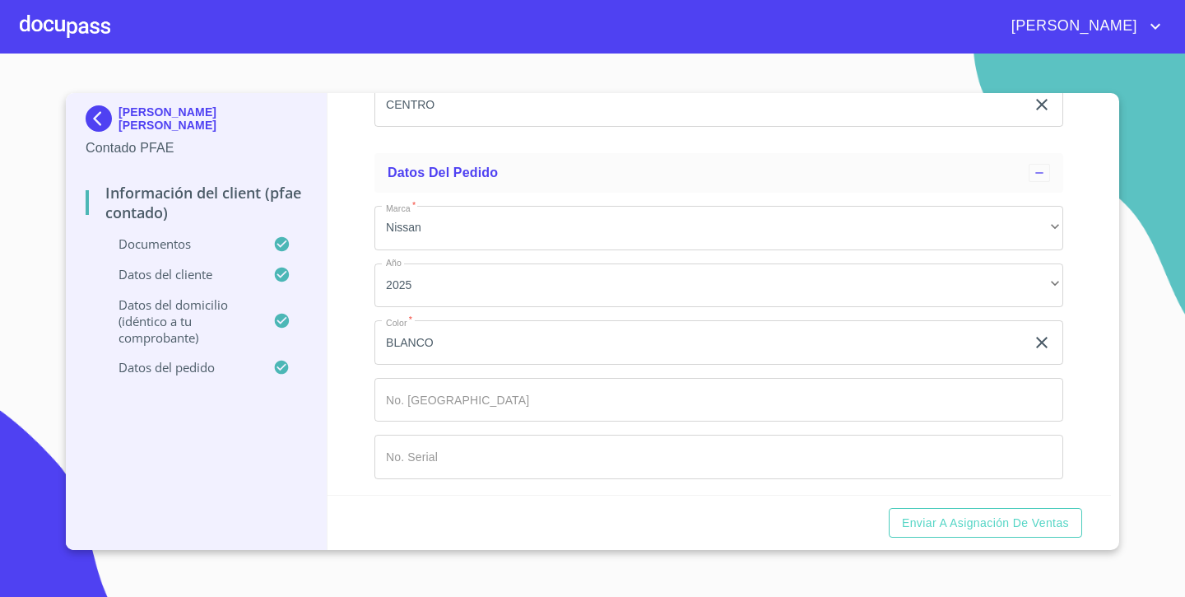
scroll to position [4358, 0]
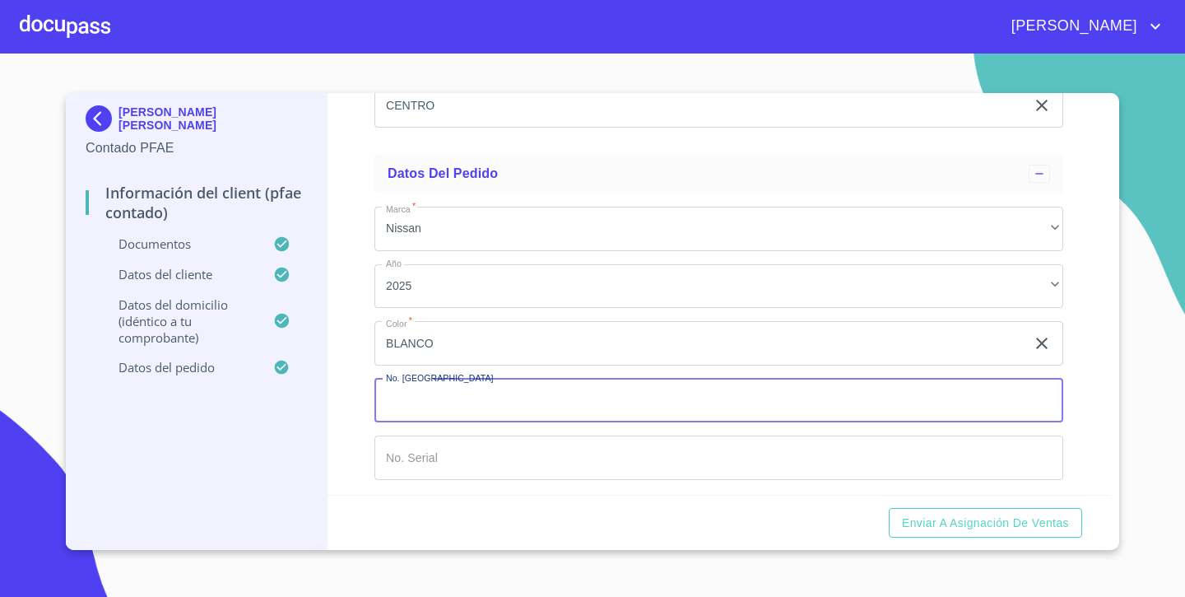
click at [424, 396] on input "Documento de identificación.   *" at bounding box center [719, 401] width 689 height 44
type input "148764"
click at [350, 435] on div "Información del Client (PFAE contado) Documentos Documento de identificación.  …" at bounding box center [720, 294] width 784 height 402
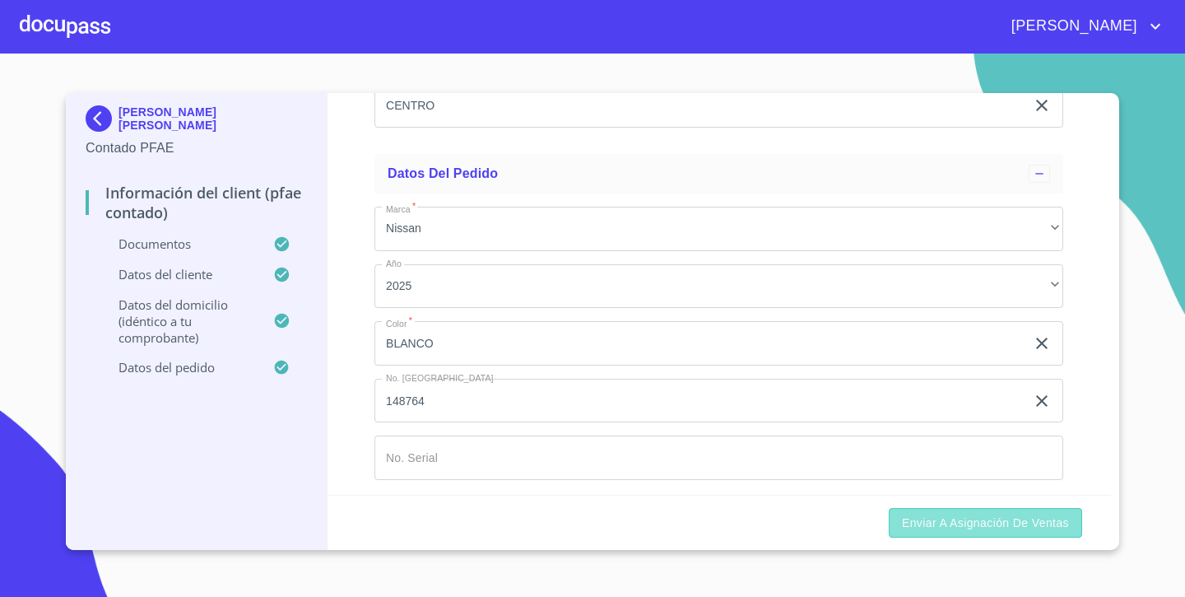
click at [963, 518] on span "Enviar a Asignación de Ventas" at bounding box center [985, 523] width 167 height 21
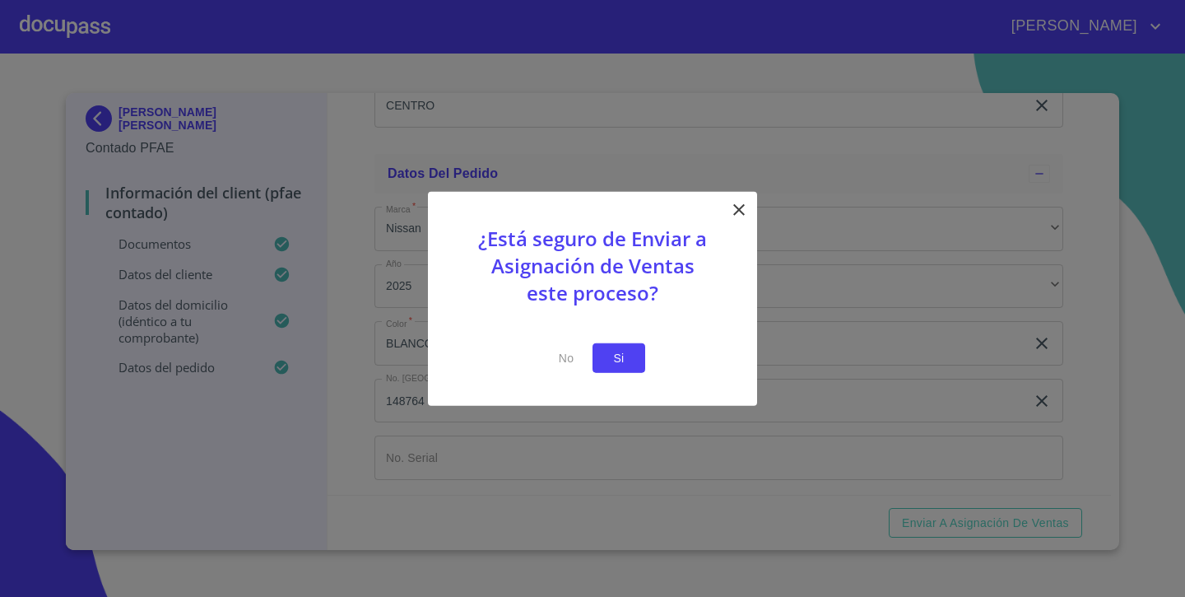
click at [633, 352] on button "Si" at bounding box center [619, 357] width 53 height 30
